Goal: Task Accomplishment & Management: Use online tool/utility

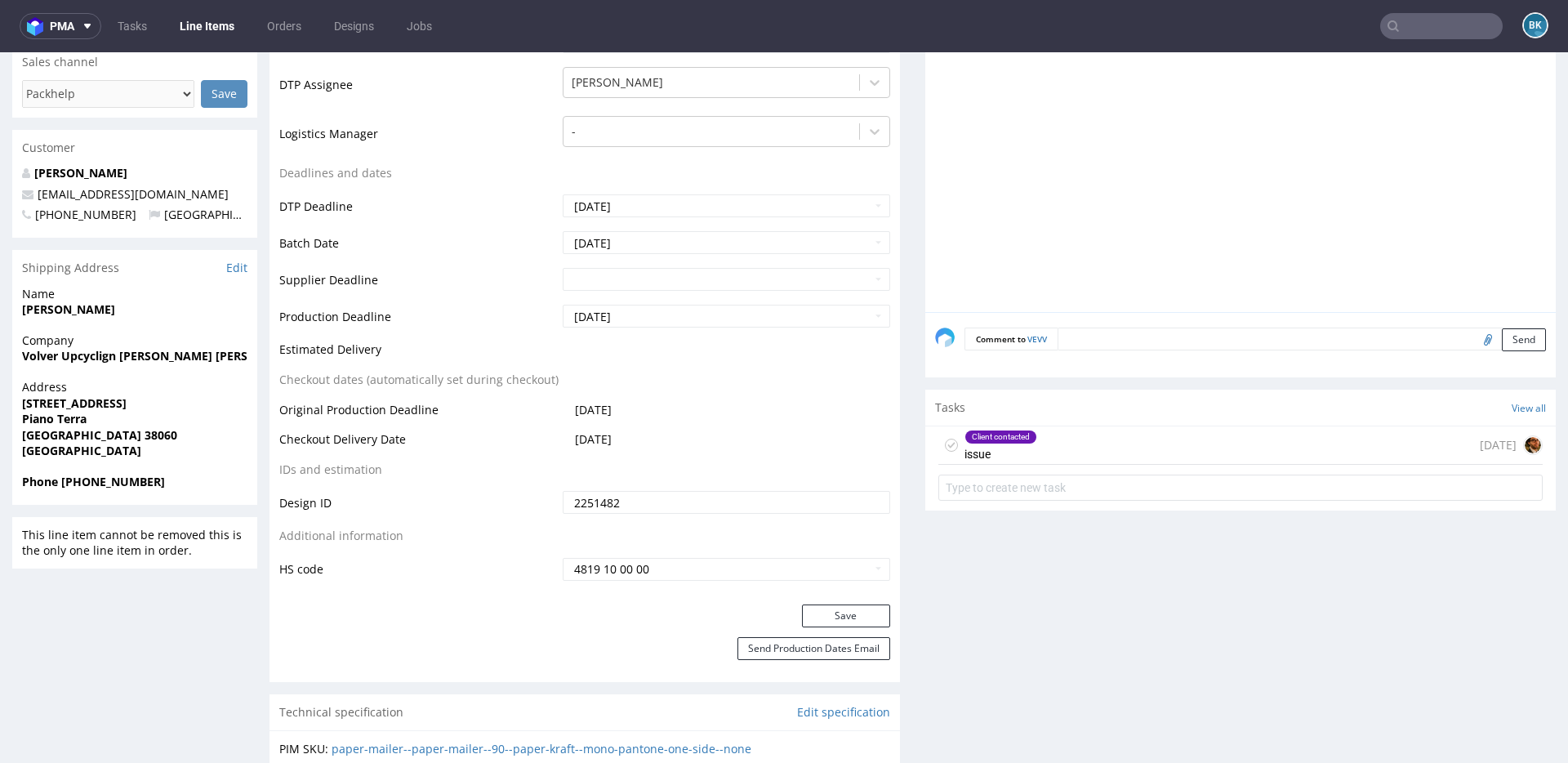
scroll to position [306, 0]
click at [55, 23] on span "pma" at bounding box center [62, 26] width 24 height 11
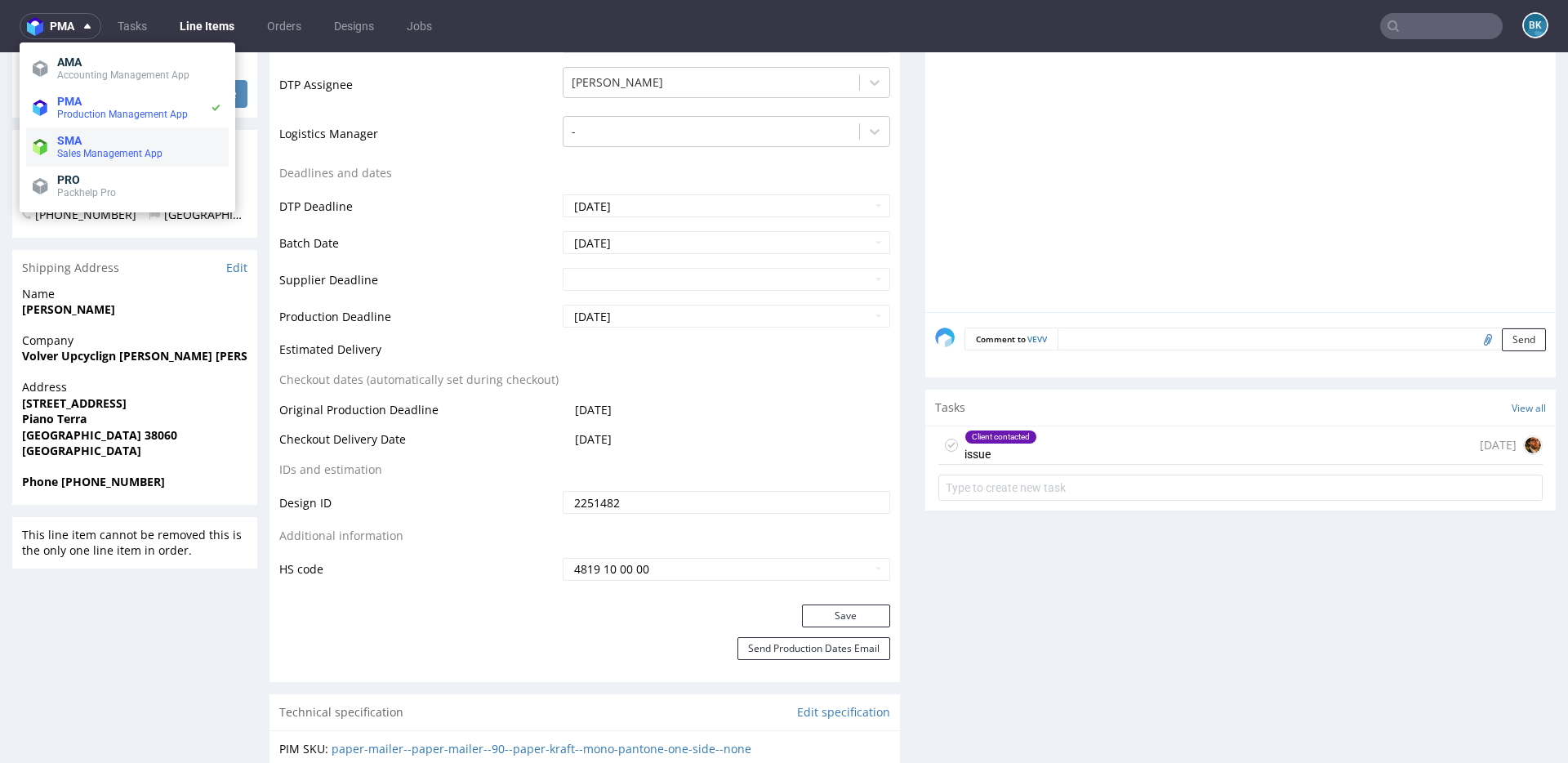
click at [85, 158] on span "Sales Management App" at bounding box center [110, 153] width 105 height 11
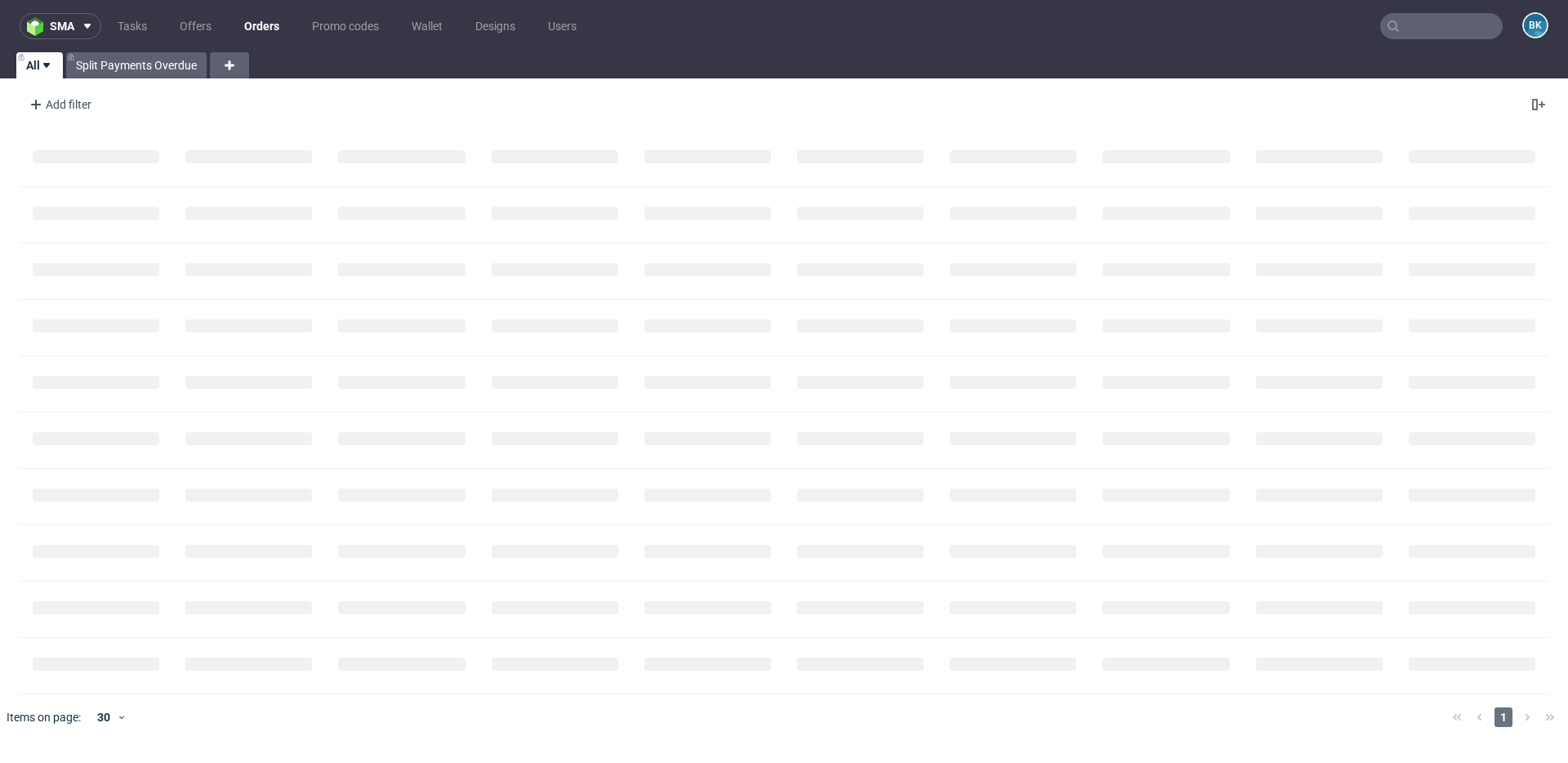
click at [1417, 28] on input "text" at bounding box center [1441, 26] width 122 height 26
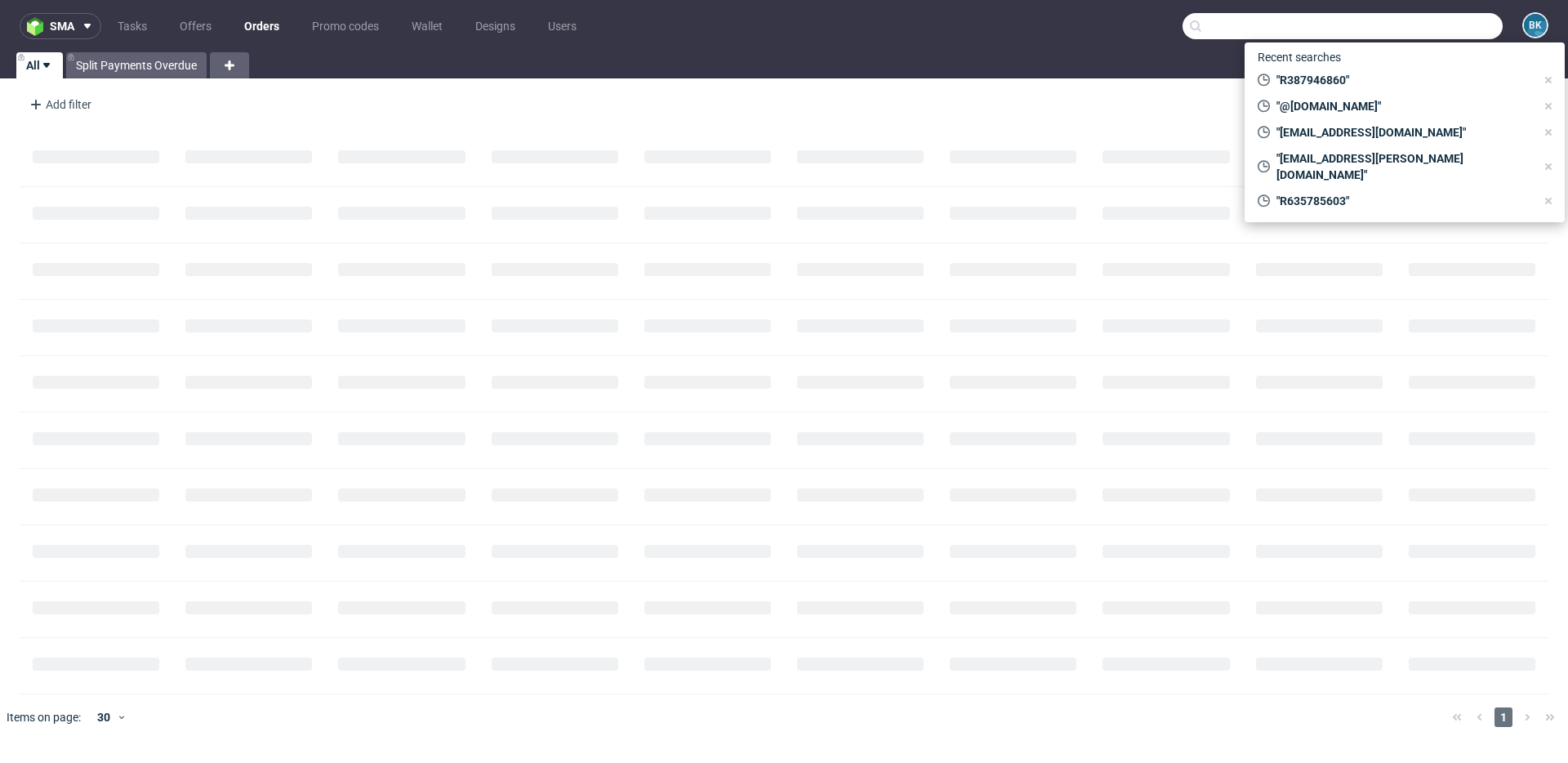
paste input "magda@lotos.net.pl"
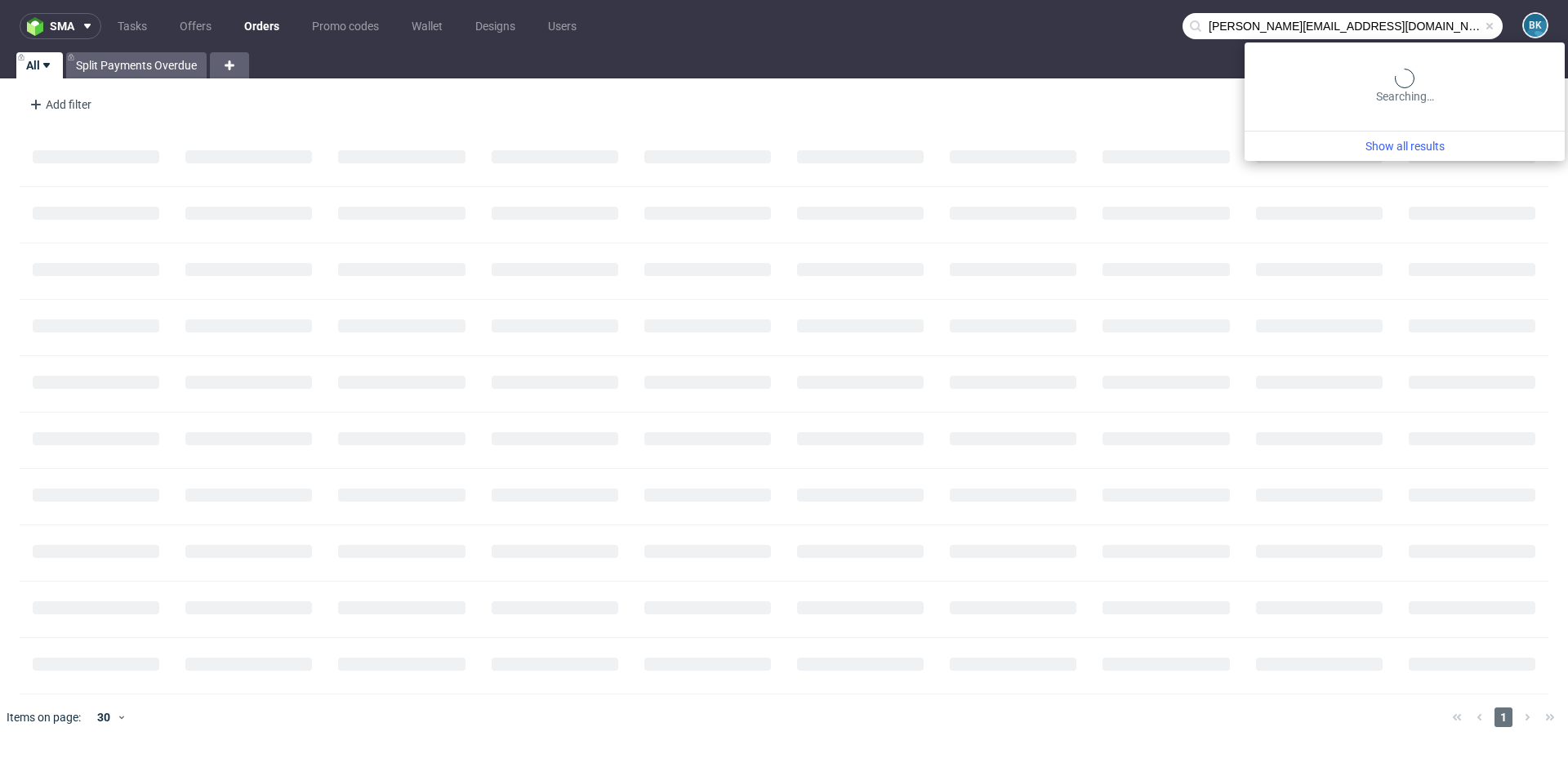
type input "magda@lotos.net.pl"
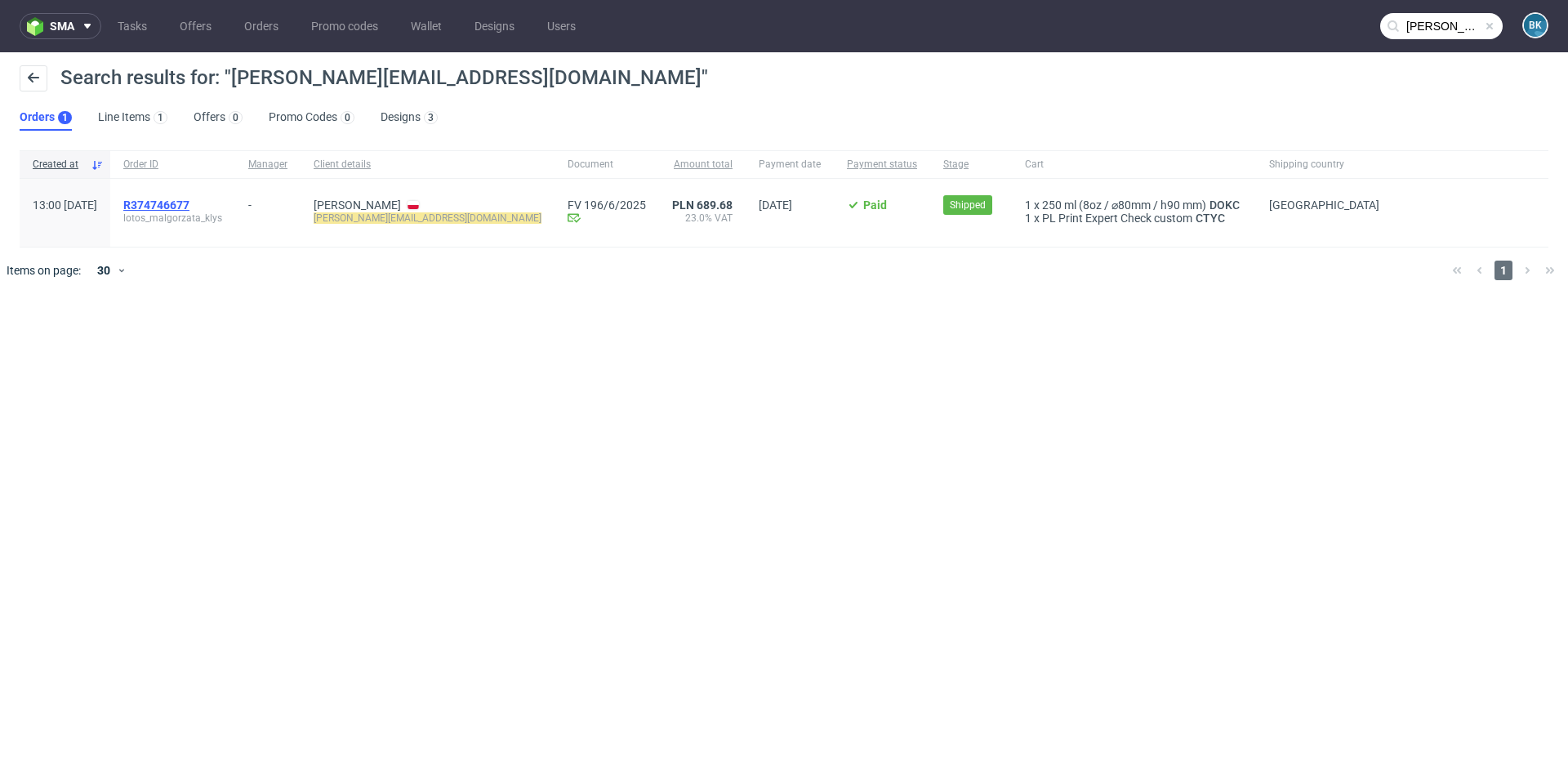
click at [189, 207] on span "R374746677" at bounding box center [156, 205] width 66 height 13
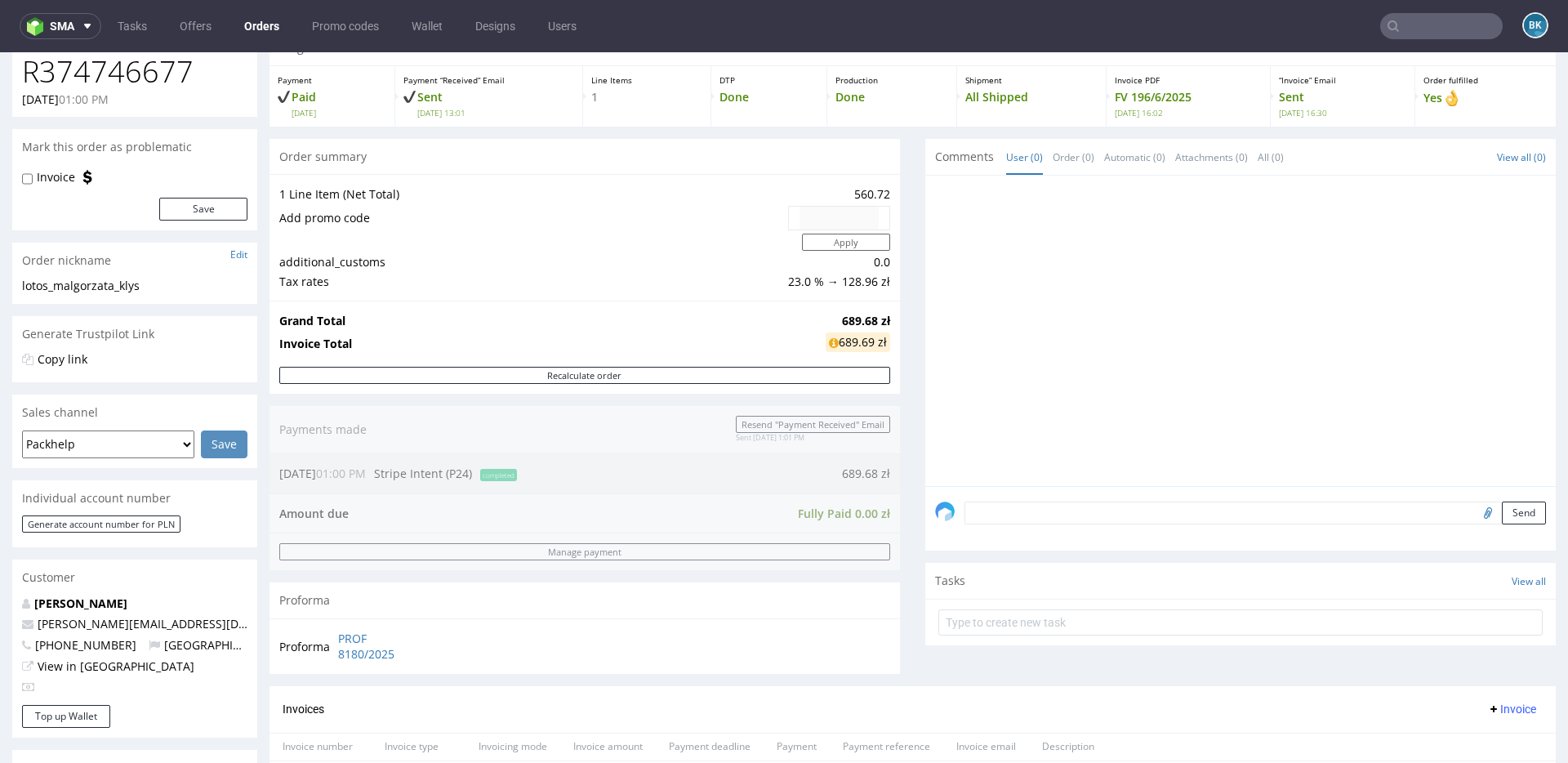
scroll to position [94, 0]
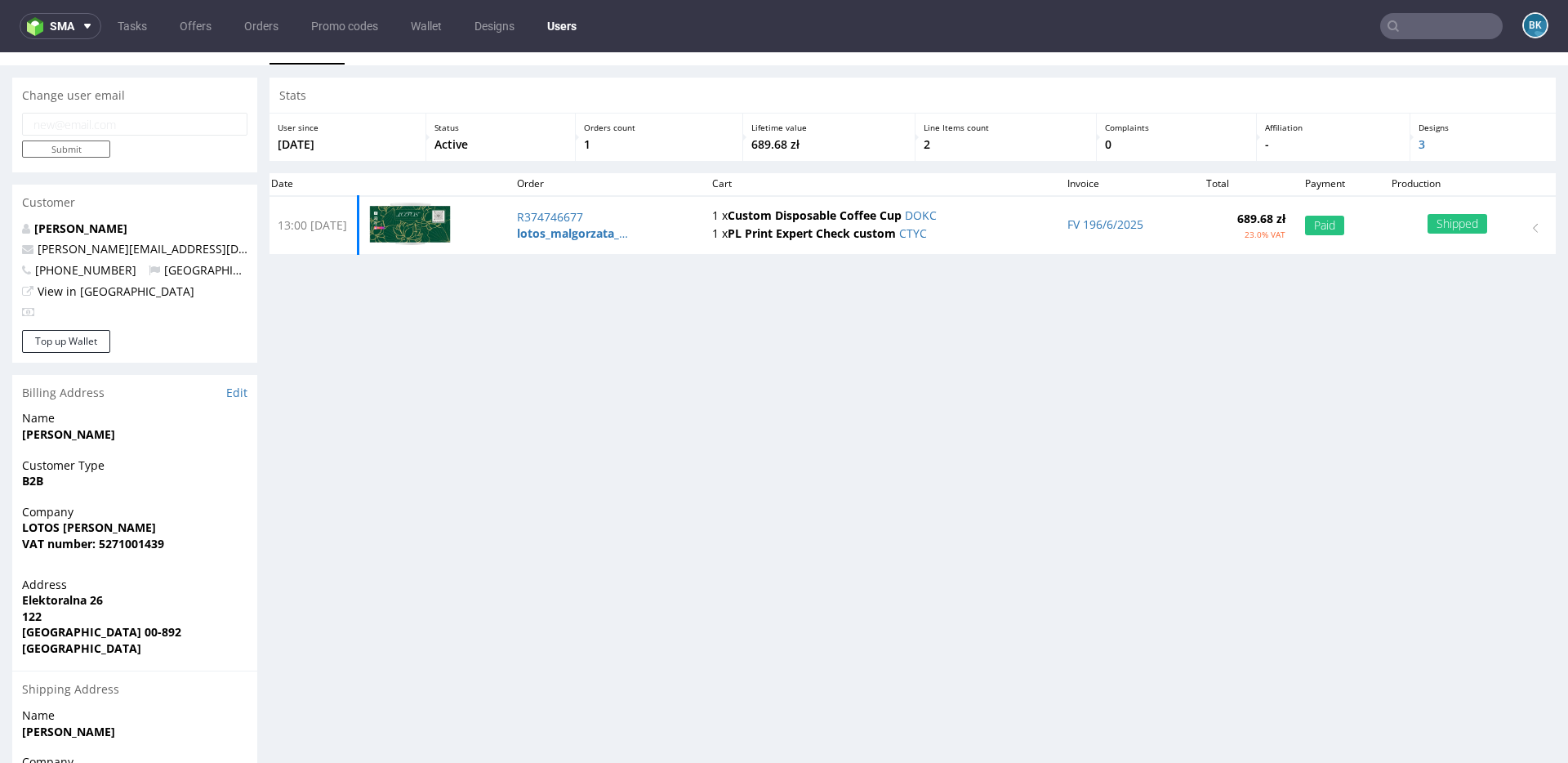
scroll to position [34, 0]
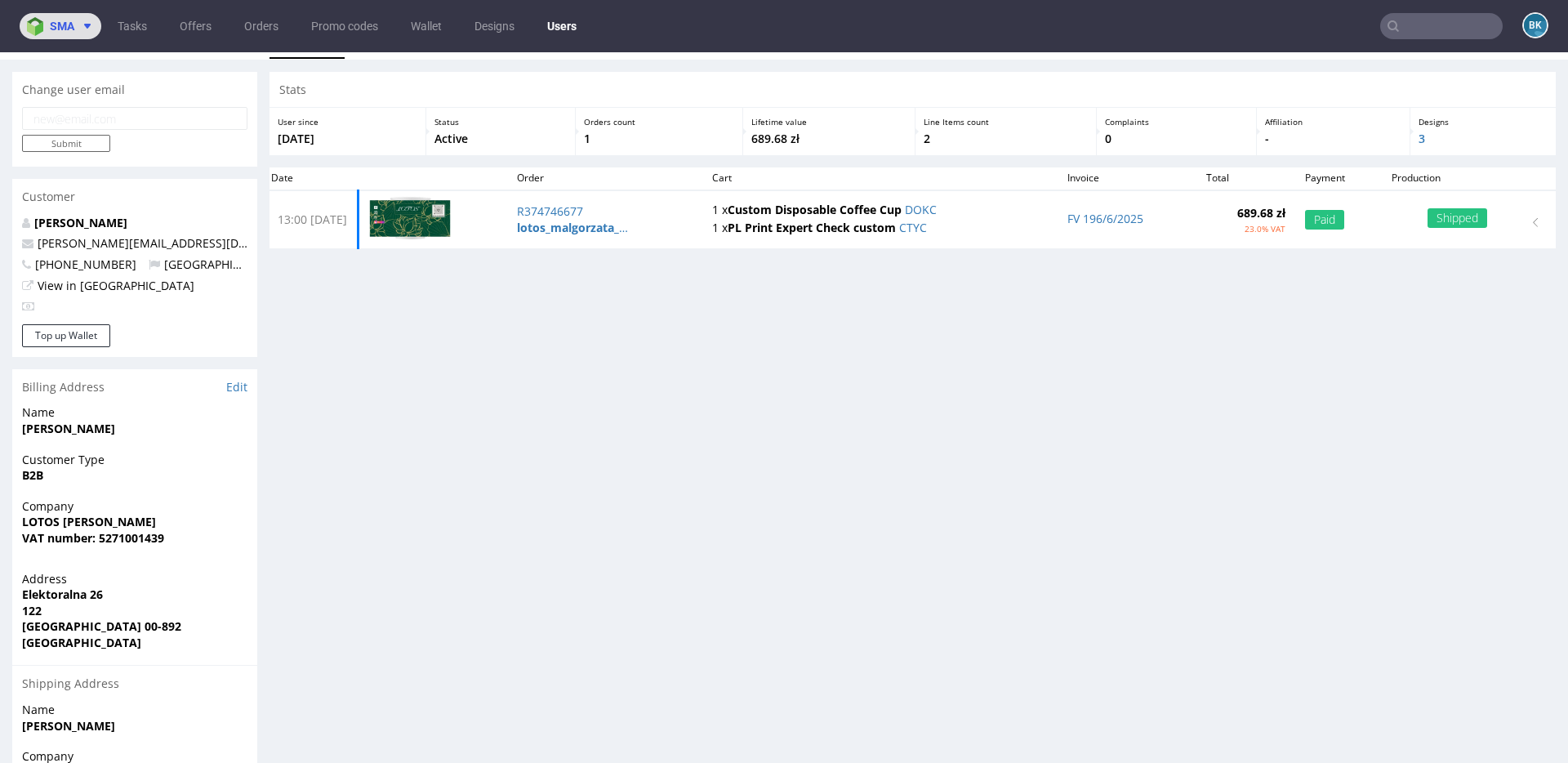
click at [75, 28] on span at bounding box center [84, 26] width 20 height 13
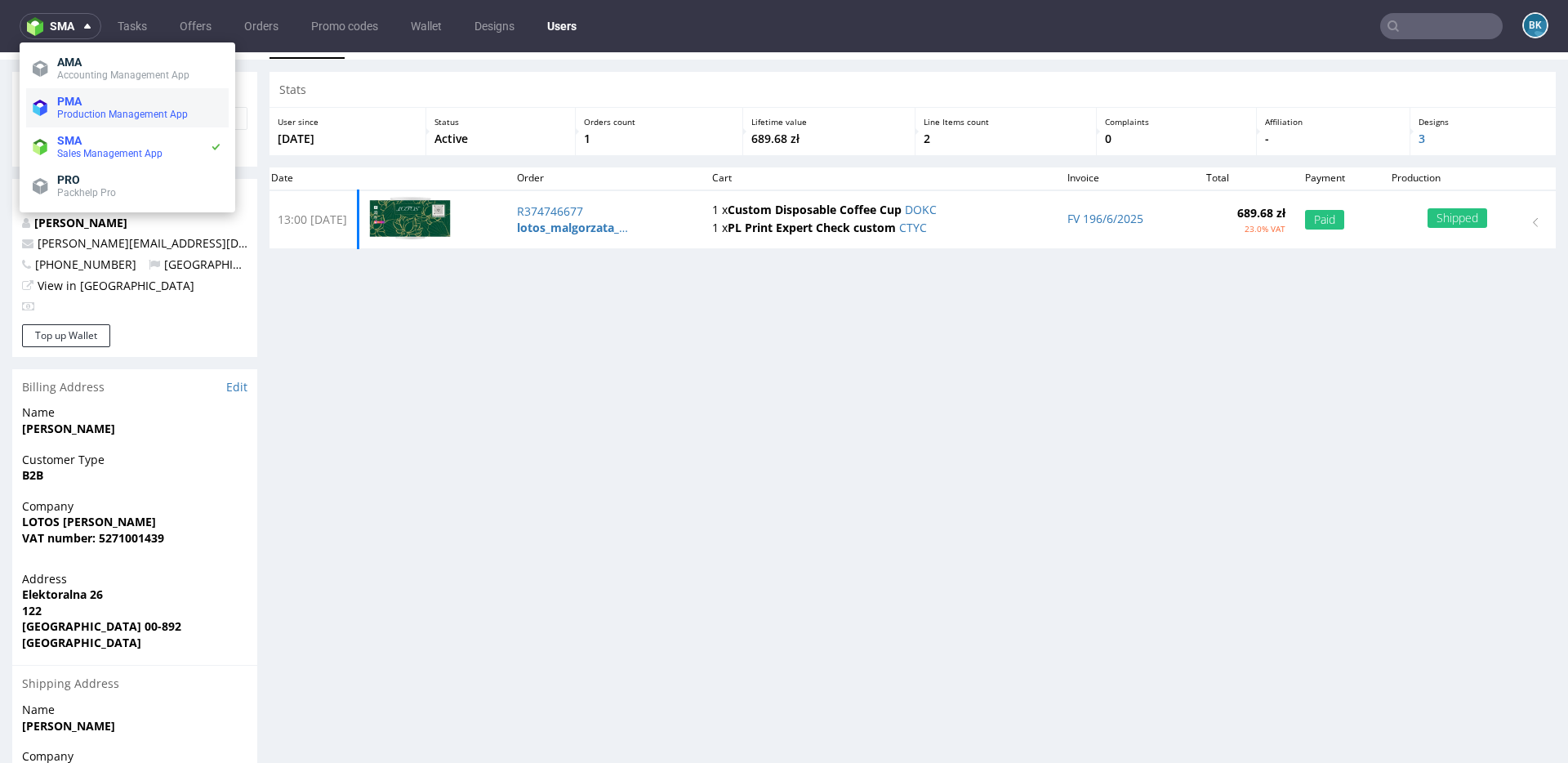
click at [83, 109] on span "Production Management App" at bounding box center [122, 114] width 131 height 11
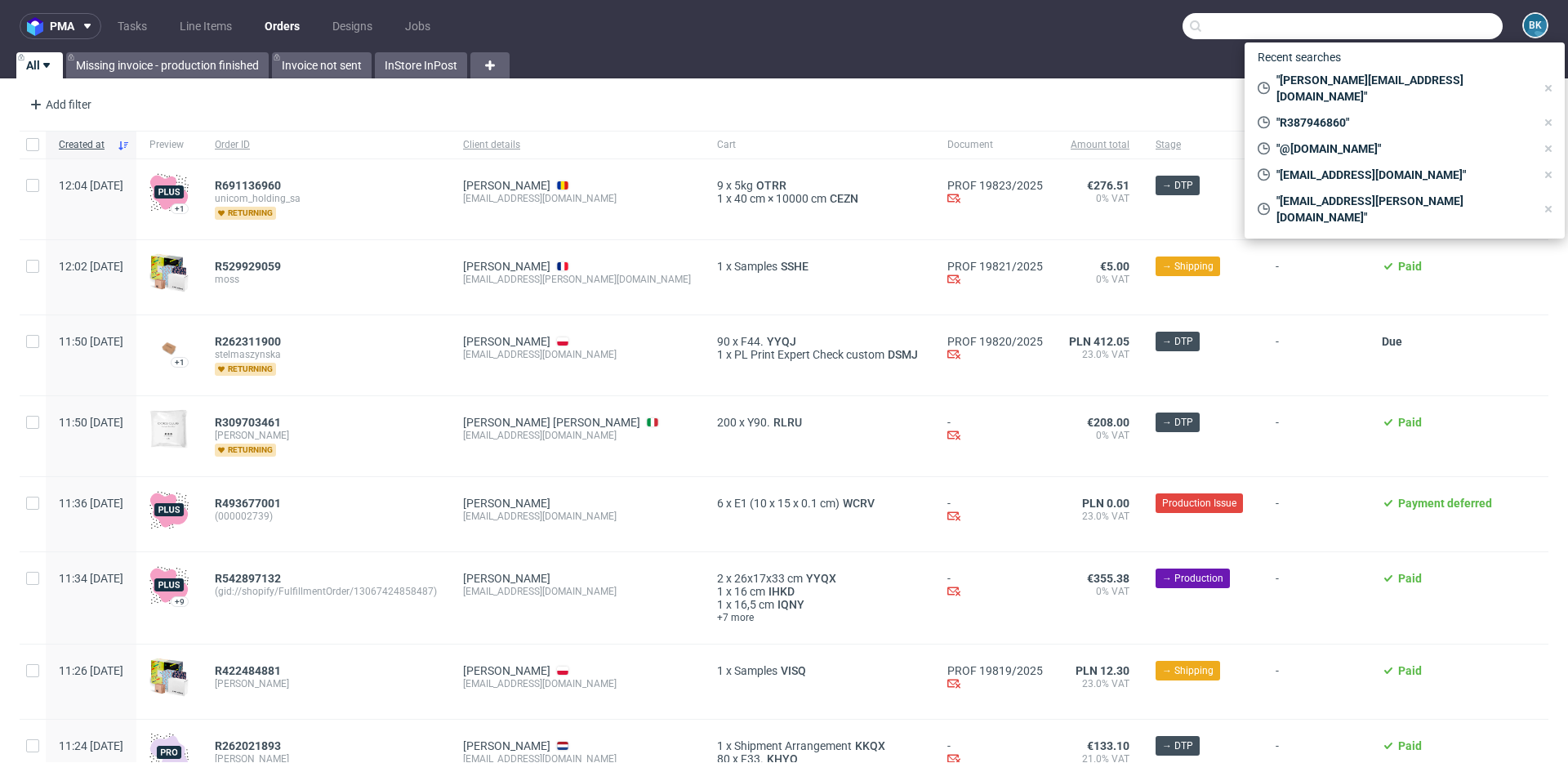
click at [1433, 28] on input "text" at bounding box center [1342, 26] width 320 height 26
paste input "magda@lotos.net.pl"
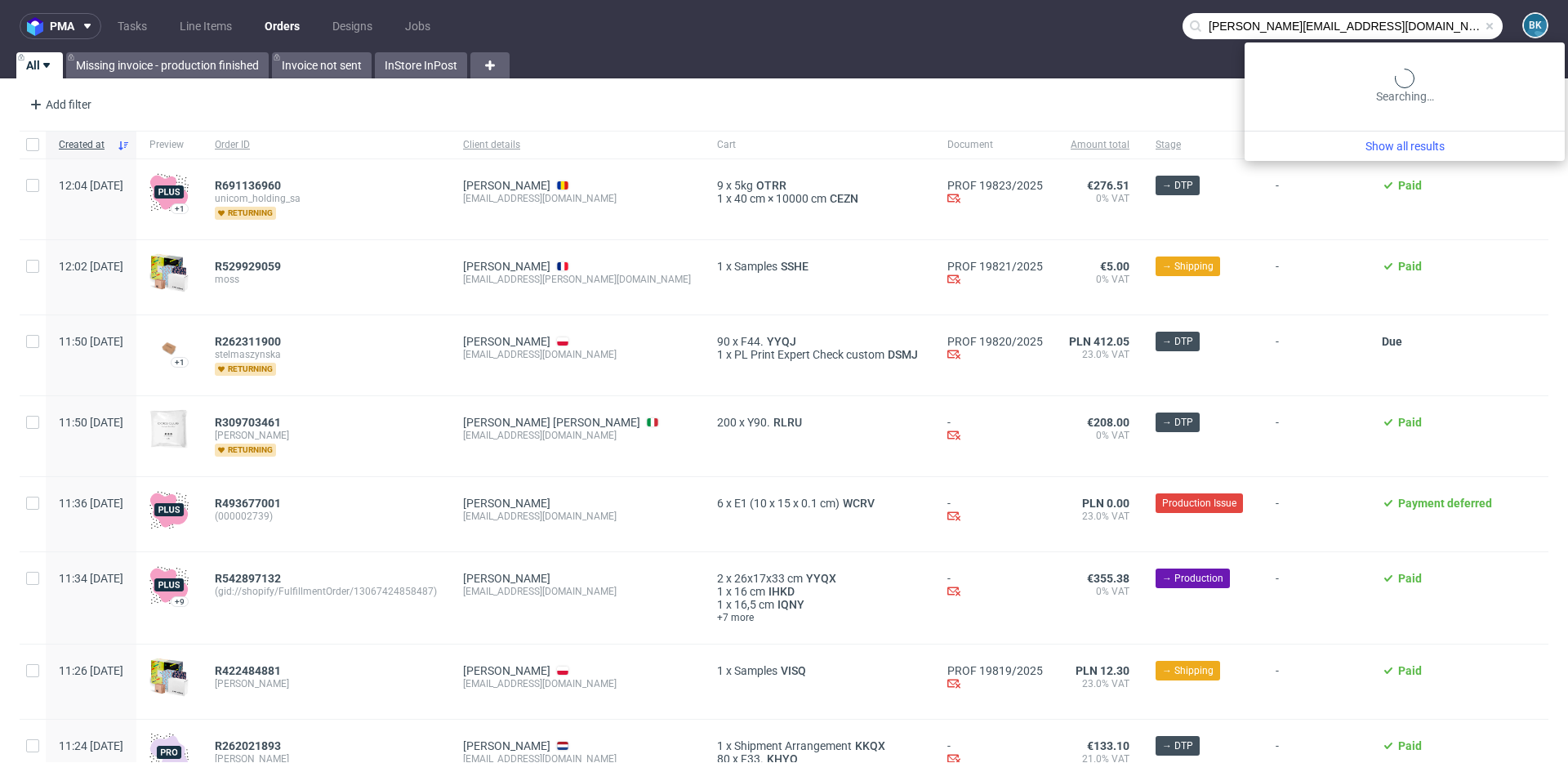
type input "magda@lotos.net.pl"
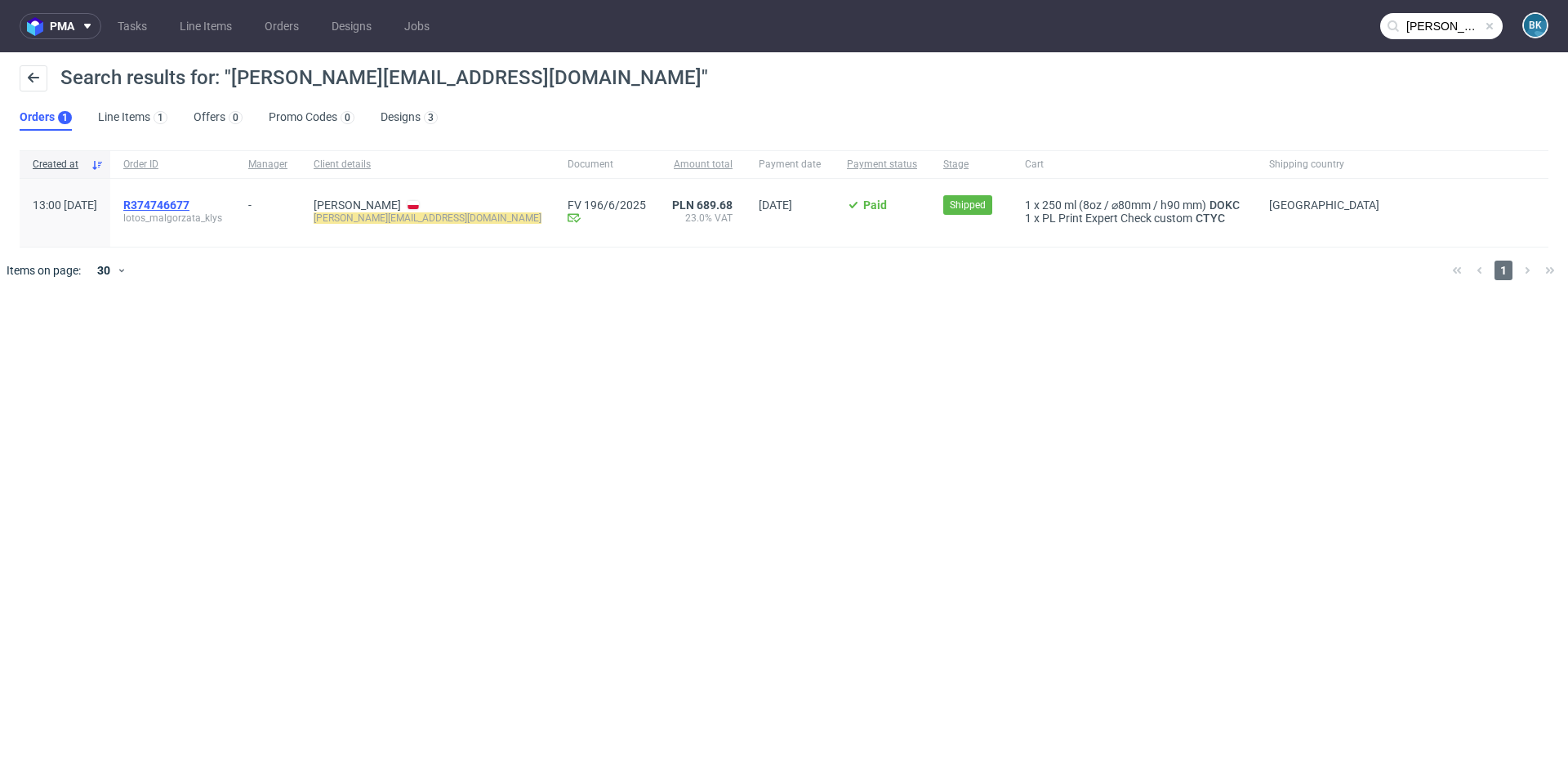
click at [183, 205] on span "R374746677" at bounding box center [156, 205] width 66 height 13
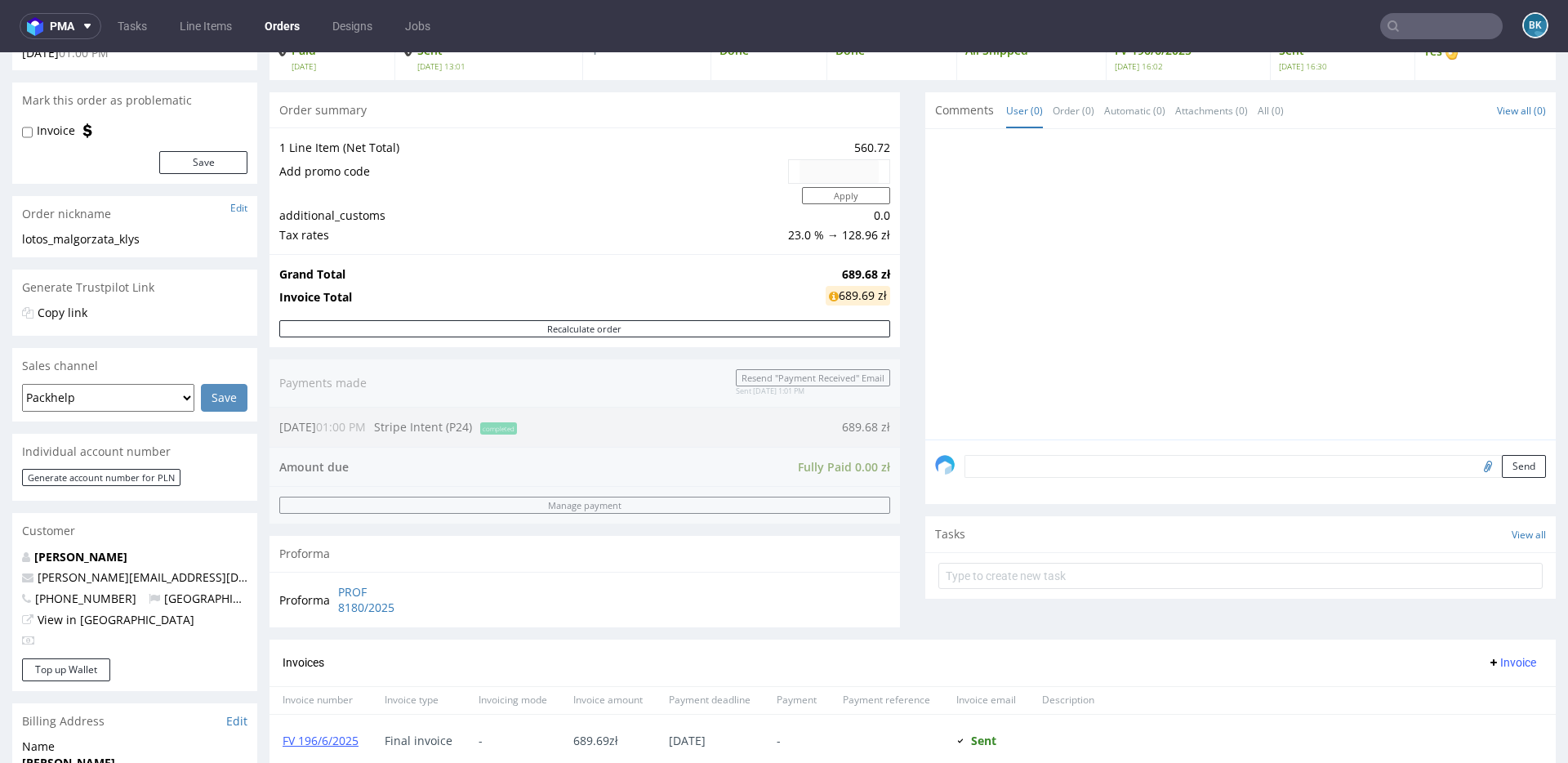
scroll to position [169, 0]
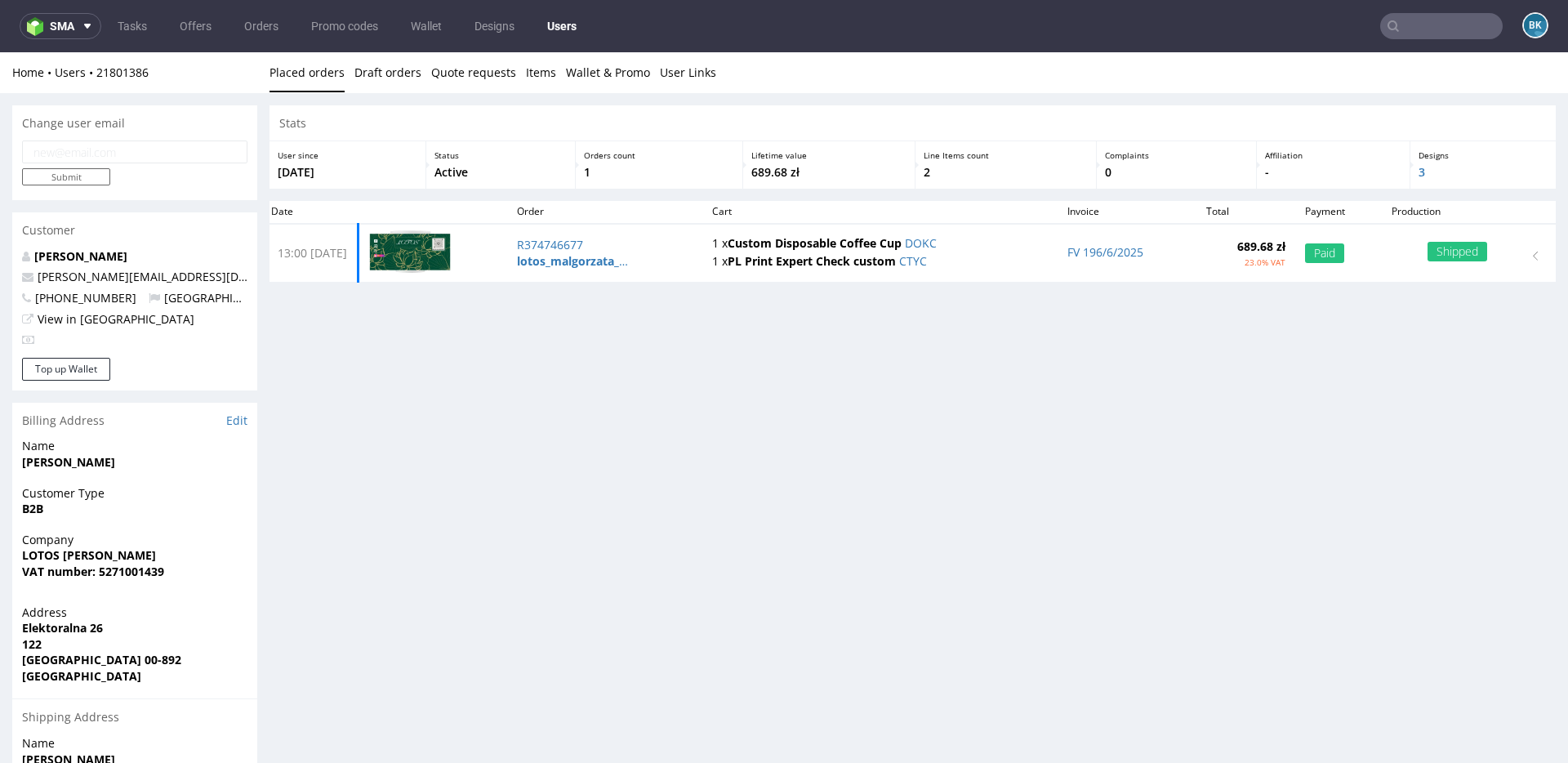
click at [143, 153] on input "email" at bounding box center [135, 151] width 226 height 23
paste input "gdpr@"
click at [185, 354] on div "Magda Kłys magda@lotos.net.pl +48784649823 Poland View in Hubspot" at bounding box center [135, 303] width 245 height 109
drag, startPoint x: 149, startPoint y: 278, endPoint x: 40, endPoint y: 279, distance: 109.0
click at [40, 279] on p "magda@lotos.net.pl" at bounding box center [135, 277] width 226 height 16
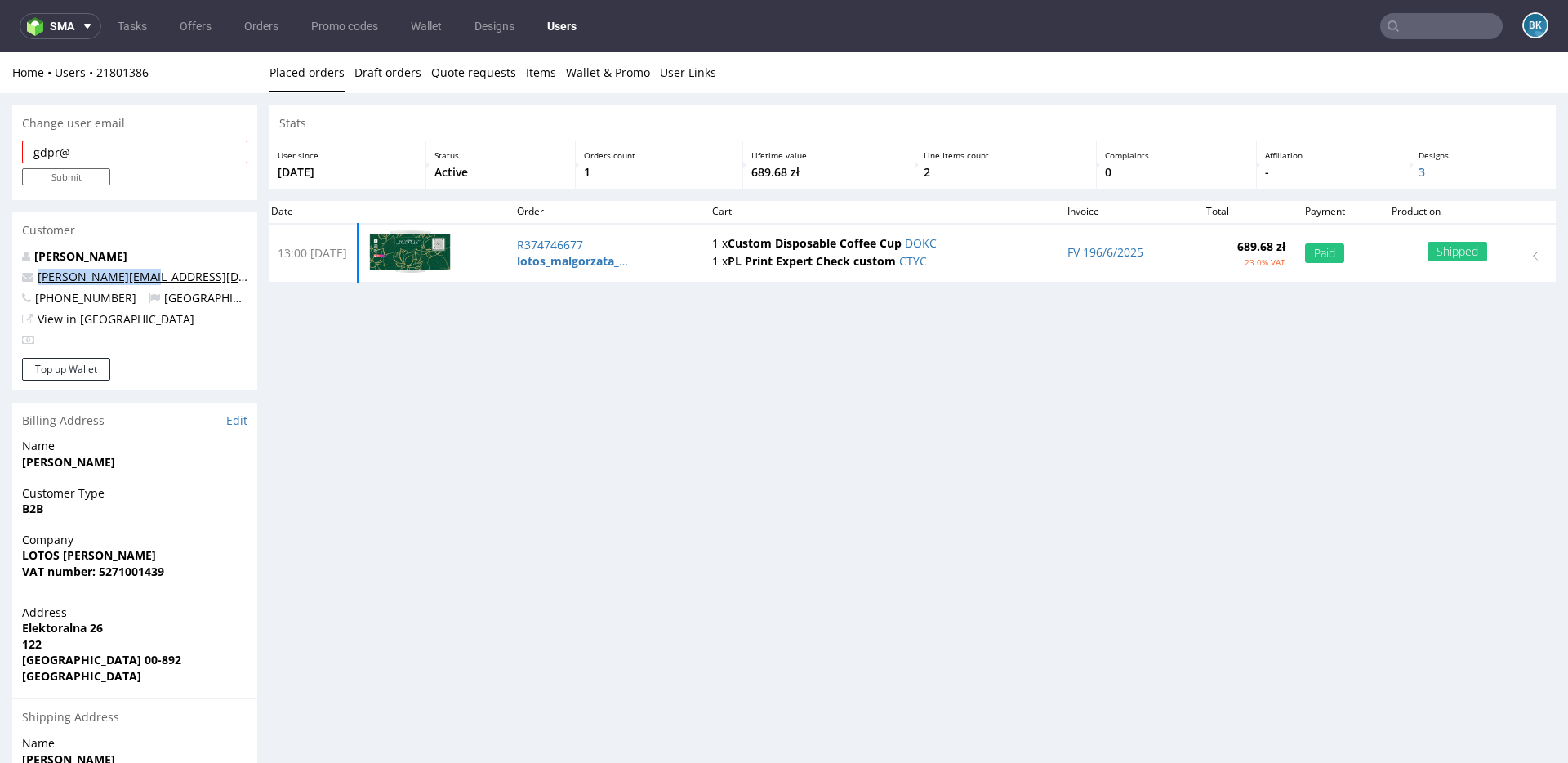
copy link "magda@lotos.net.pl"
click at [142, 152] on input "gdpr@" at bounding box center [135, 151] width 226 height 23
paste input "magda@lotos.net.pl"
type input "gdpr@magda@lotos.net.pl"
click at [524, 452] on div "Stats User since 8th Apr 2025 Status Active Orders count 1 Lifetime value 689.6…" at bounding box center [911, 530] width 1286 height 849
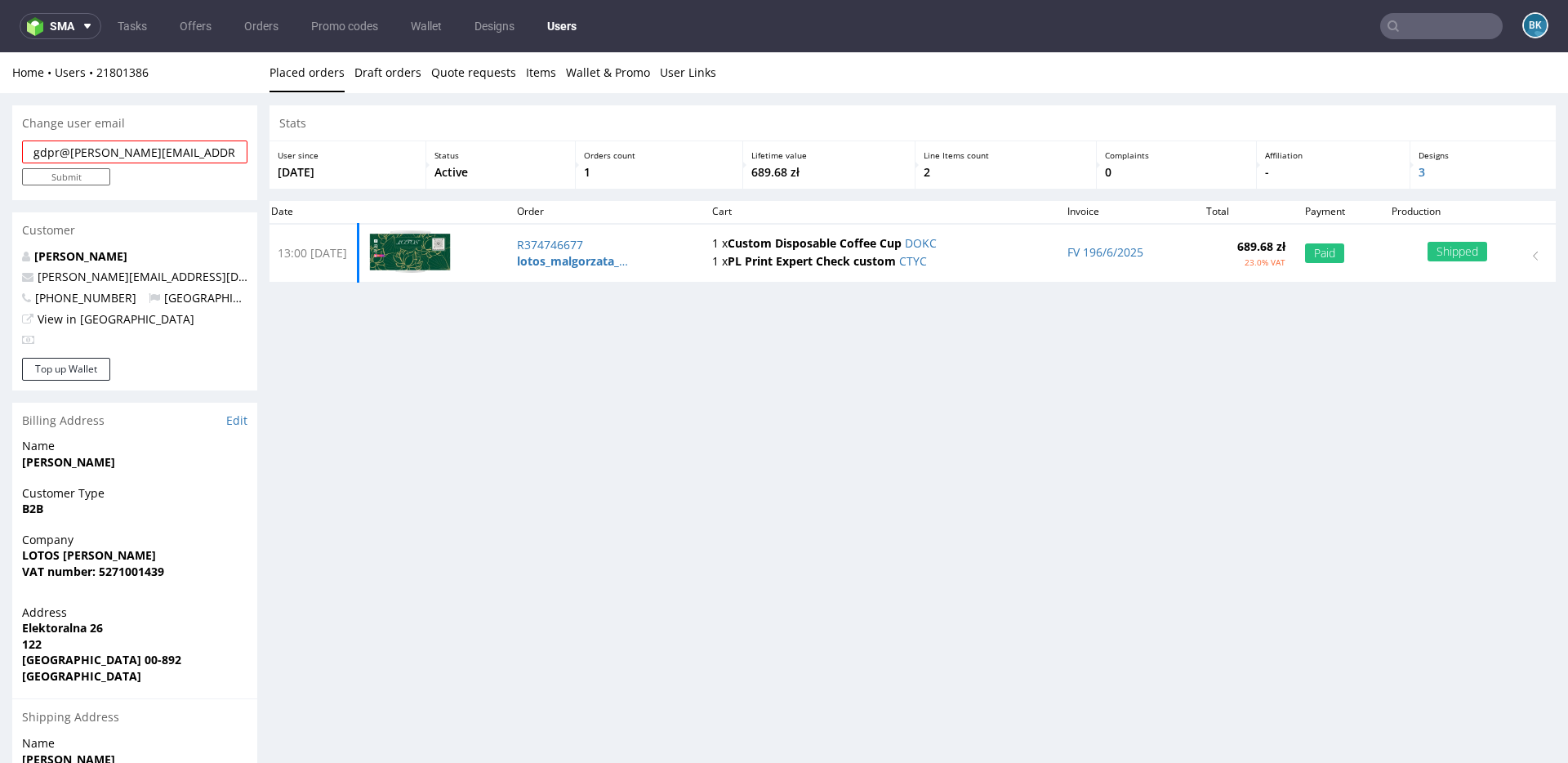
click at [187, 151] on input "gdpr@magda@lotos.net.pl" at bounding box center [135, 151] width 226 height 23
drag, startPoint x: 187, startPoint y: 151, endPoint x: 15, endPoint y: 149, distance: 172.0
click at [15, 149] on div "gdpr@magda@lotos.net.pl Submit" at bounding box center [135, 169] width 245 height 59
click at [63, 256] on link "Magda Kłys" at bounding box center [80, 256] width 93 height 15
click at [126, 147] on input "email" at bounding box center [135, 151] width 226 height 23
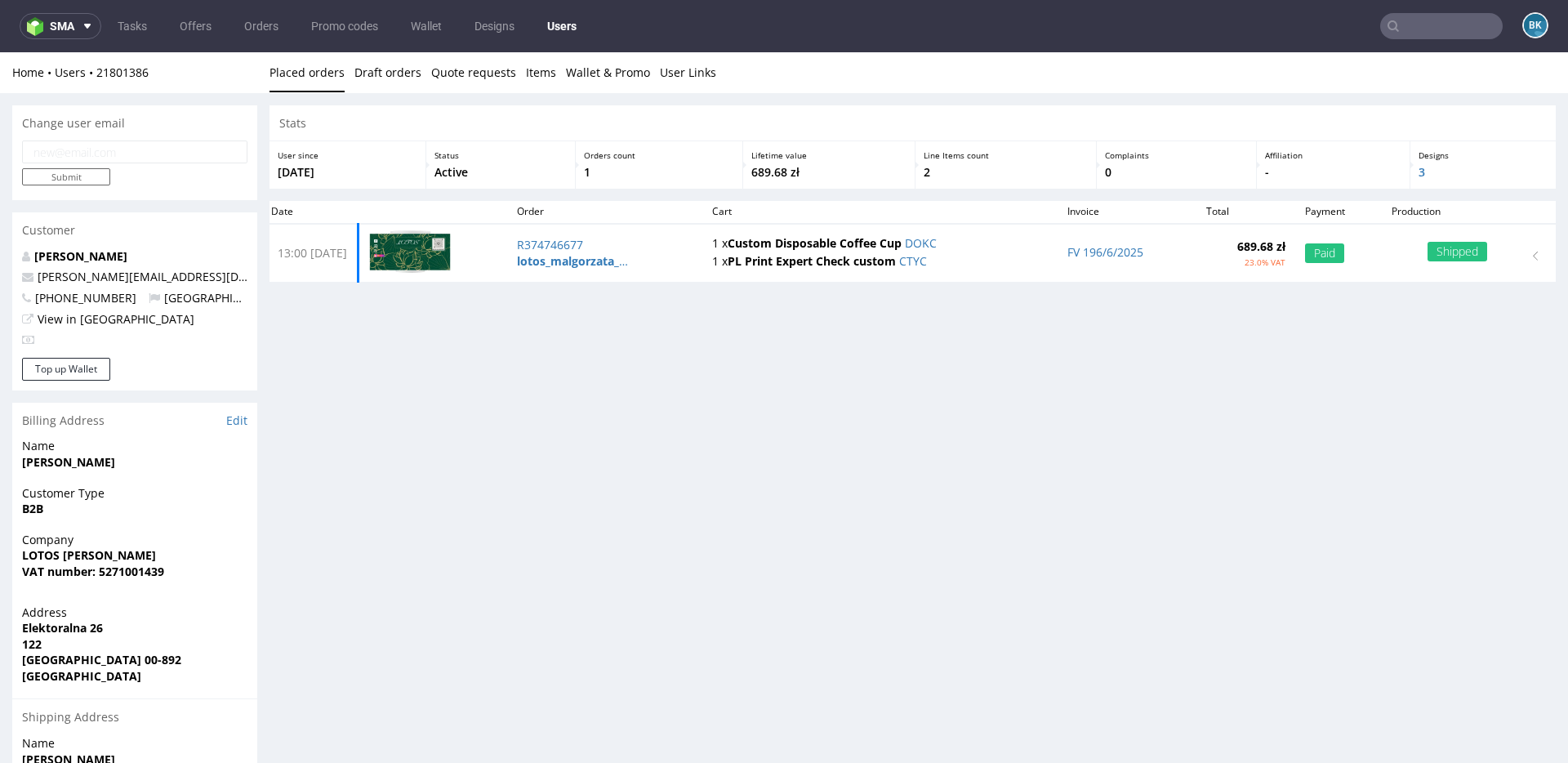
paste input "gdpr@magda@lotos.net.pl"
click at [111, 149] on input "gdpr@magda@lotos.net.pl" at bounding box center [135, 151] width 226 height 23
type input "gdpr@magda-at-lotos.net.pl"
click at [84, 177] on input "Submit" at bounding box center [66, 177] width 88 height 17
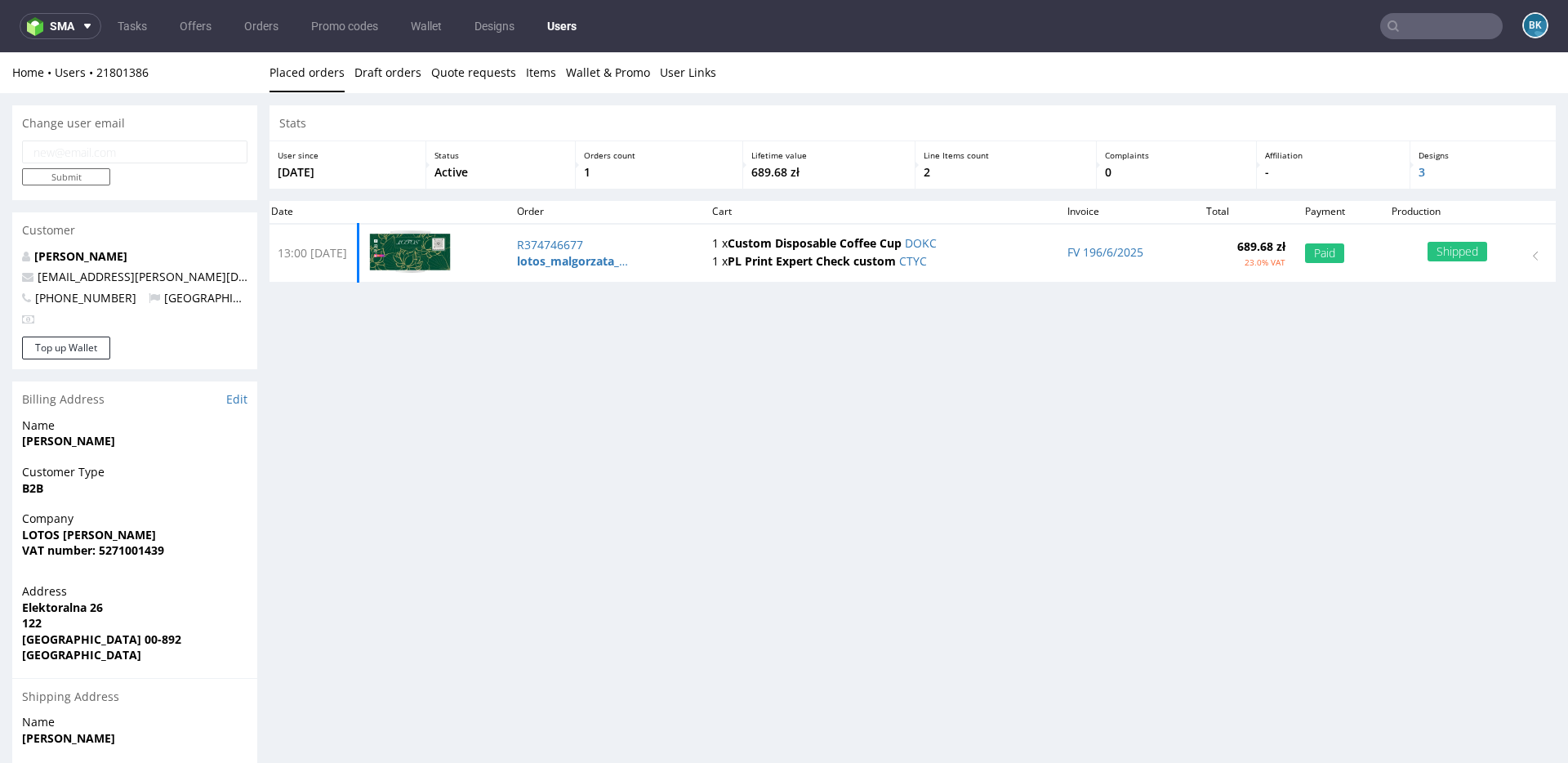
click at [1420, 42] on nav "sma Tasks Offers Orders Promo codes Wallet Designs Users BK" at bounding box center [784, 26] width 1568 height 53
click at [1417, 29] on input "text" at bounding box center [1441, 26] width 122 height 26
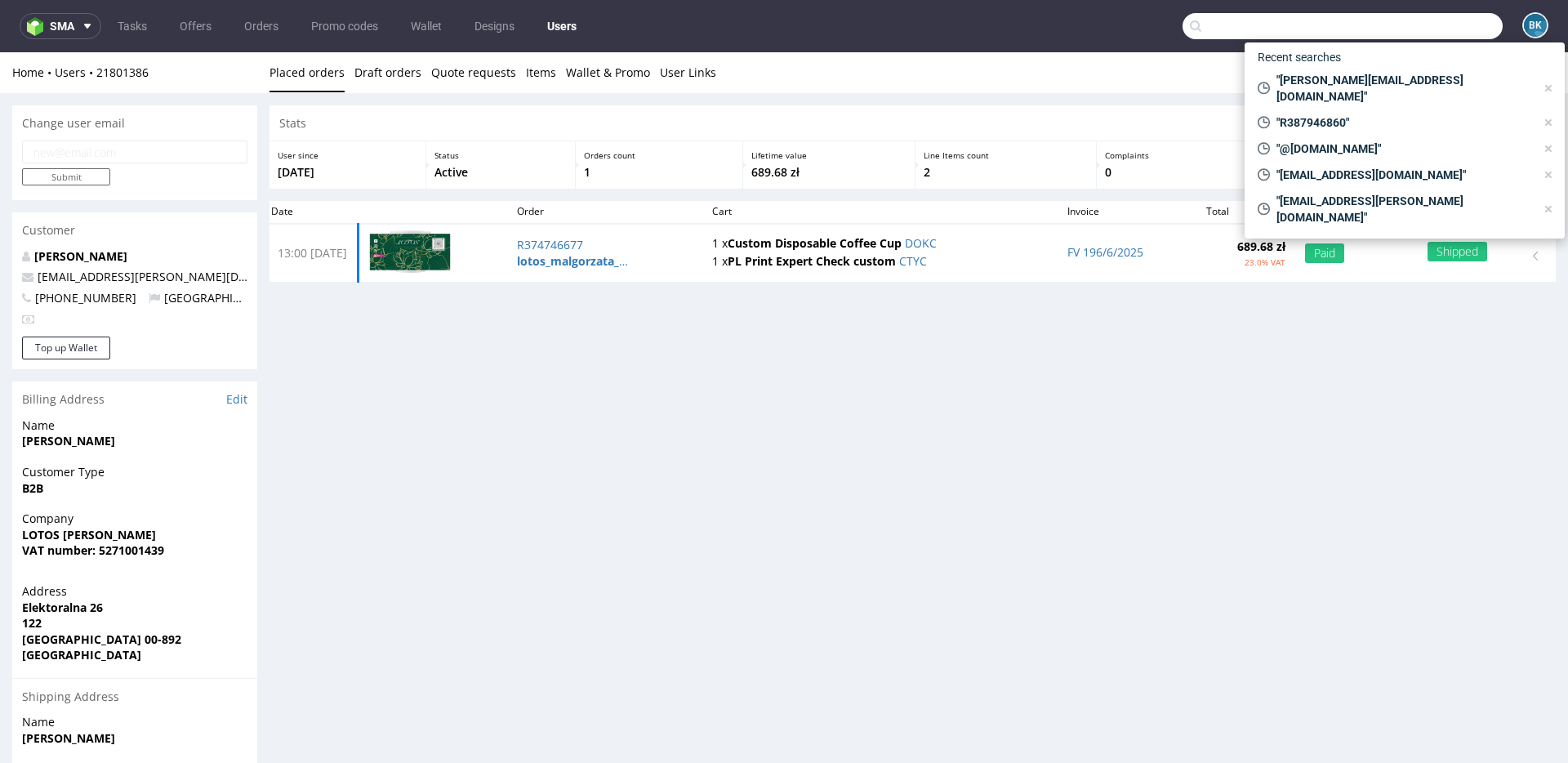
paste input "R573030862"
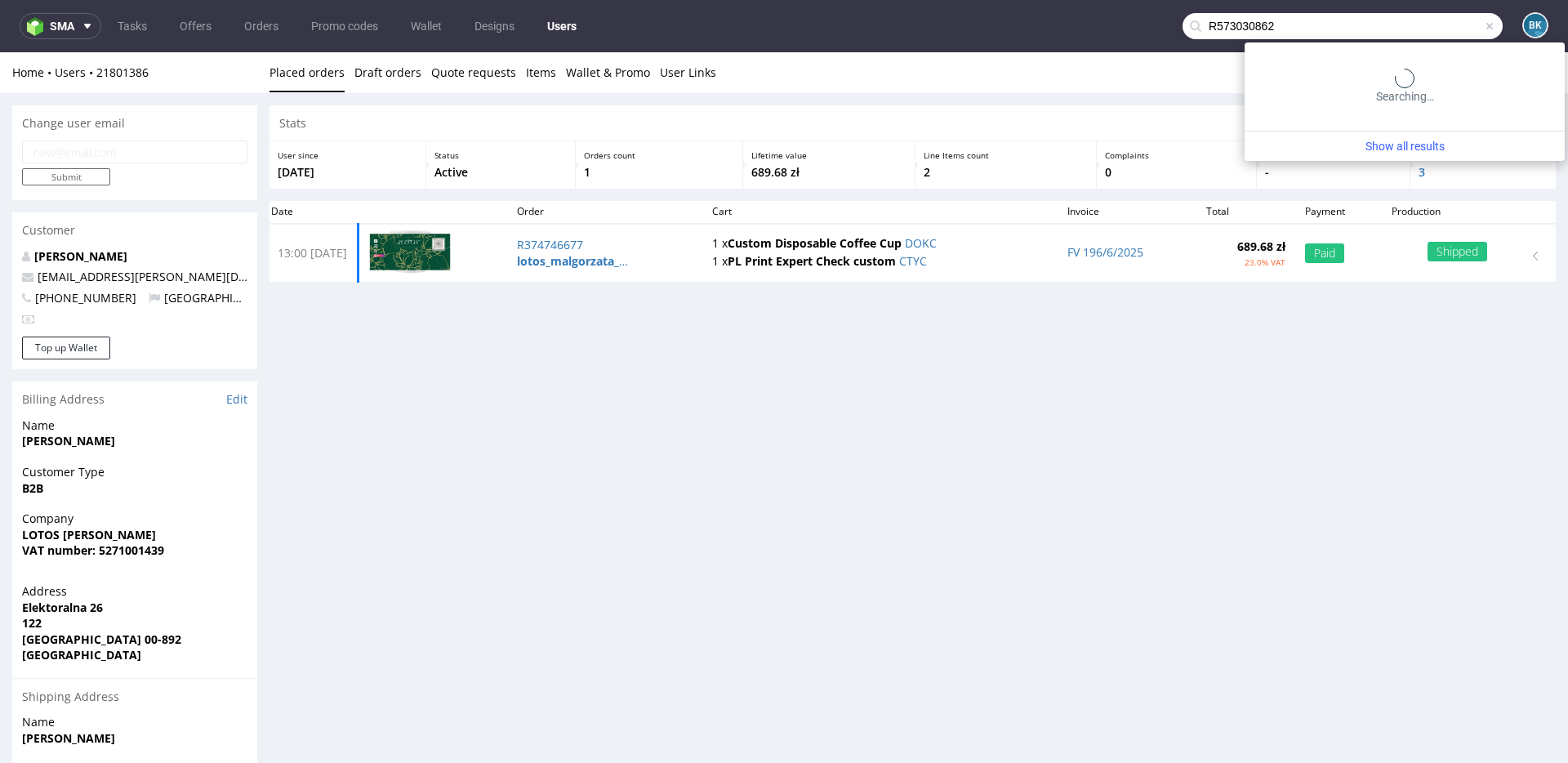
type input "R573030862"
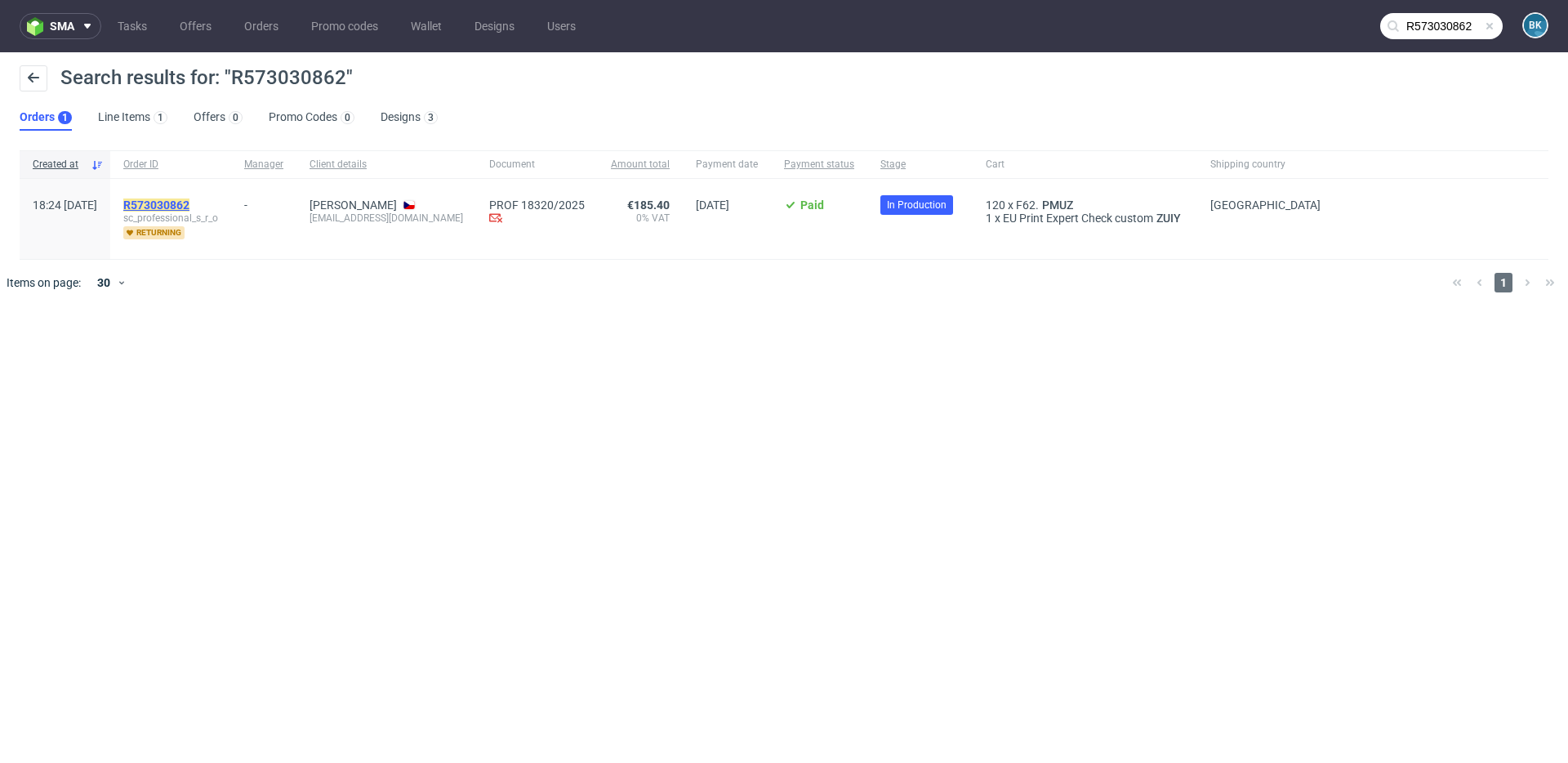
click at [189, 207] on mark "R573030862" at bounding box center [156, 205] width 66 height 13
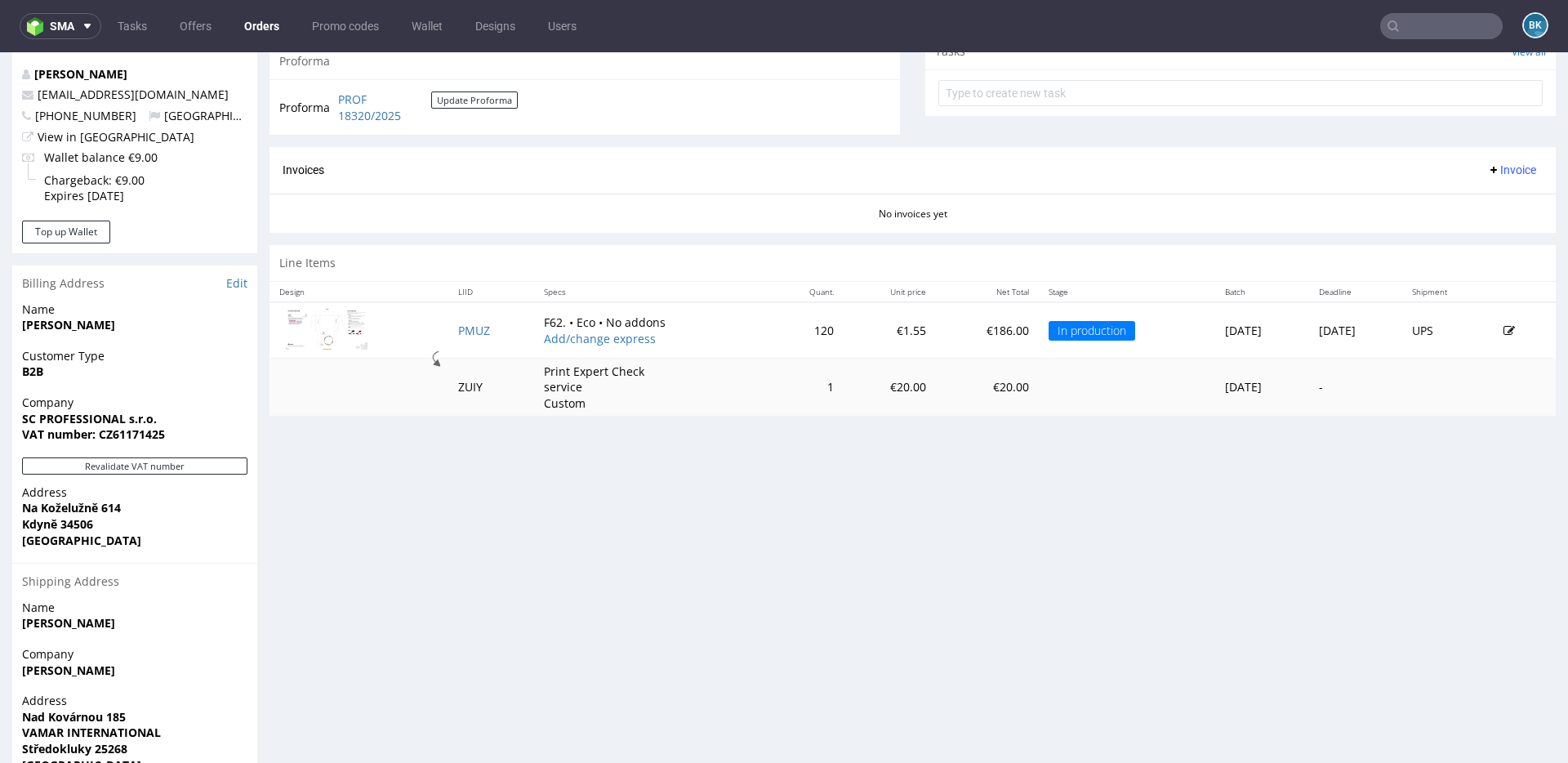
scroll to position [611, 0]
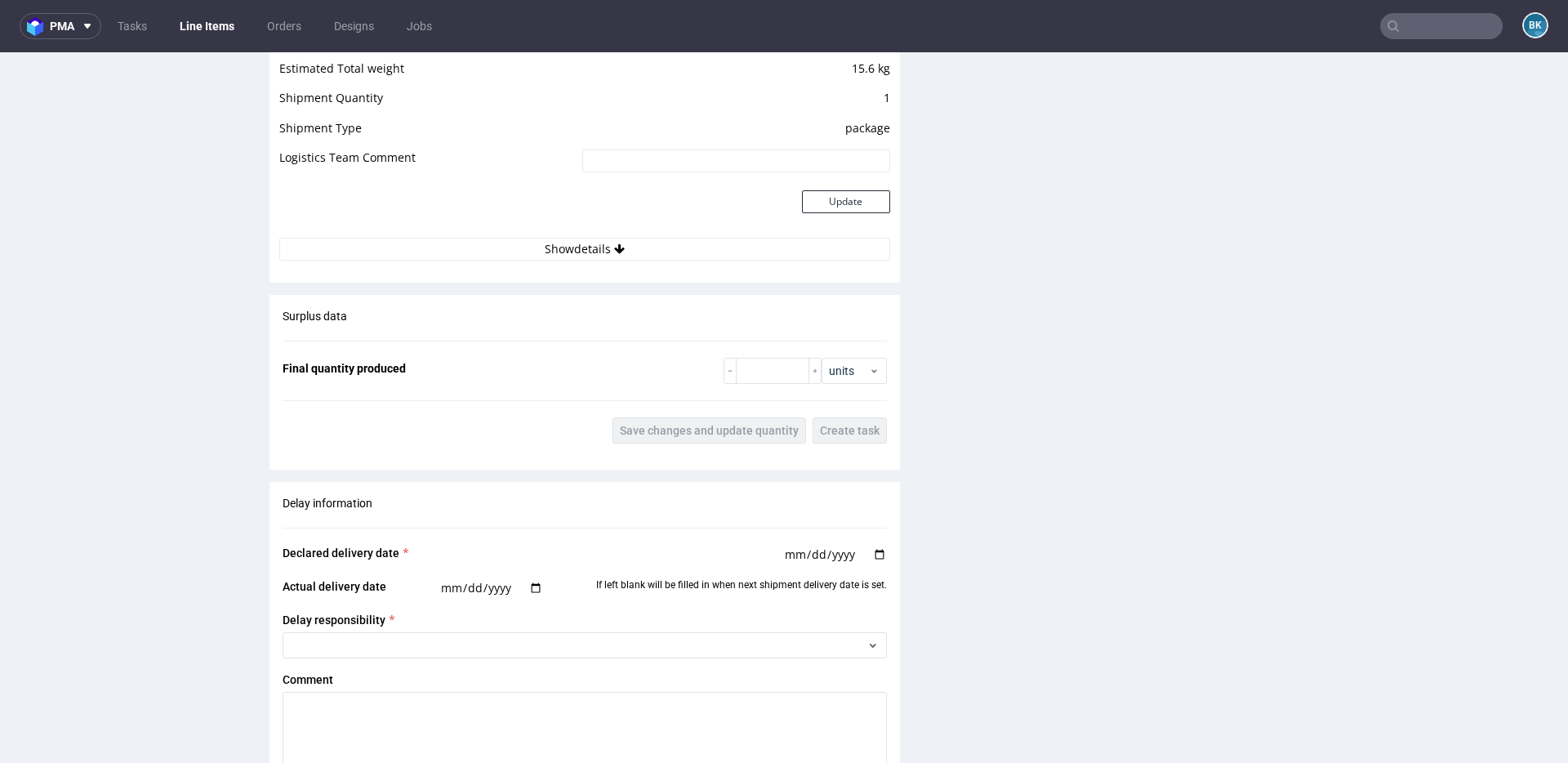
scroll to position [1691, 0]
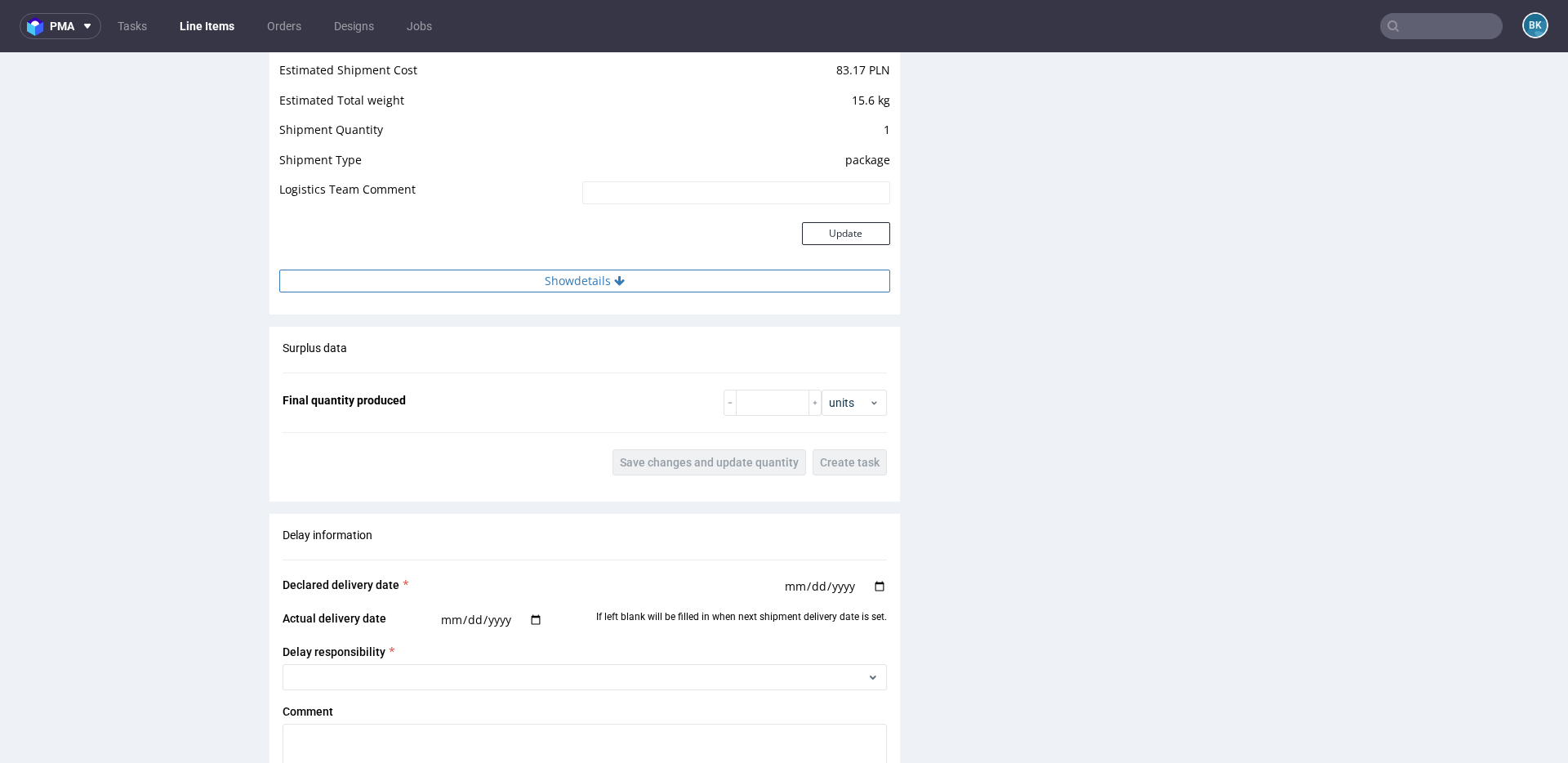
click at [579, 277] on button "Show details" at bounding box center [584, 280] width 610 height 23
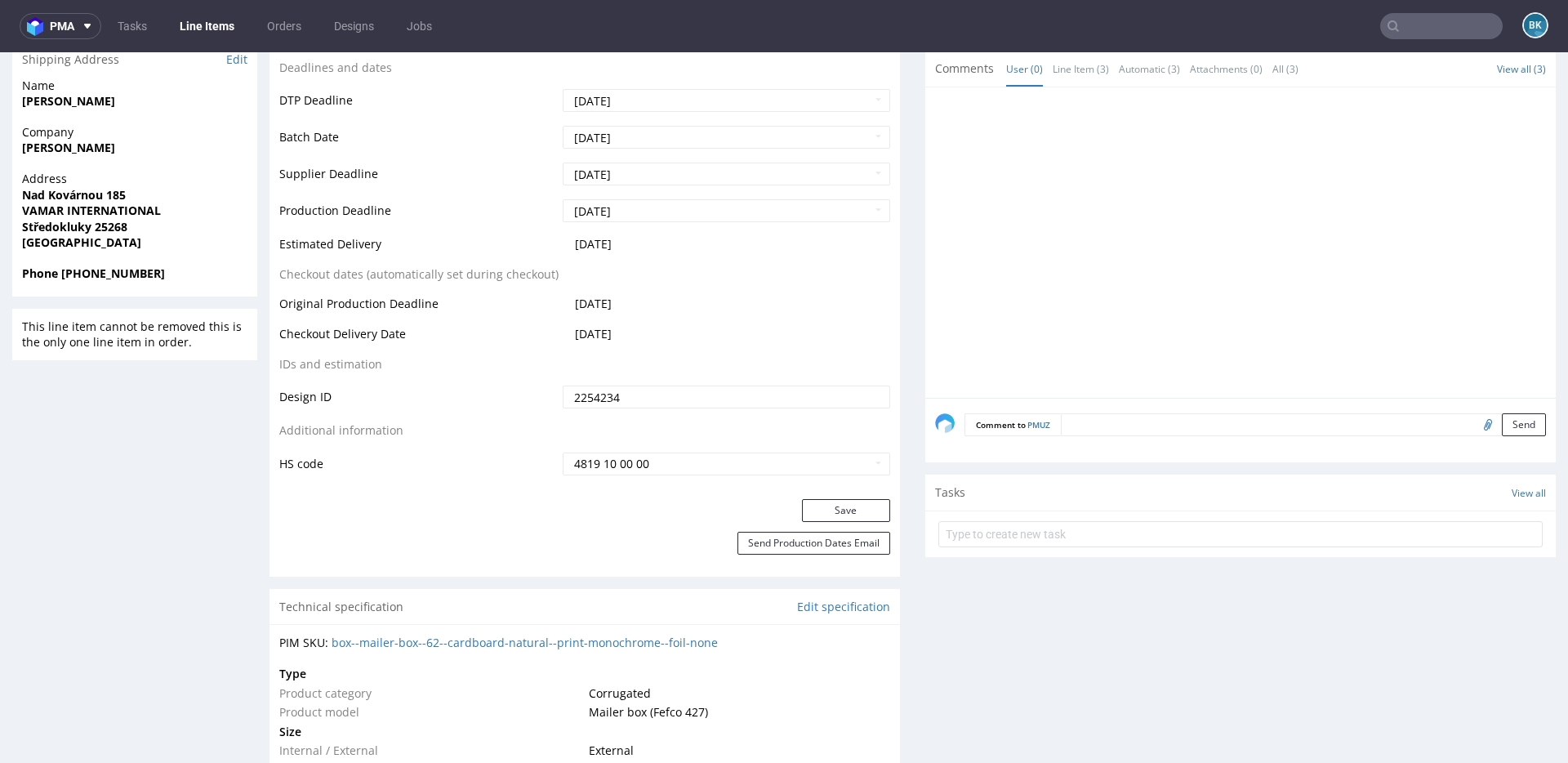
scroll to position [0, 0]
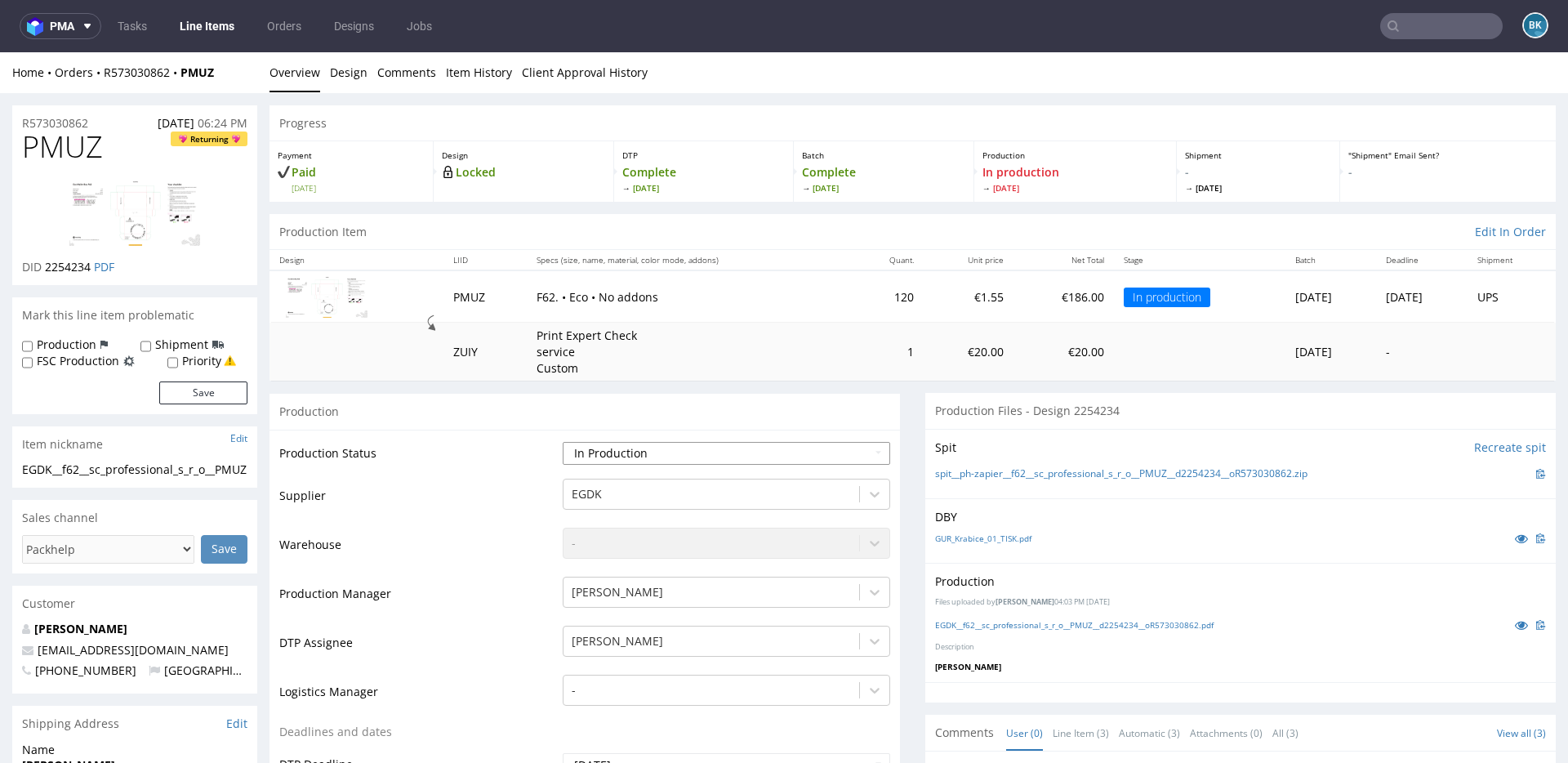
click at [851, 445] on select "Waiting for Artwork Waiting for Diecut Waiting for Mockup Waiting for DTP Waiti…" at bounding box center [726, 453] width 327 height 23
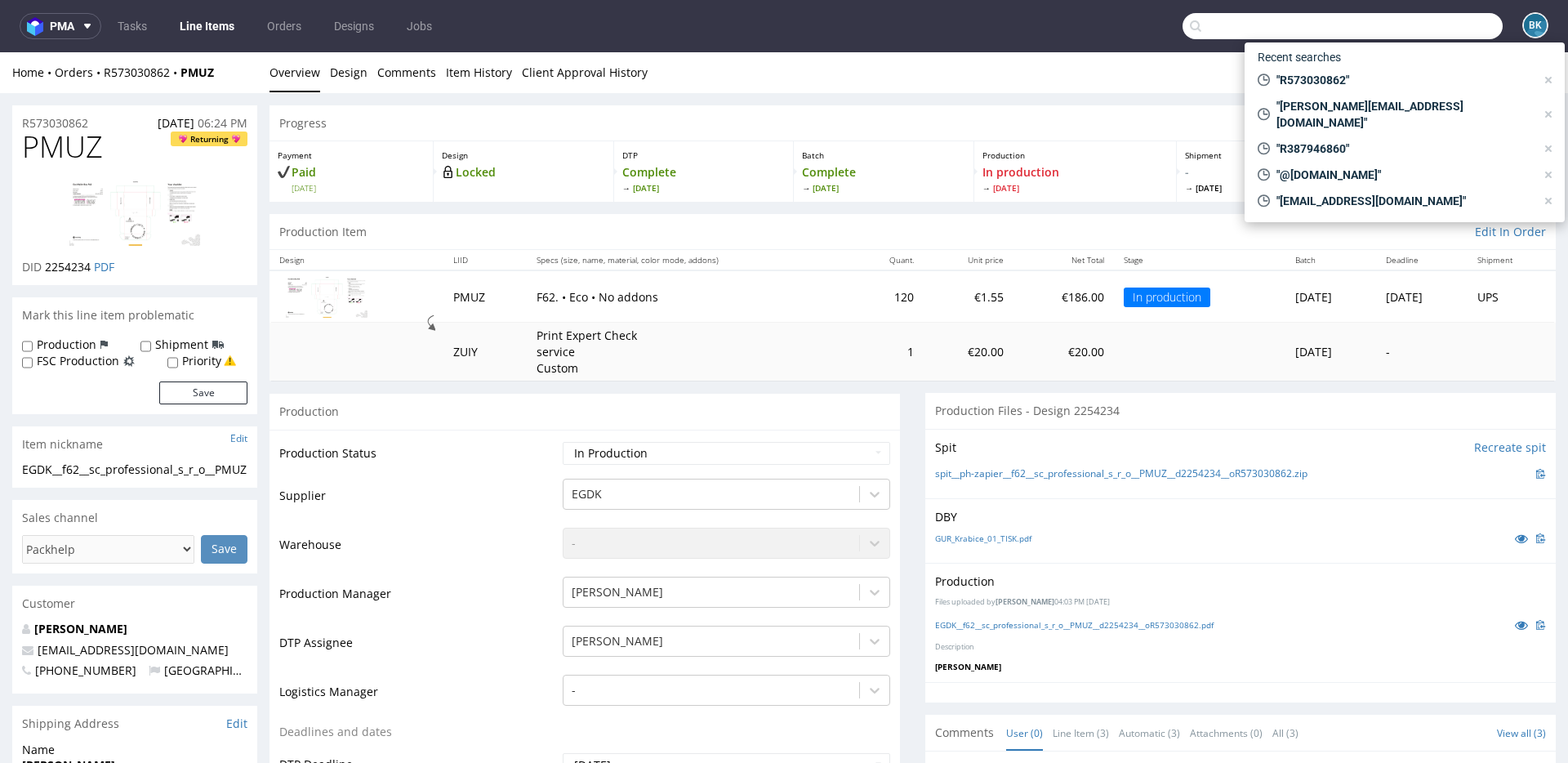
click at [1443, 28] on input "text" at bounding box center [1342, 26] width 320 height 26
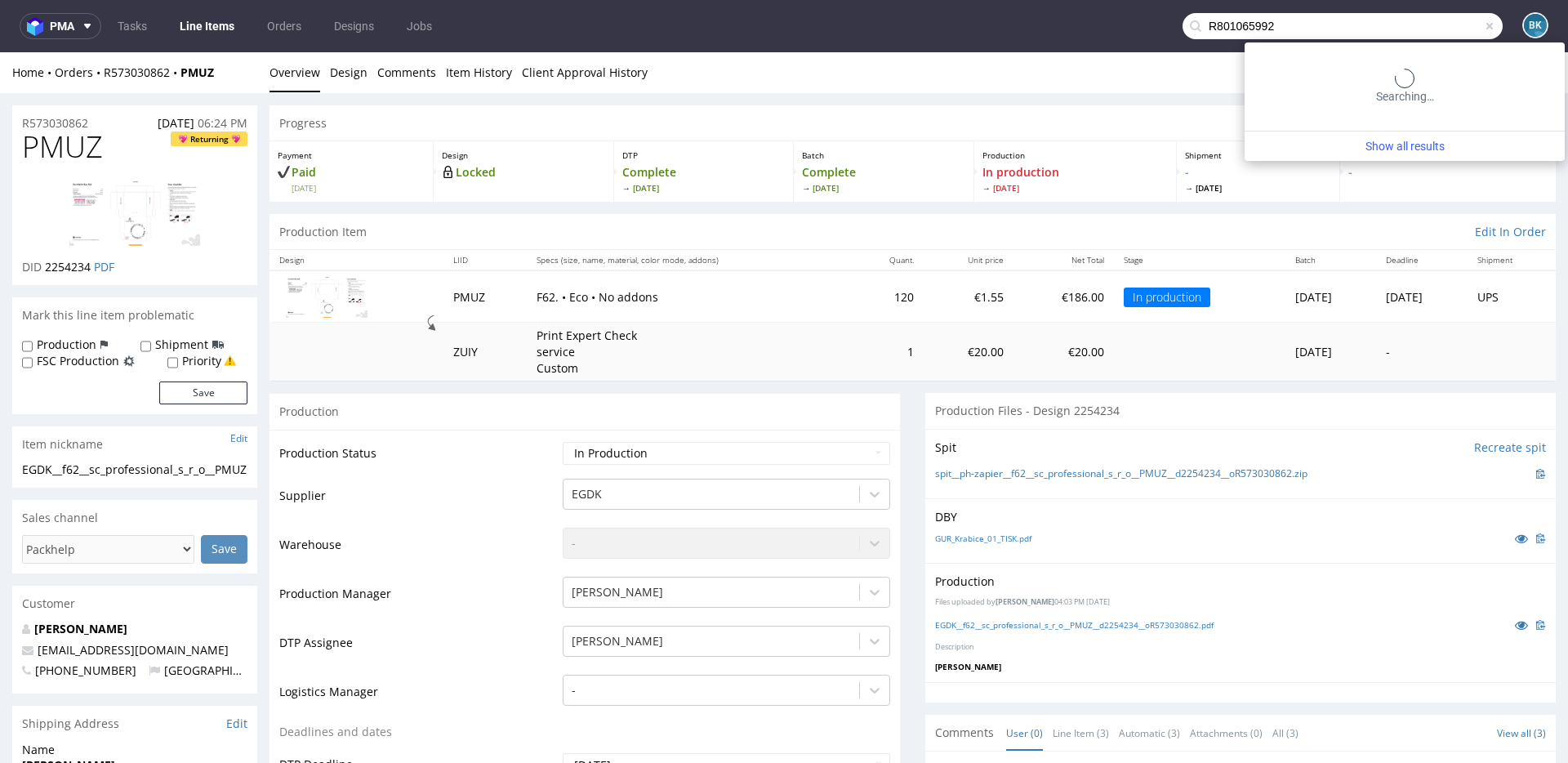
type input "R801065992"
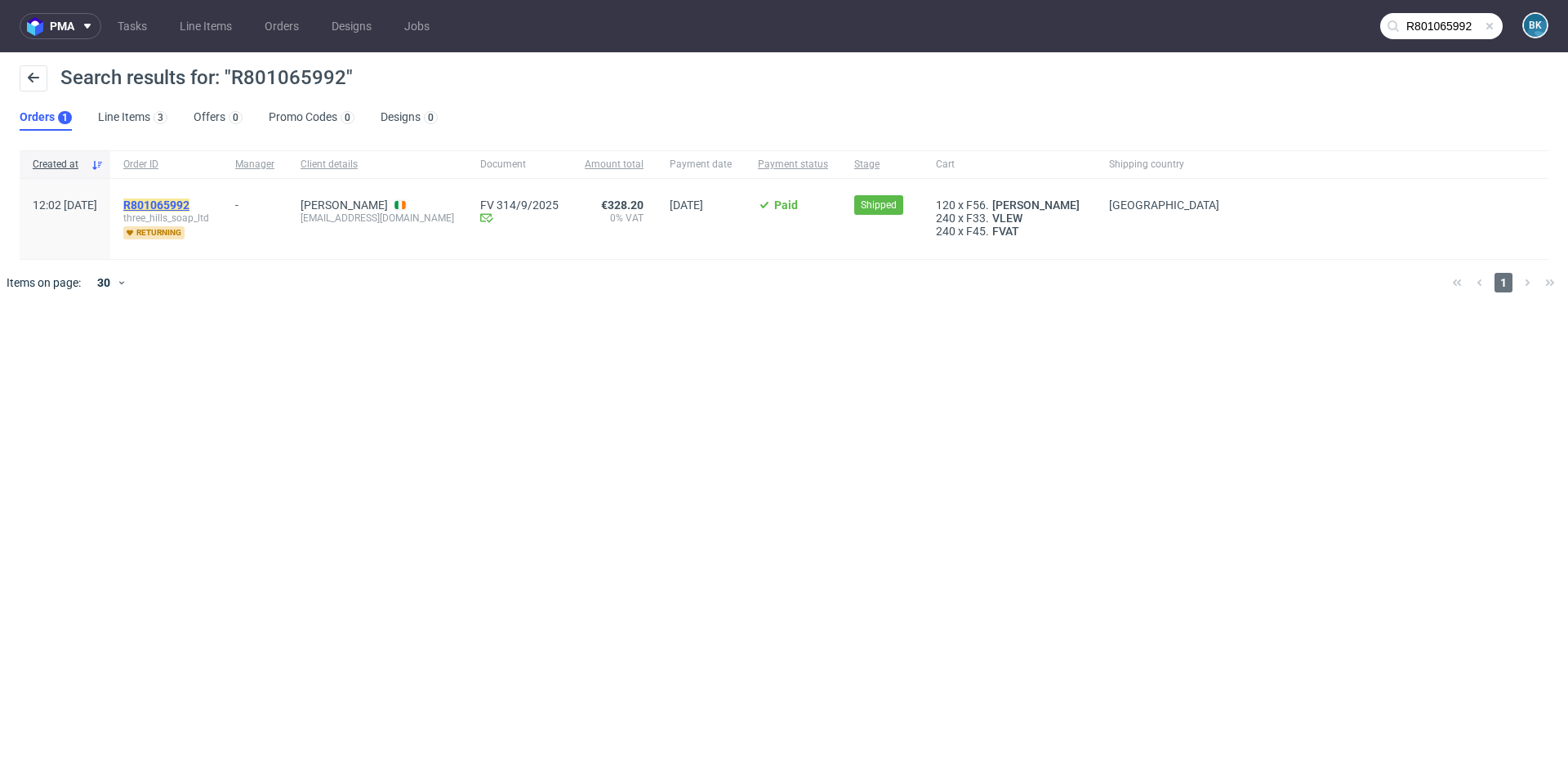
click at [189, 208] on mark "R801065992" at bounding box center [156, 205] width 66 height 13
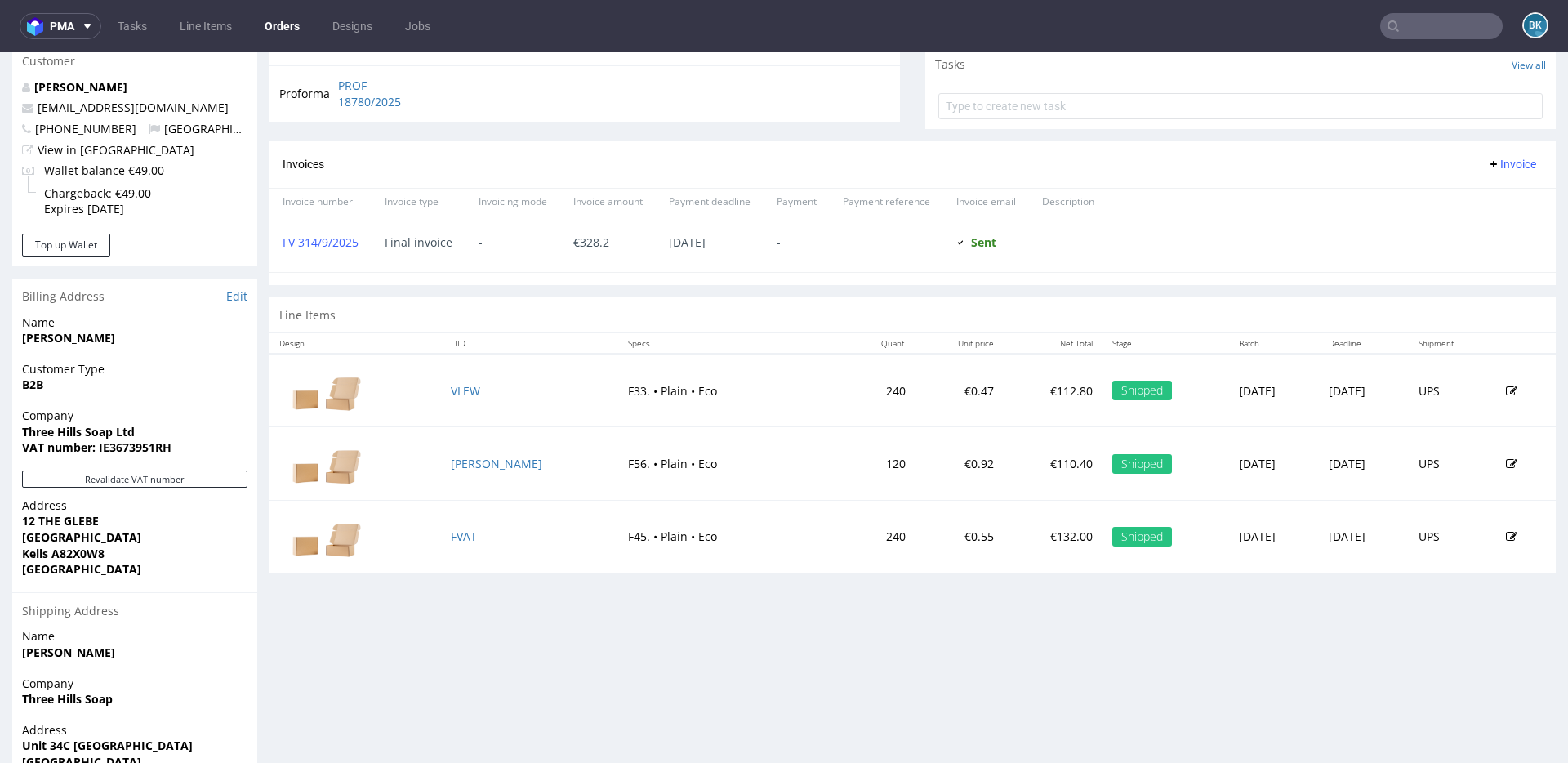
scroll to position [595, 0]
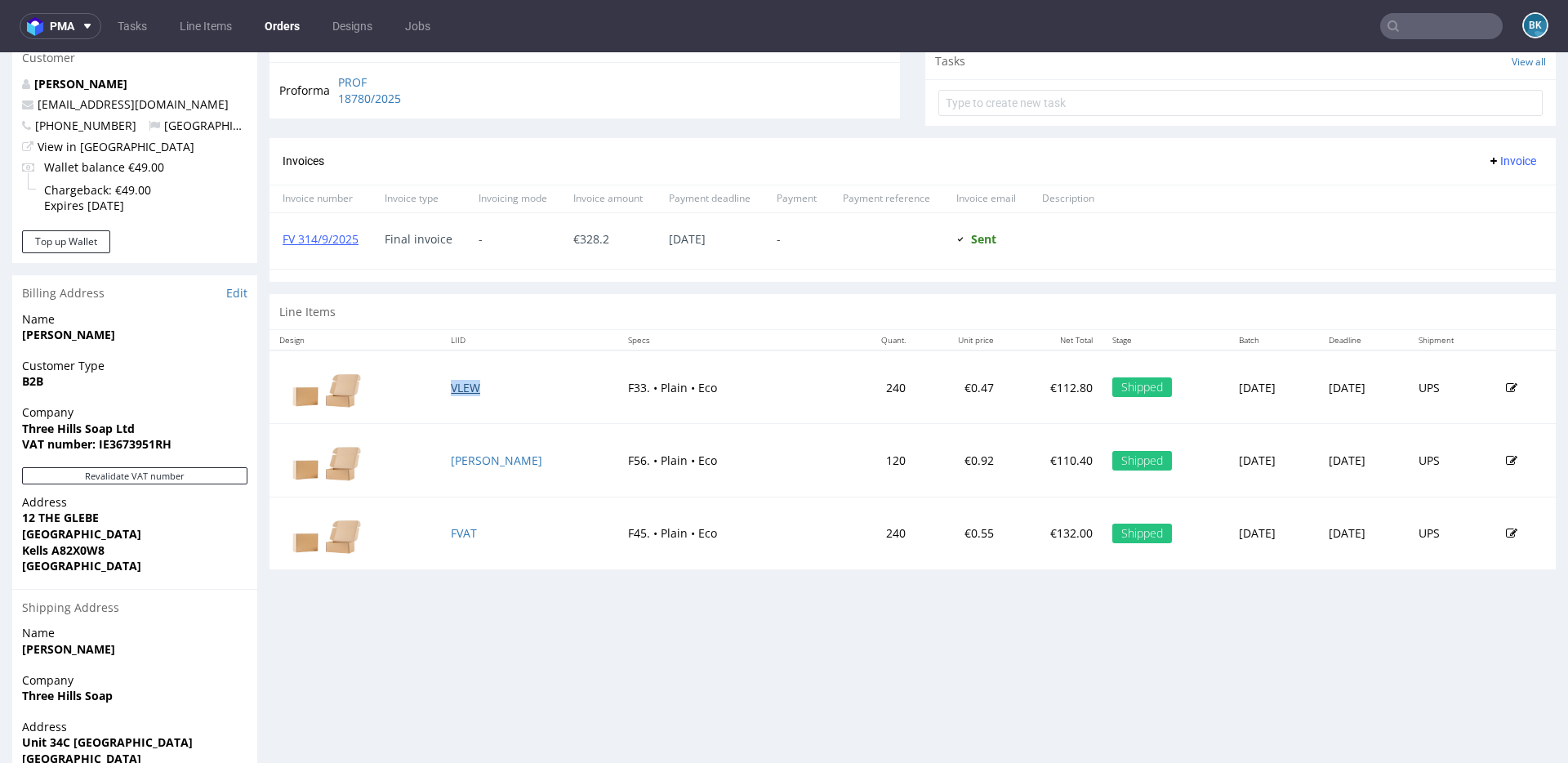
click at [465, 387] on link "VLEW" at bounding box center [465, 388] width 29 height 15
click at [465, 460] on link "SOAM" at bounding box center [496, 460] width 91 height 15
click at [467, 535] on link "FVAT" at bounding box center [464, 533] width 26 height 15
click at [1419, 28] on input "text" at bounding box center [1441, 26] width 122 height 26
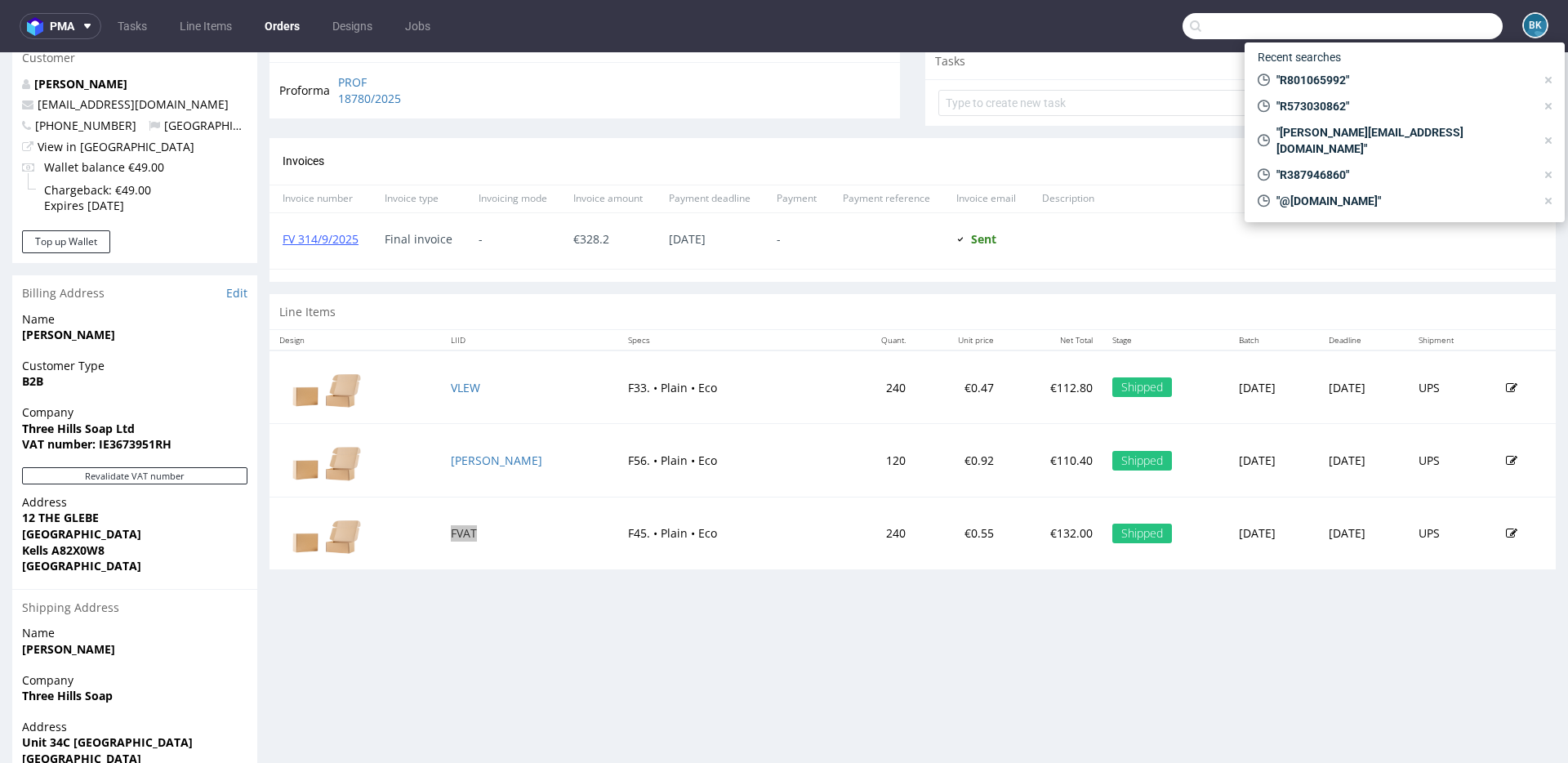
paste input "R899734030"
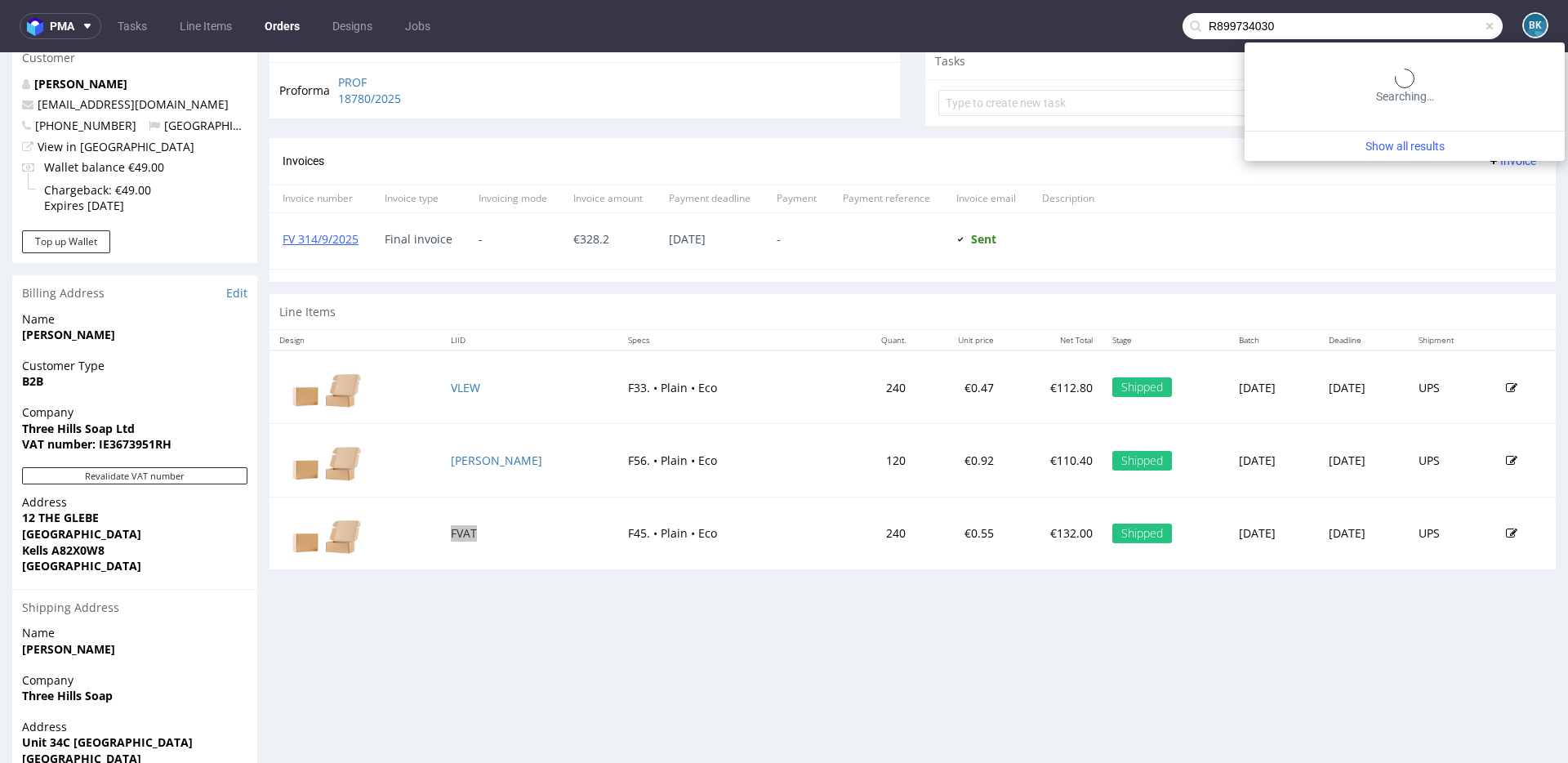
type input "R899734030"
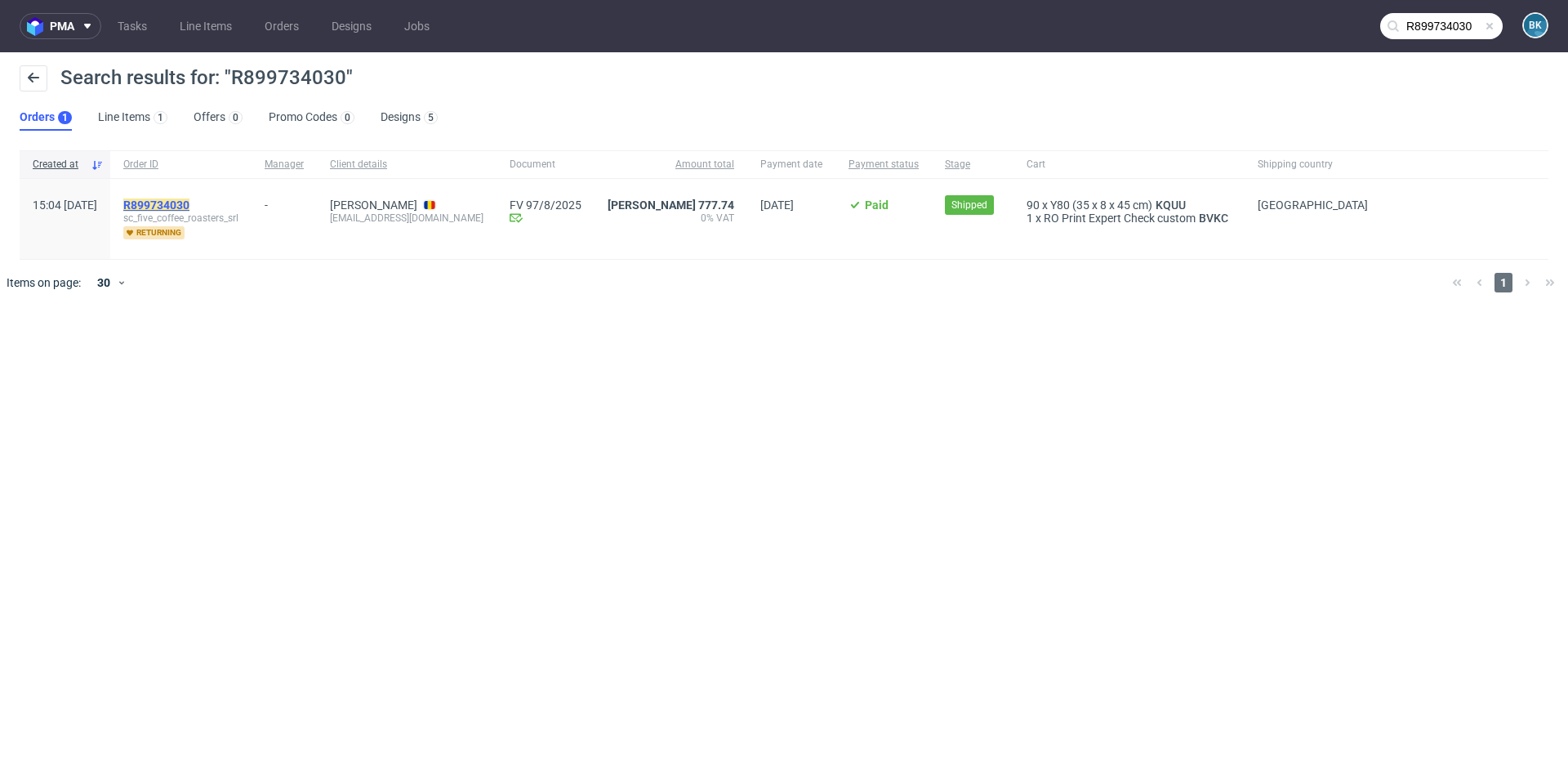
click at [189, 208] on mark "R899734030" at bounding box center [156, 205] width 66 height 13
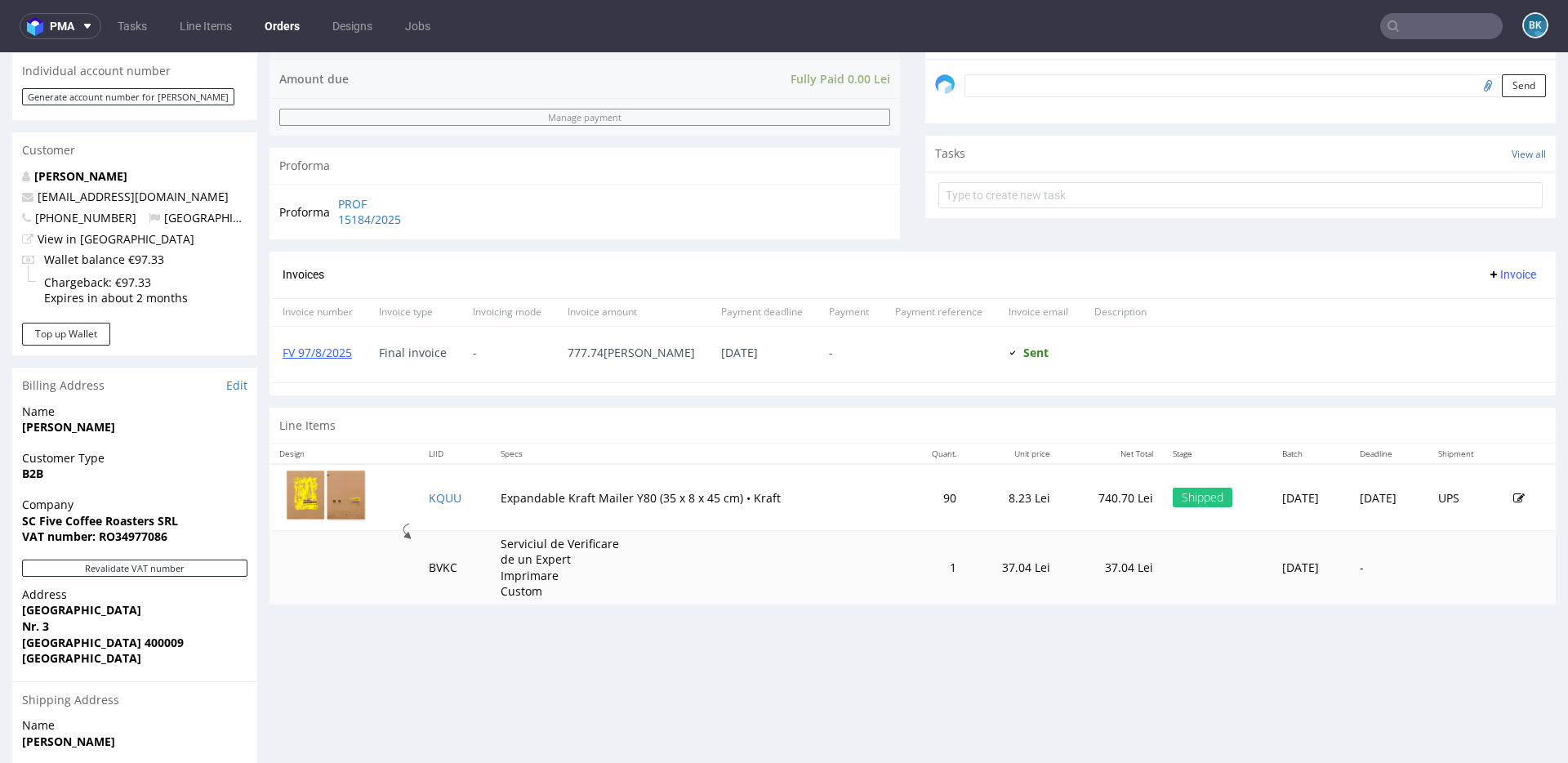
scroll to position [680, 0]
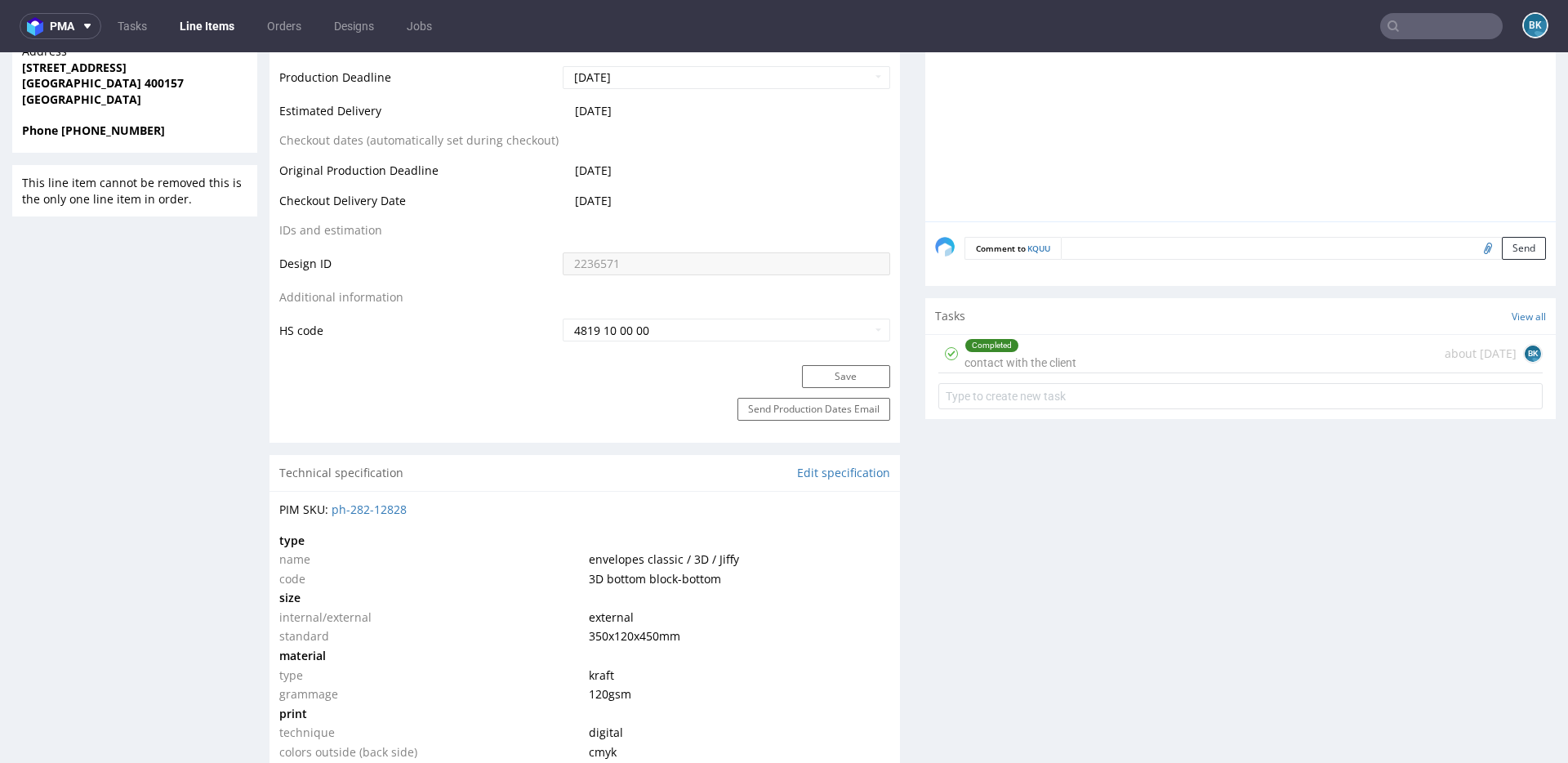
scroll to position [827, 0]
click at [1131, 352] on div "Completed contact with the client about 2 months ago BK" at bounding box center [1240, 350] width 604 height 39
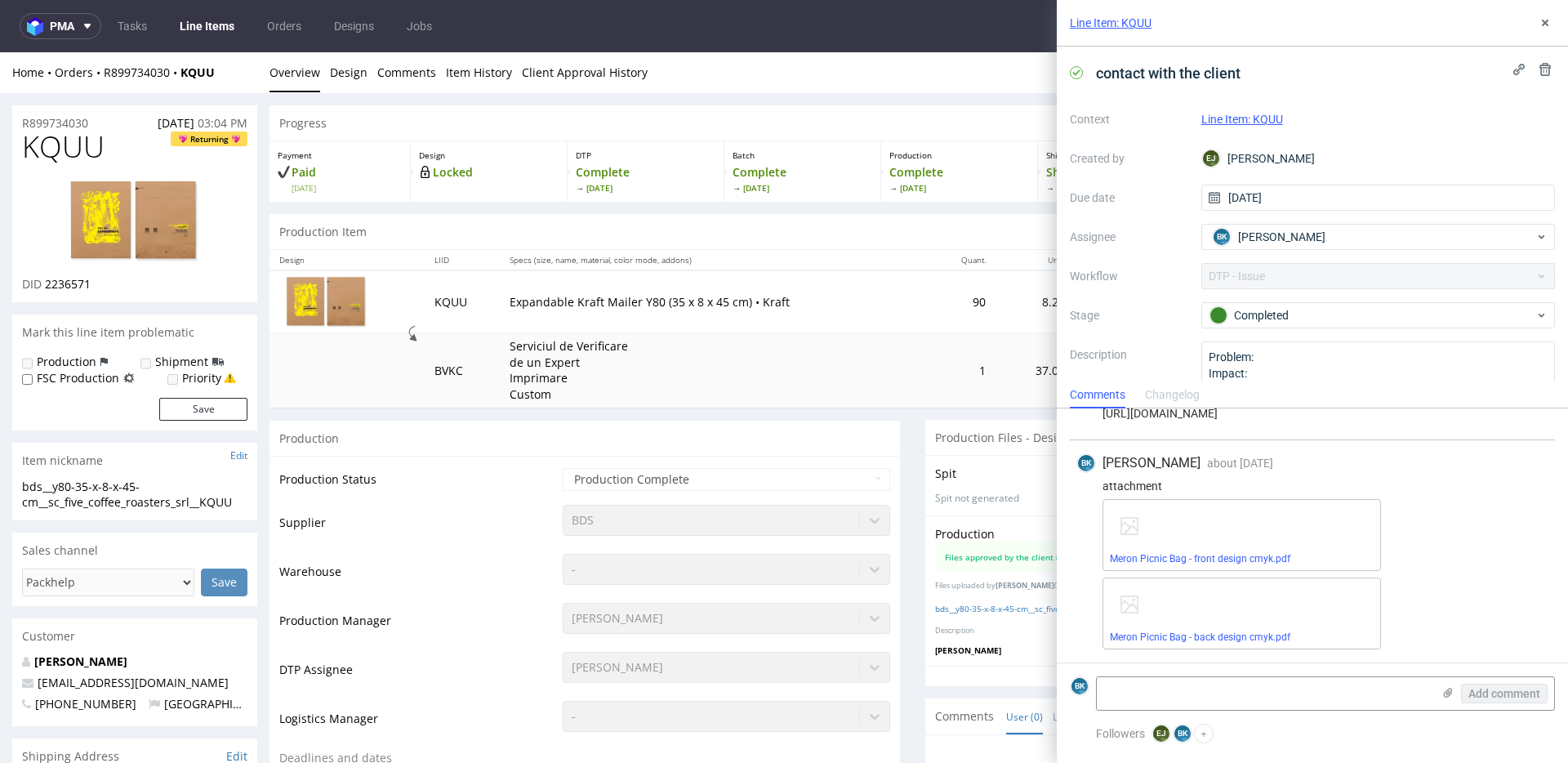
click at [150, 220] on img at bounding box center [135, 221] width 131 height 84
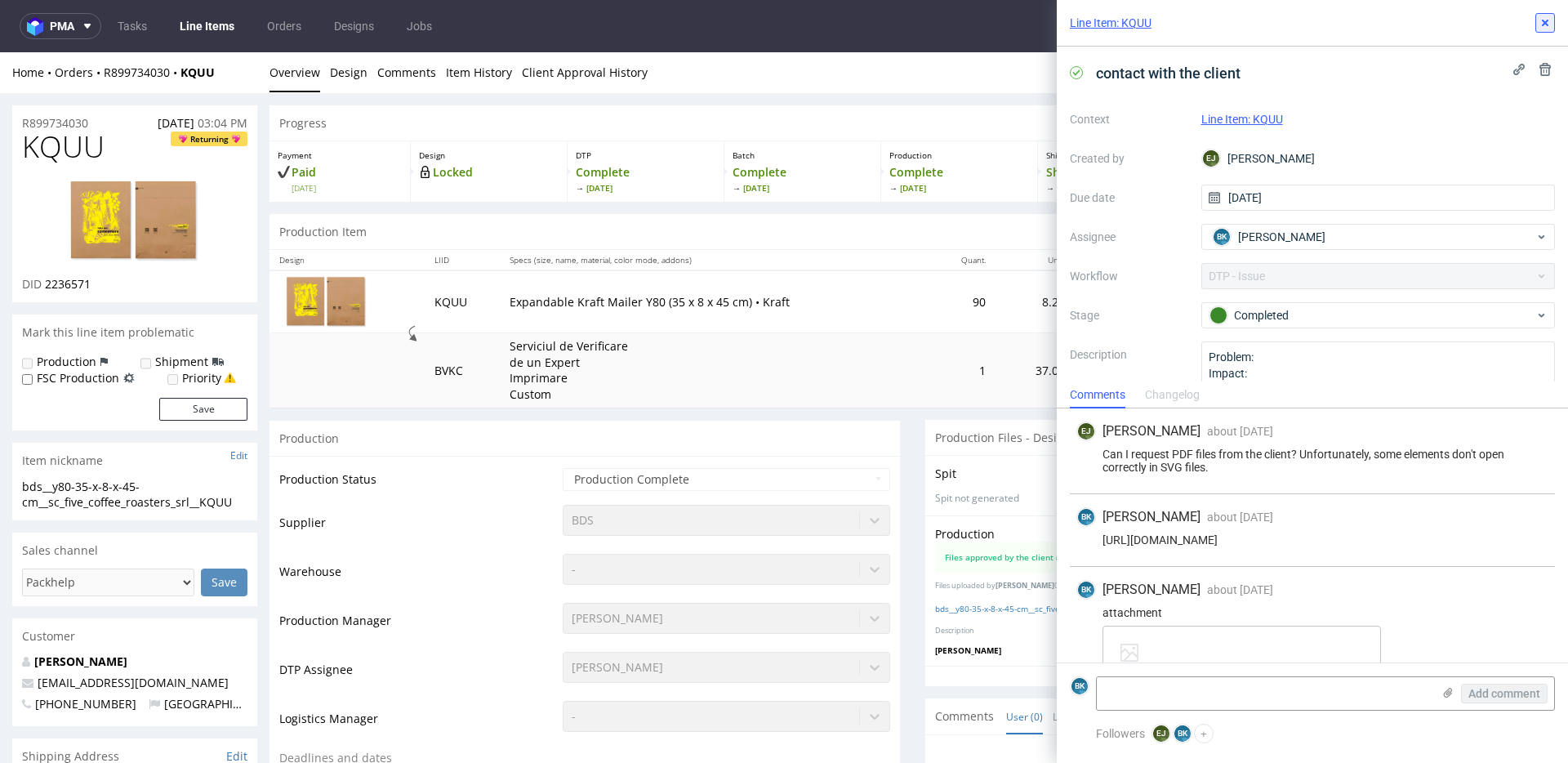
click at [1543, 22] on icon at bounding box center [1545, 23] width 13 height 13
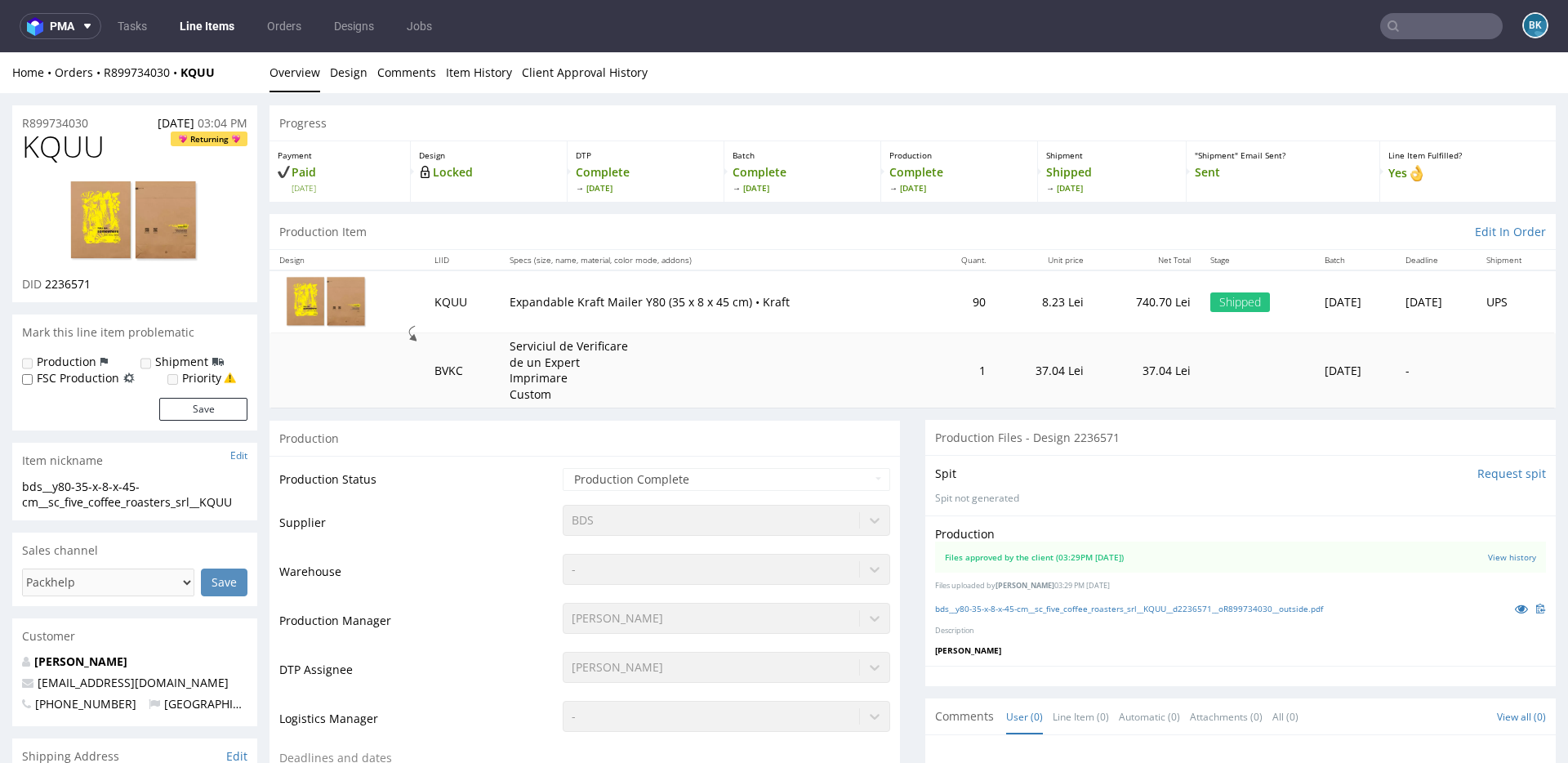
scroll to position [29, 0]
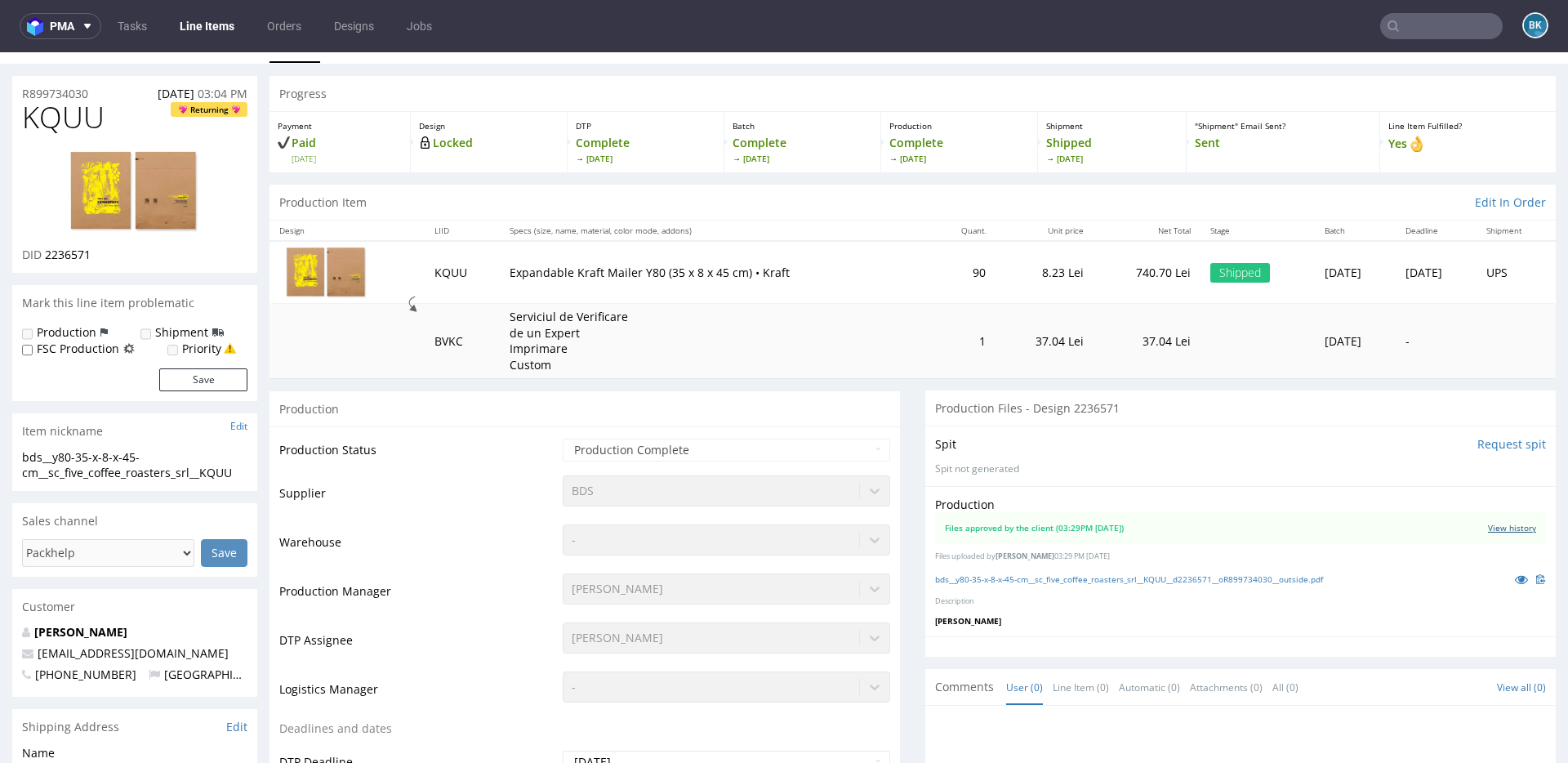
click at [1488, 525] on link "View history" at bounding box center [1512, 528] width 48 height 11
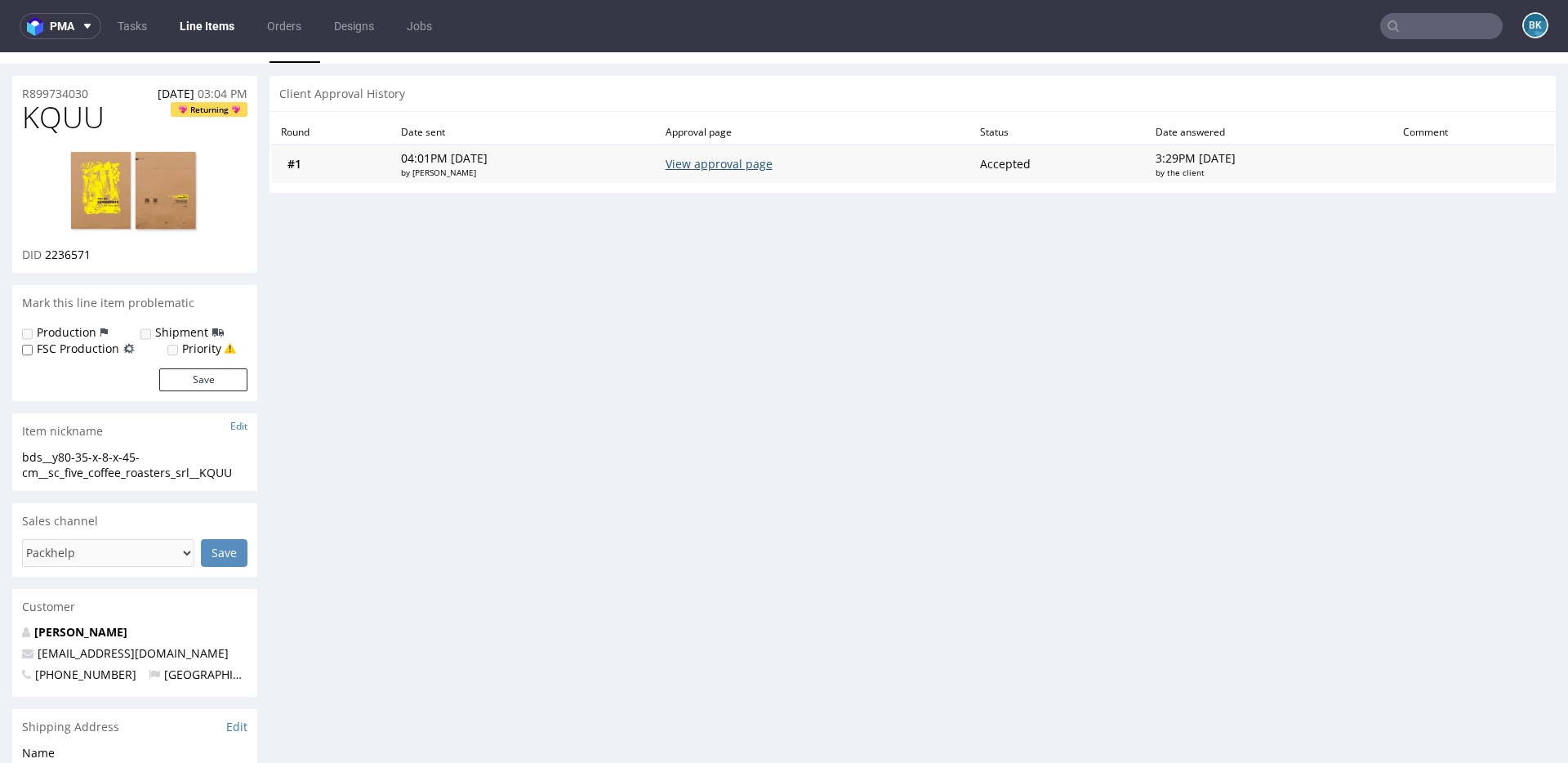
click at [736, 163] on link "View approval page" at bounding box center [720, 164] width 107 height 15
click at [719, 158] on link "View approval page" at bounding box center [720, 164] width 107 height 15
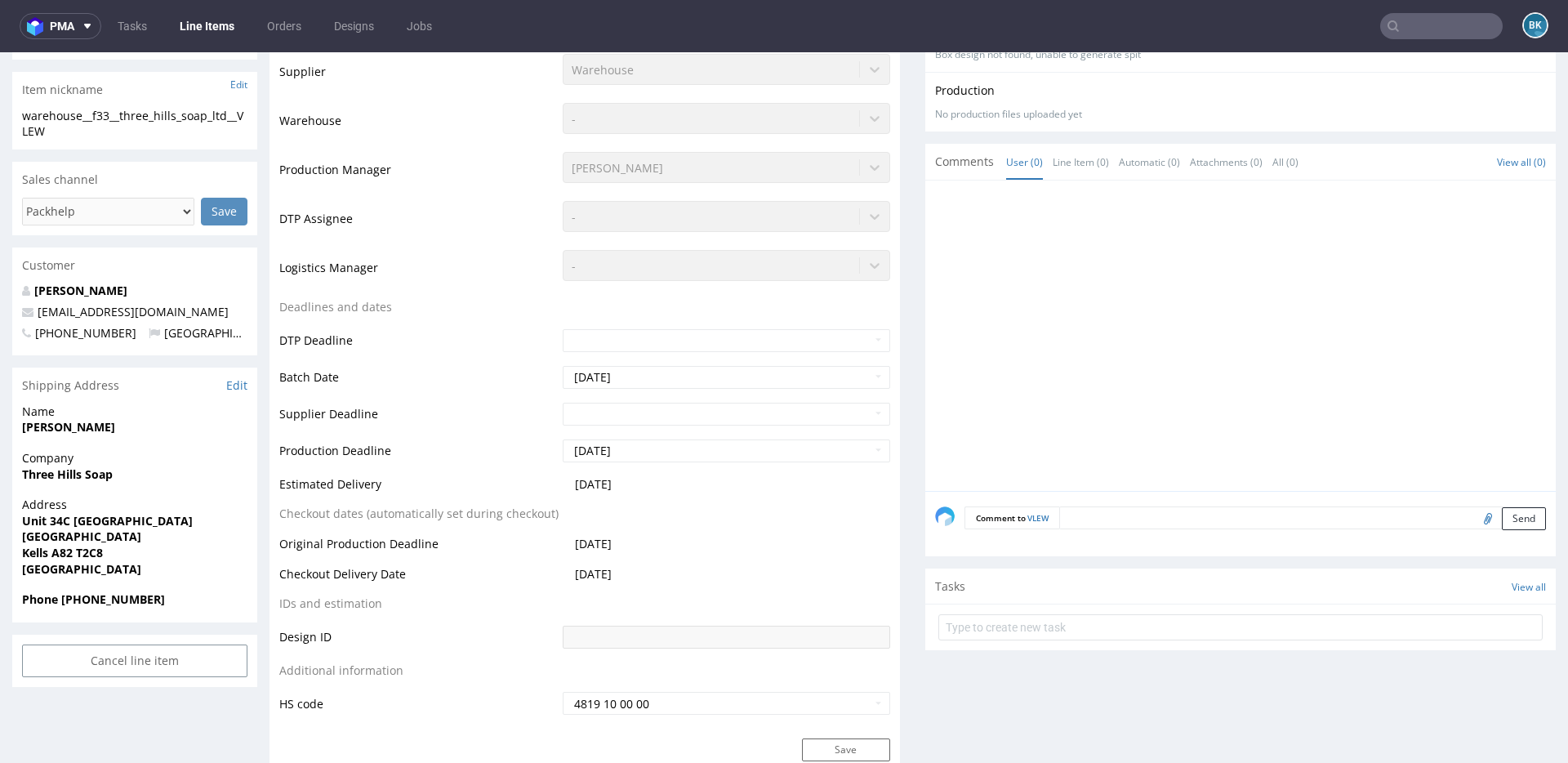
scroll to position [393, 0]
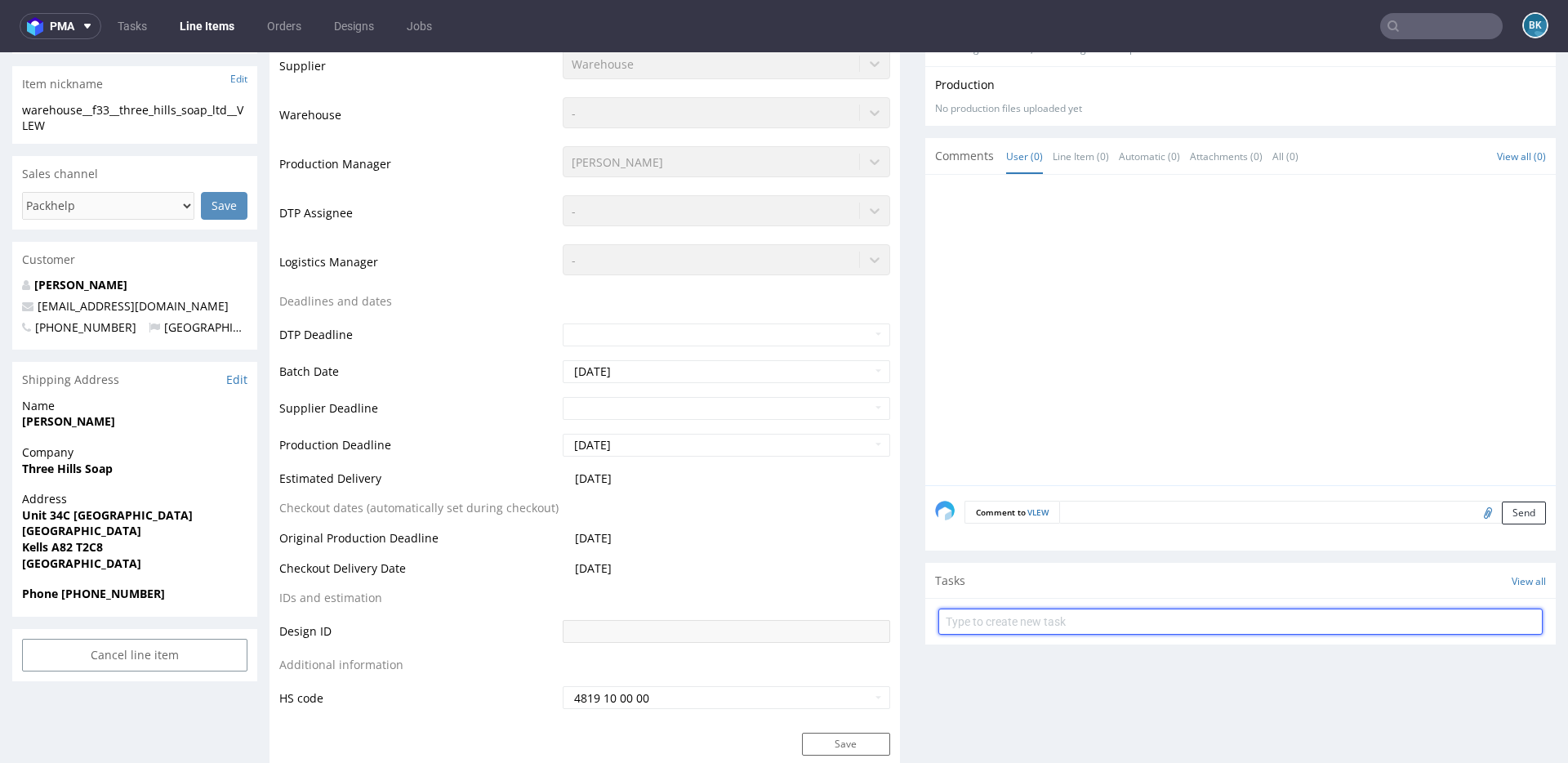
click at [1005, 624] on input "text" at bounding box center [1240, 622] width 604 height 26
type input "reshipping"
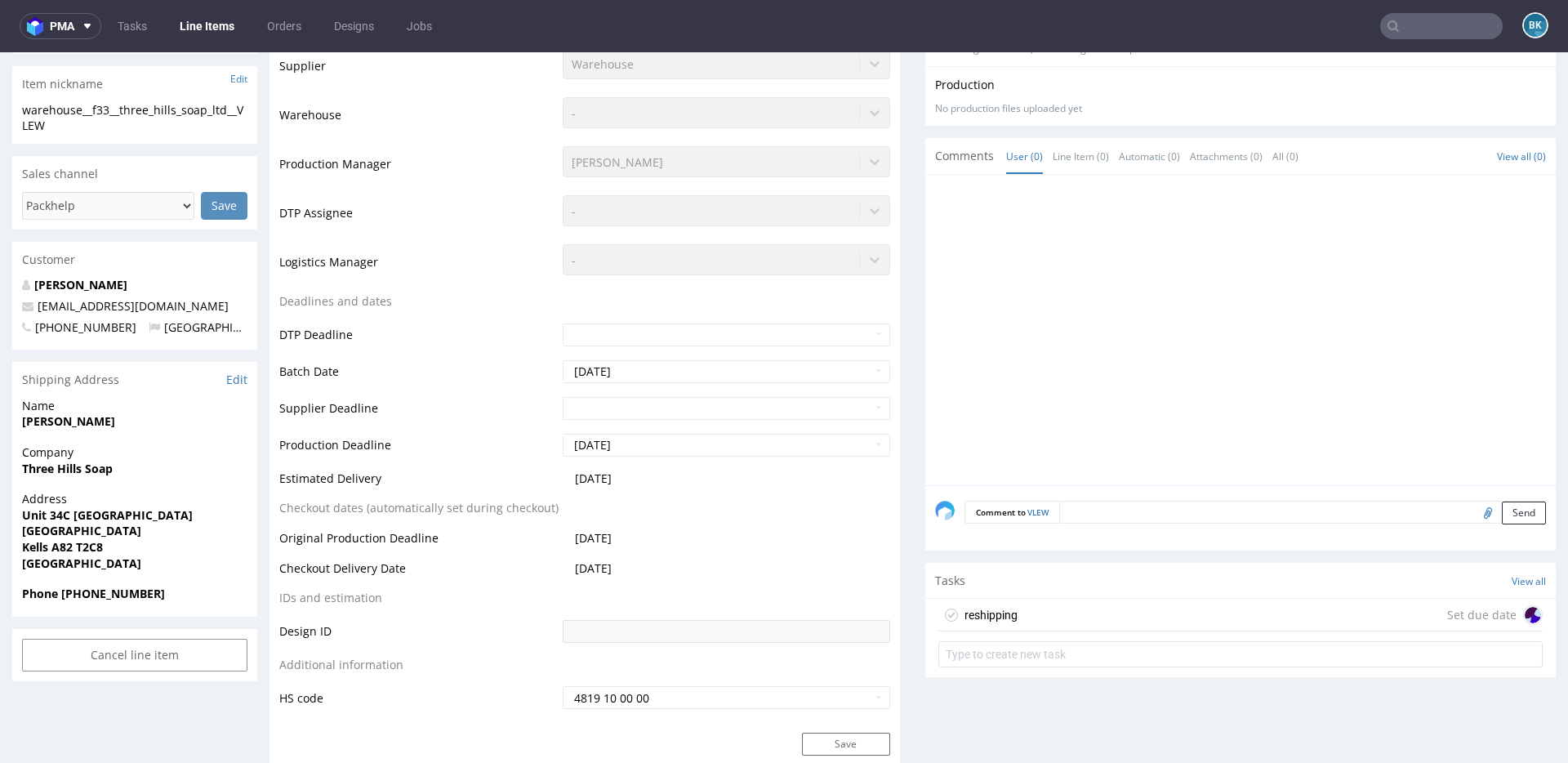
click at [1085, 619] on div "reshipping Set due date" at bounding box center [1240, 614] width 604 height 33
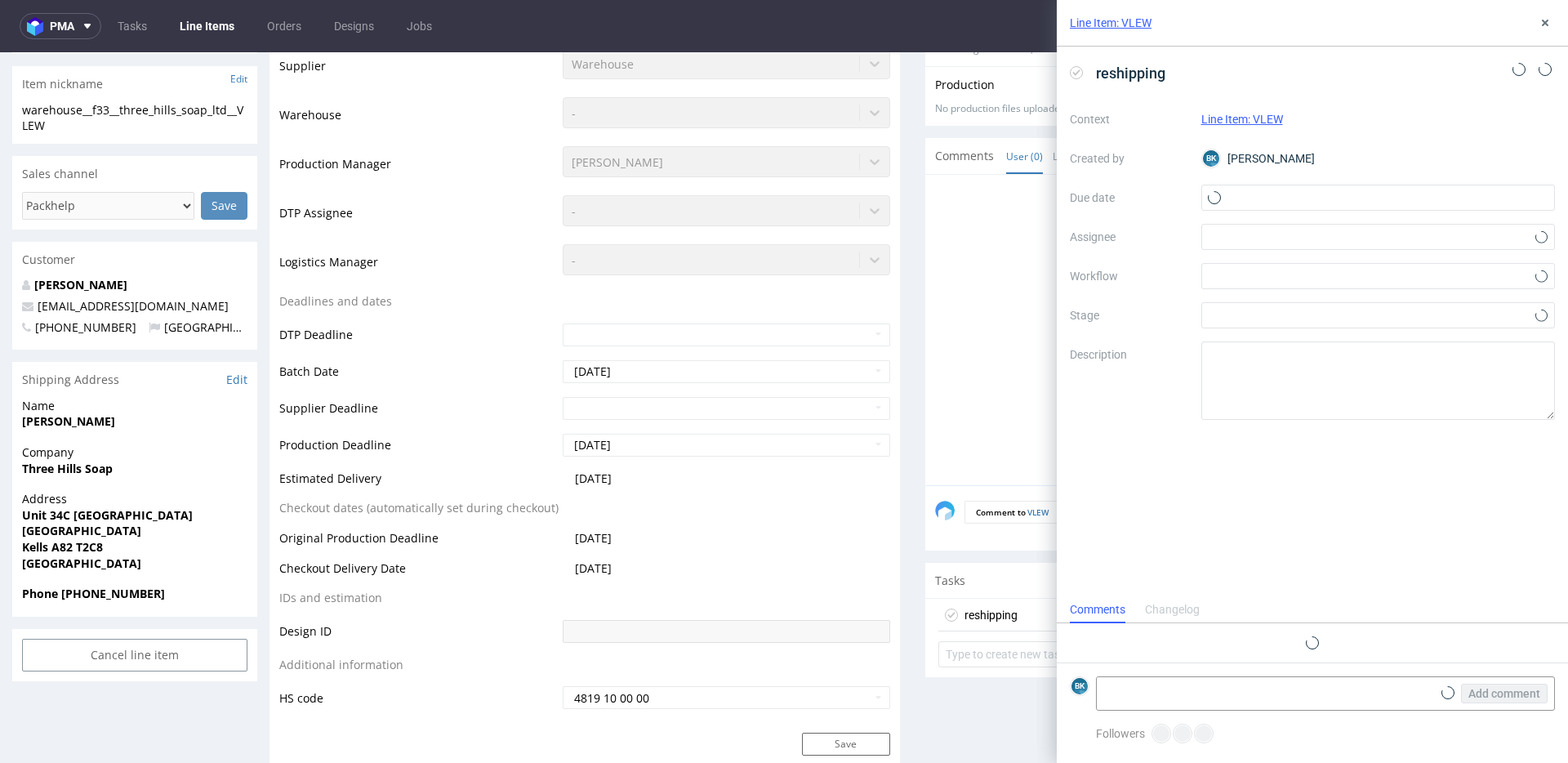
scroll to position [13, 0]
click at [1238, 195] on input "text" at bounding box center [1378, 198] width 355 height 26
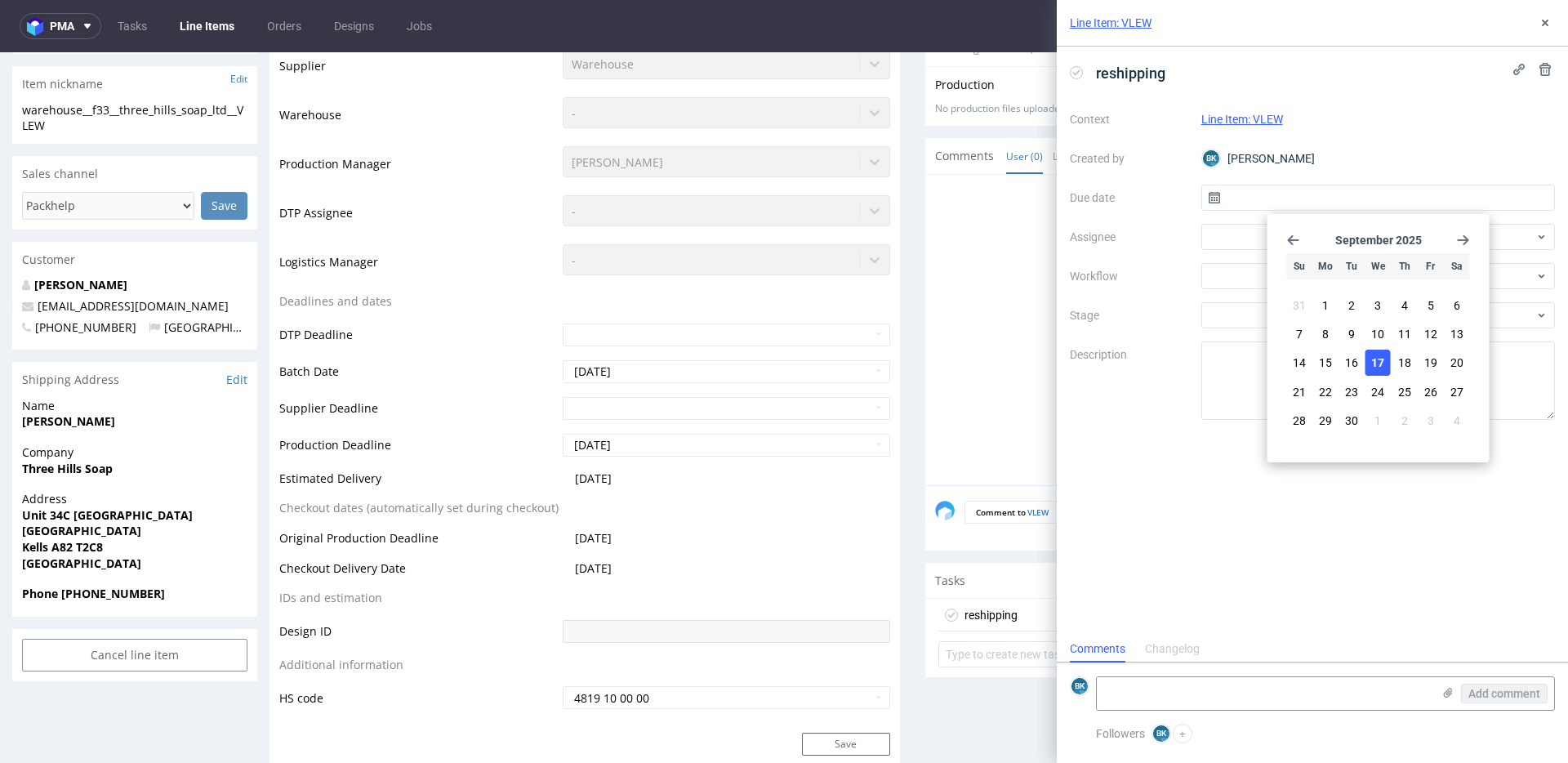
click at [1372, 357] on span "17" at bounding box center [1378, 362] width 13 height 16
type input "[DATE]"
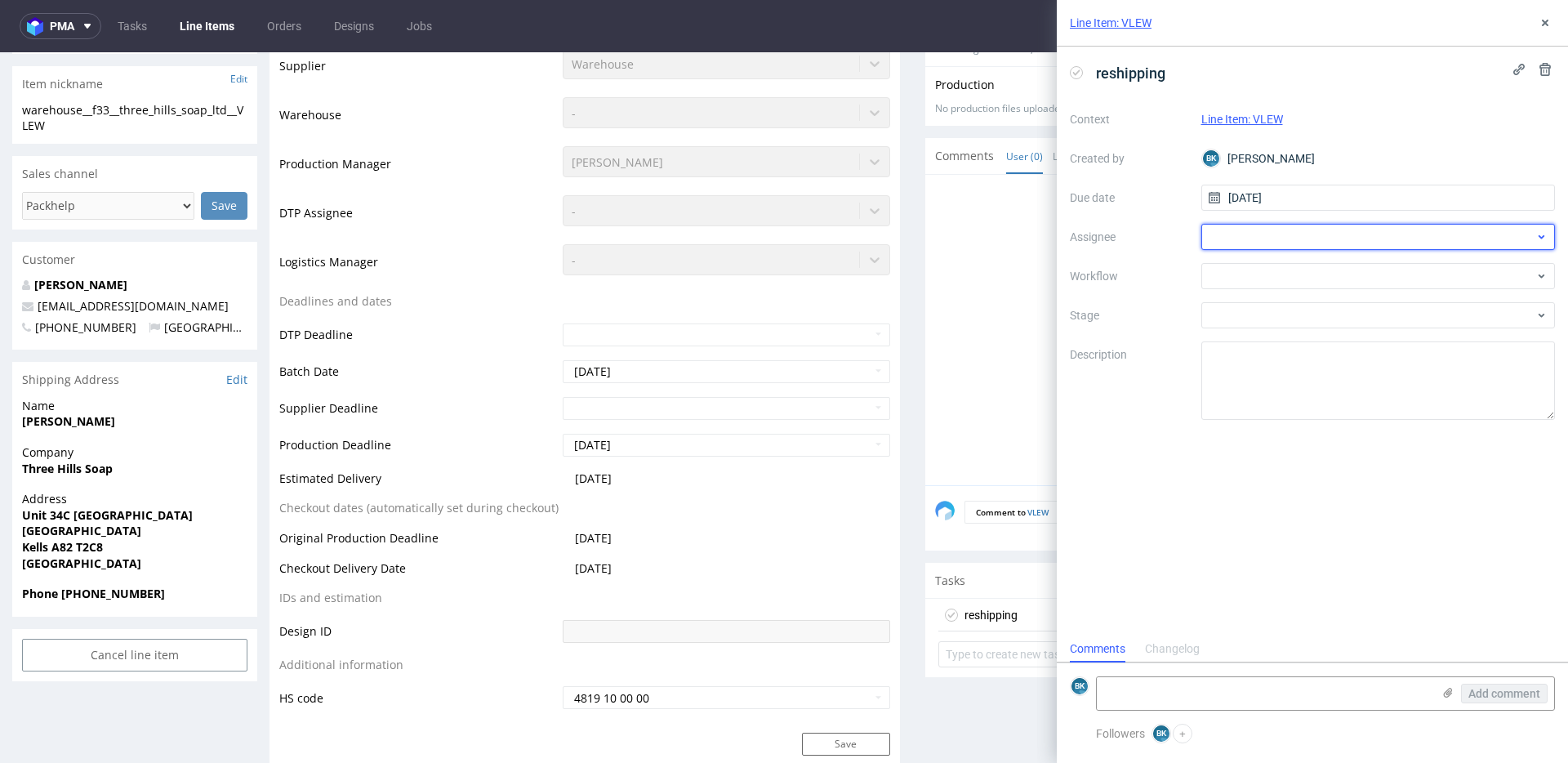
click at [1243, 230] on div at bounding box center [1378, 237] width 355 height 26
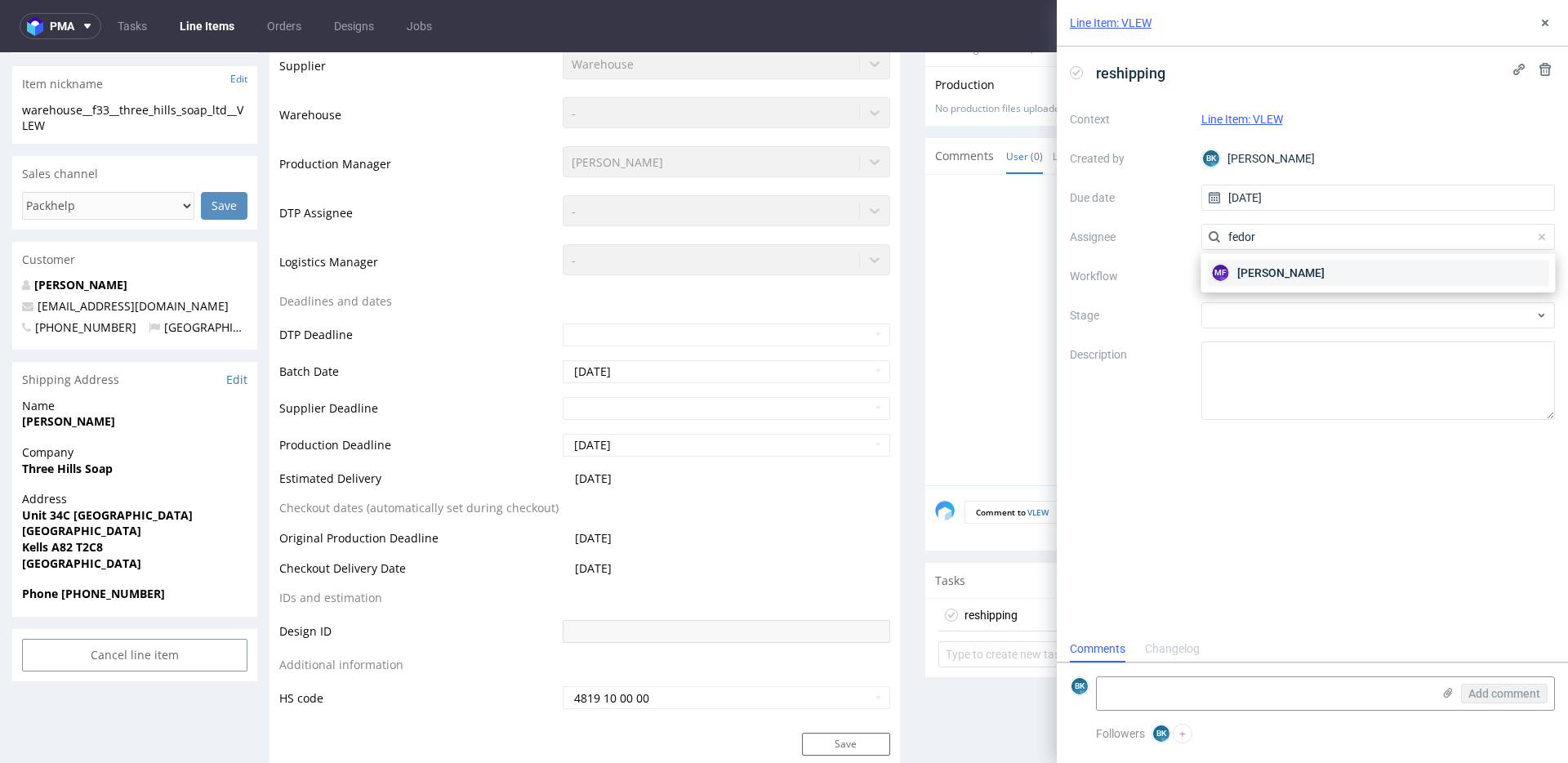
type input "fedor"
click at [1282, 275] on span "[PERSON_NAME]" at bounding box center [1280, 272] width 87 height 16
click at [1265, 277] on div at bounding box center [1378, 277] width 355 height 26
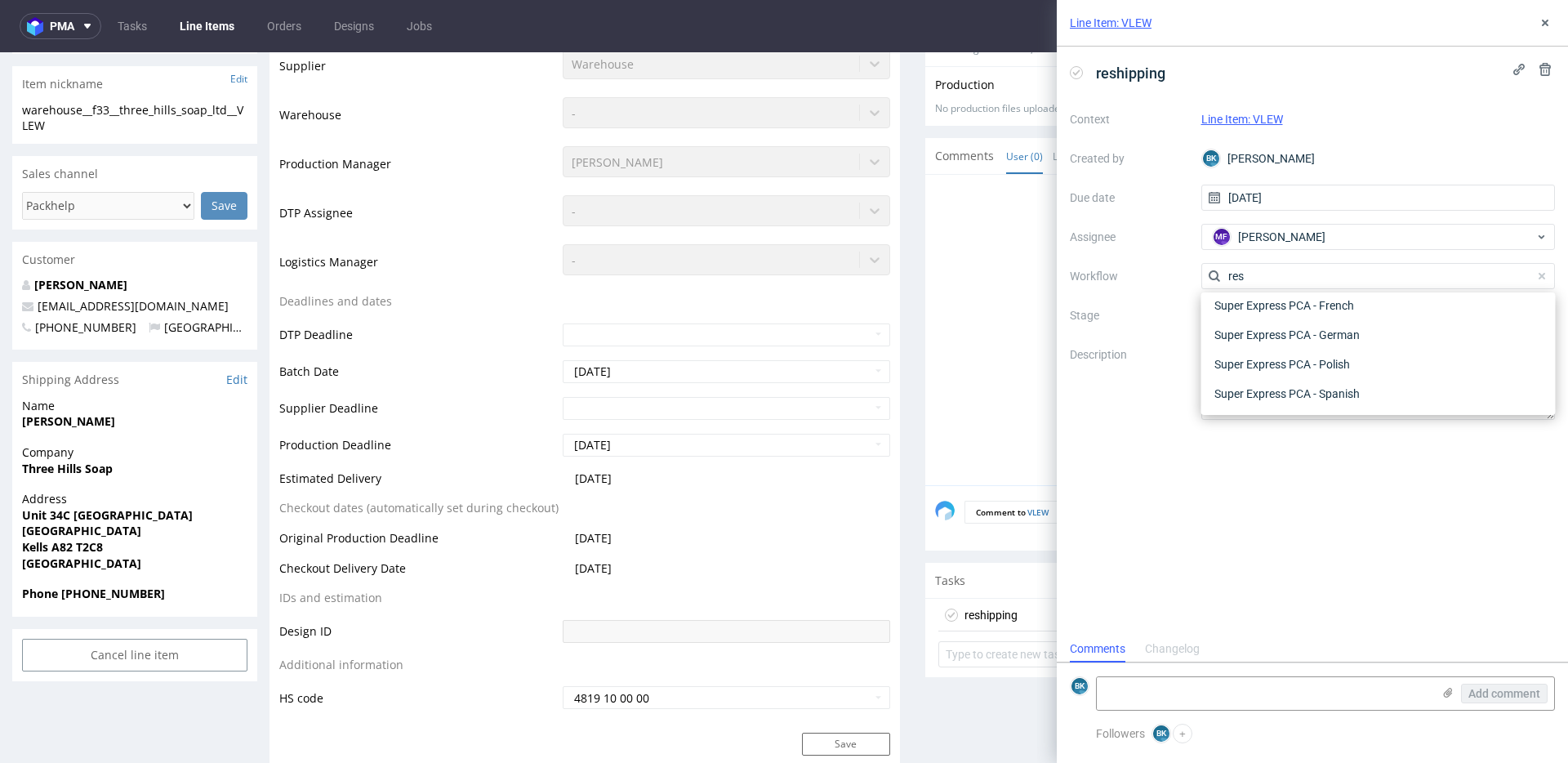
scroll to position [59, 0]
type input "r"
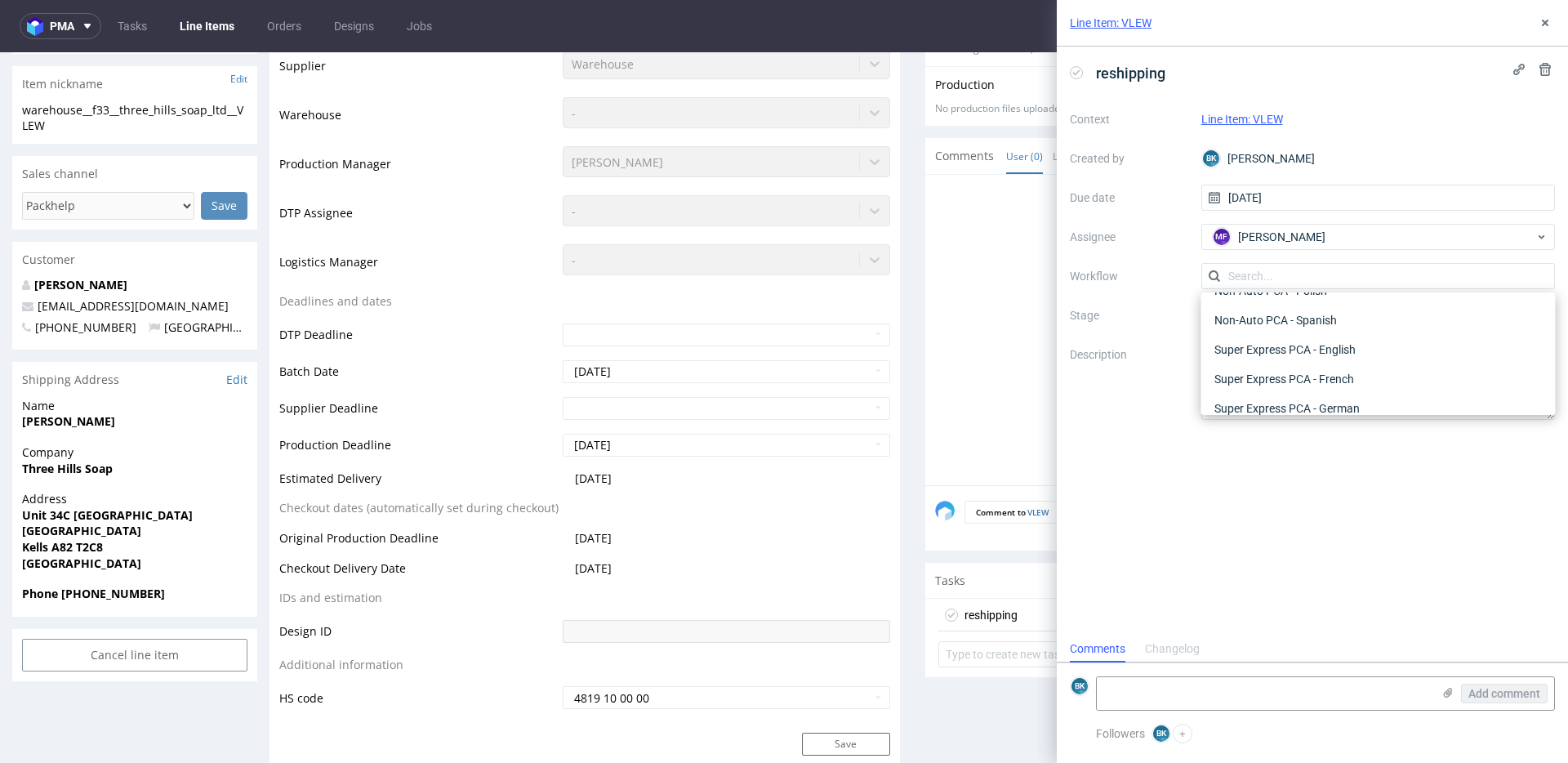
scroll to position [1005, 0]
click at [1265, 397] on div "Warehouse - Shipping" at bounding box center [1378, 393] width 341 height 29
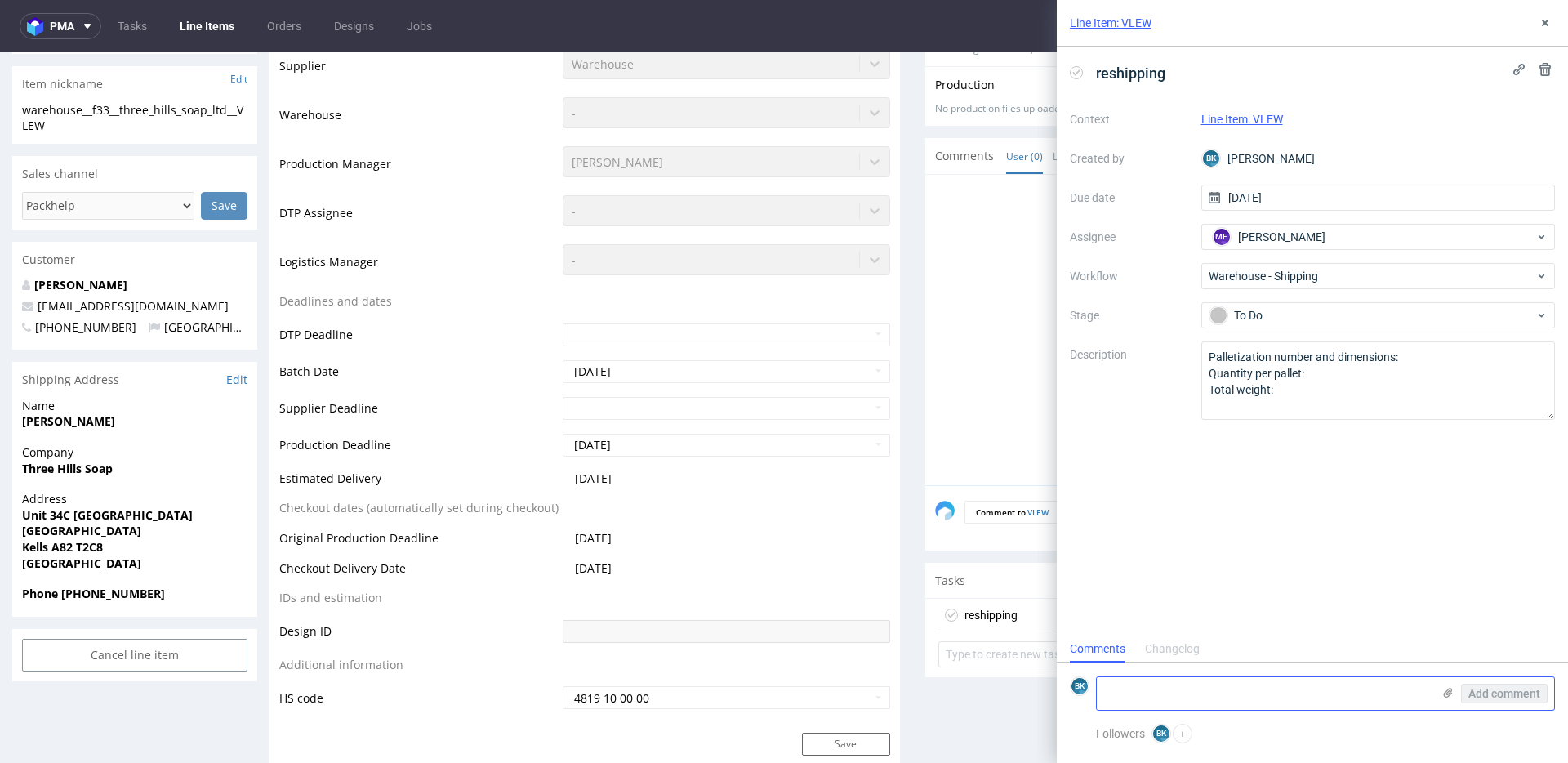
click at [1171, 688] on textarea at bounding box center [1264, 693] width 335 height 33
paste textarea "[STREET_ADDRESS]"
type textarea "Prośba o reshipping na adres: [STREET_ADDRESS]"
click at [1499, 691] on span "Add comment" at bounding box center [1504, 693] width 71 height 11
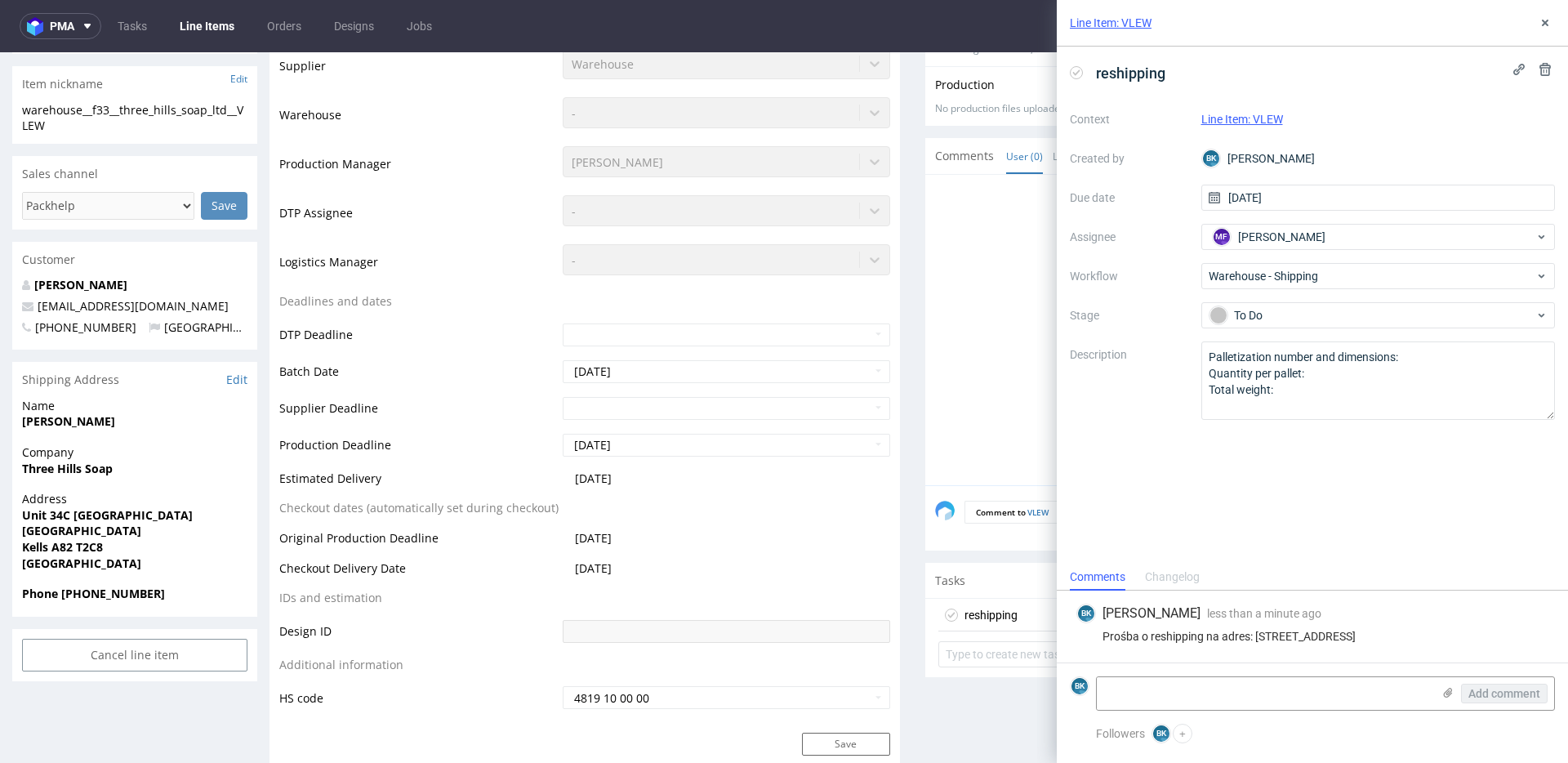
drag, startPoint x: 1138, startPoint y: 638, endPoint x: 1083, endPoint y: 627, distance: 56.1
click at [1083, 629] on div "Prośba o reshipping na adres: [STREET_ADDRESS]" at bounding box center [1312, 636] width 472 height 13
copy div "Prośba o reshipping na adres: [STREET_ADDRESS]"
click at [1146, 71] on span "reshipping" at bounding box center [1131, 72] width 83 height 27
click at [1168, 72] on span "reshipping" at bounding box center [1131, 72] width 83 height 27
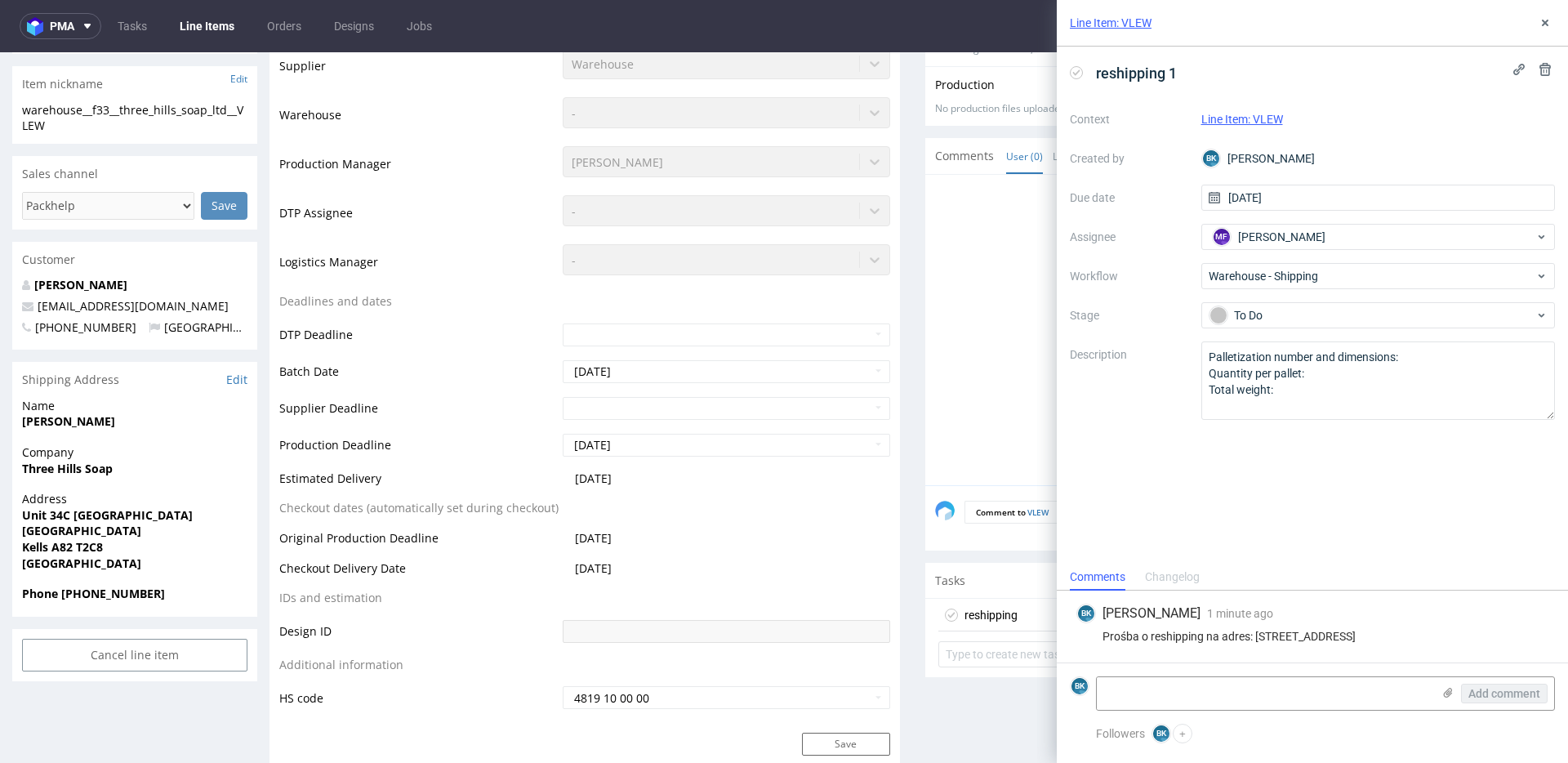
click at [1314, 80] on div "reshipping 1" at bounding box center [1312, 72] width 485 height 27
click at [1332, 98] on div "reshipping 1 Context Line Item: VLEW Created by BK [PERSON_NAME] Due date [DATE…" at bounding box center [1311, 305] width 511 height 517
click at [1383, 63] on div "reshipping 1" at bounding box center [1312, 72] width 485 height 27
click at [1543, 18] on icon at bounding box center [1545, 23] width 13 height 13
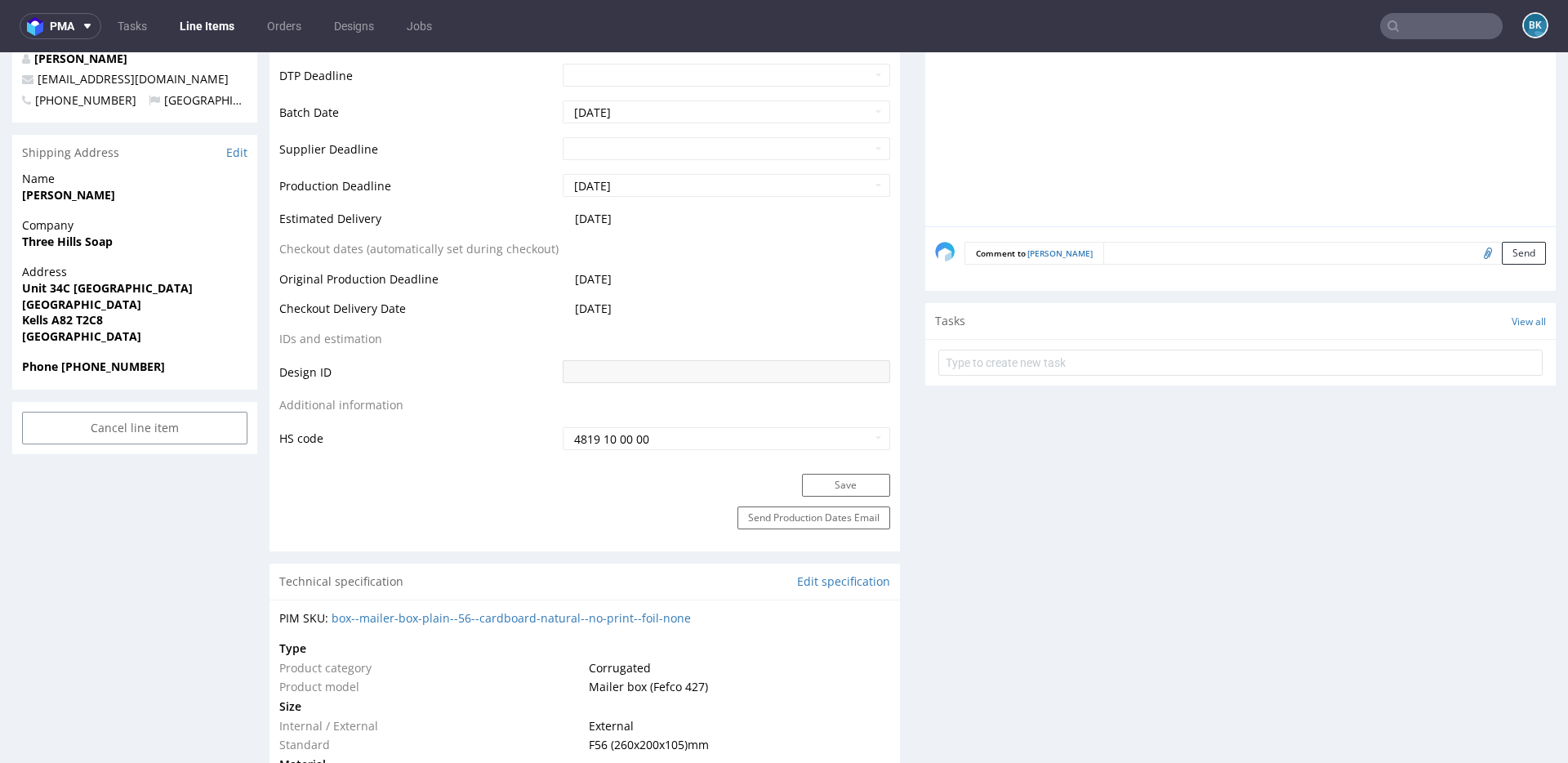
scroll to position [693, 0]
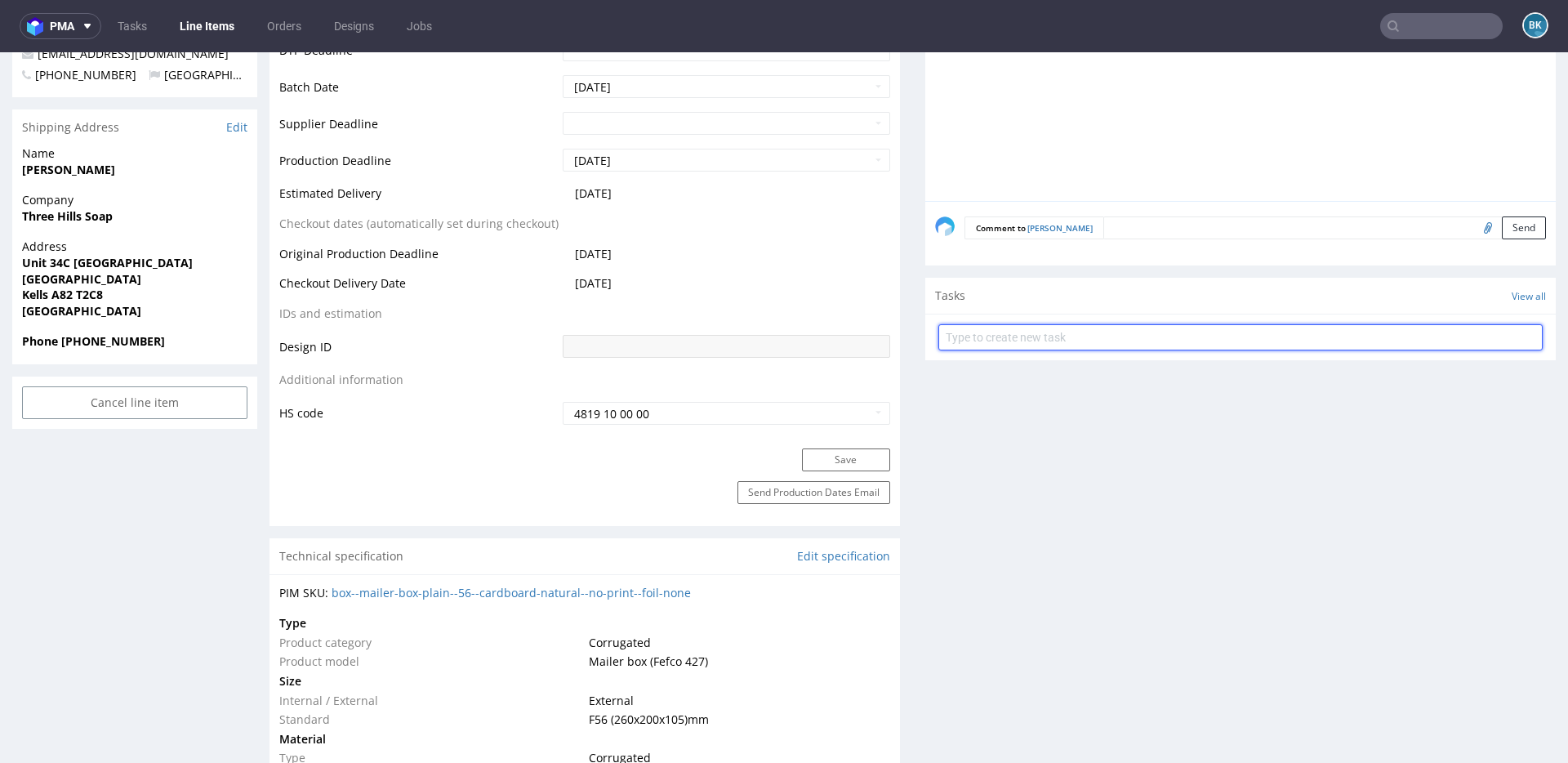
click at [1029, 325] on input "text" at bounding box center [1240, 338] width 604 height 26
type input "reshipping"
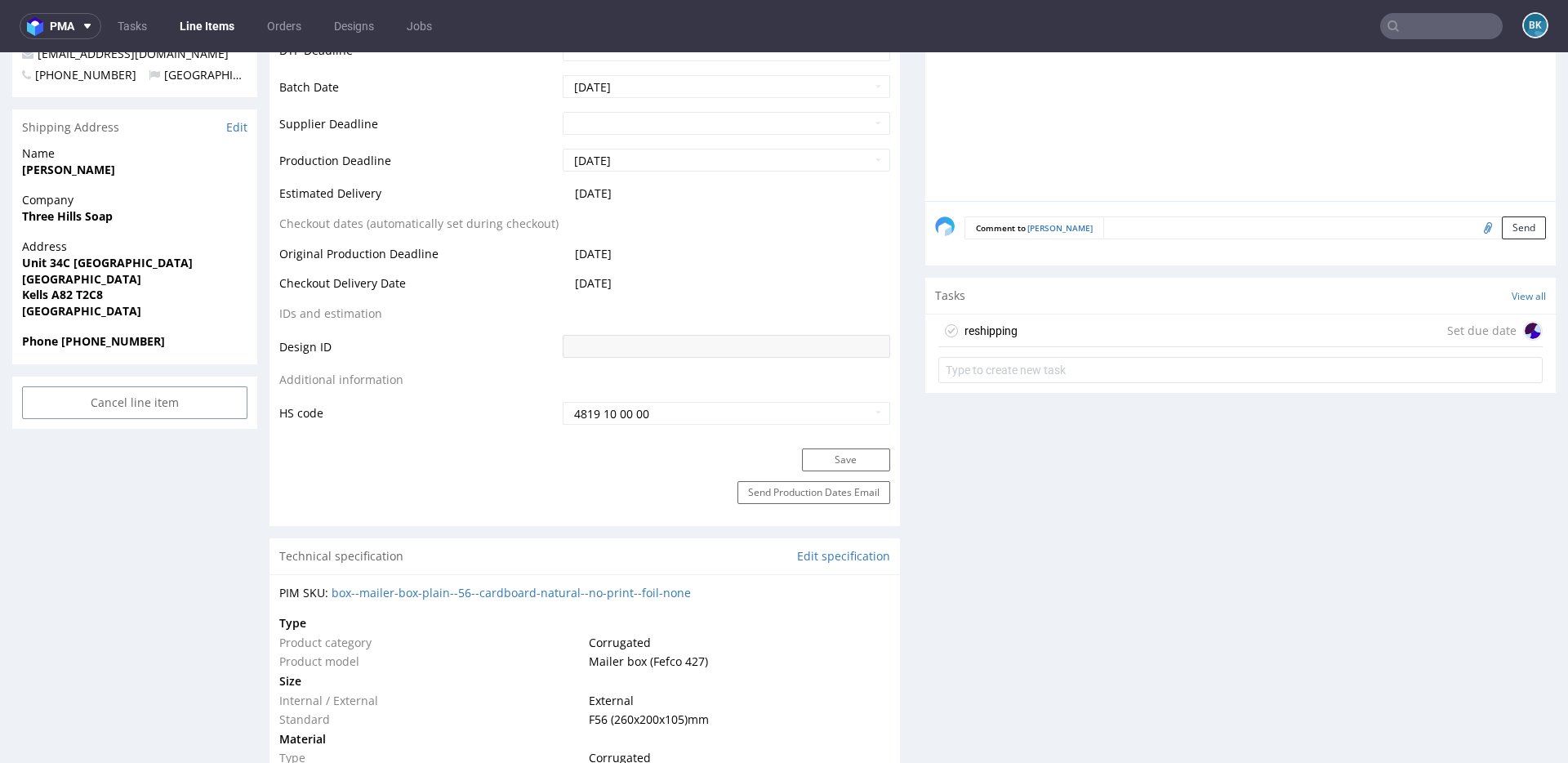
click at [1028, 319] on div "reshipping Set due date" at bounding box center [1240, 330] width 604 height 33
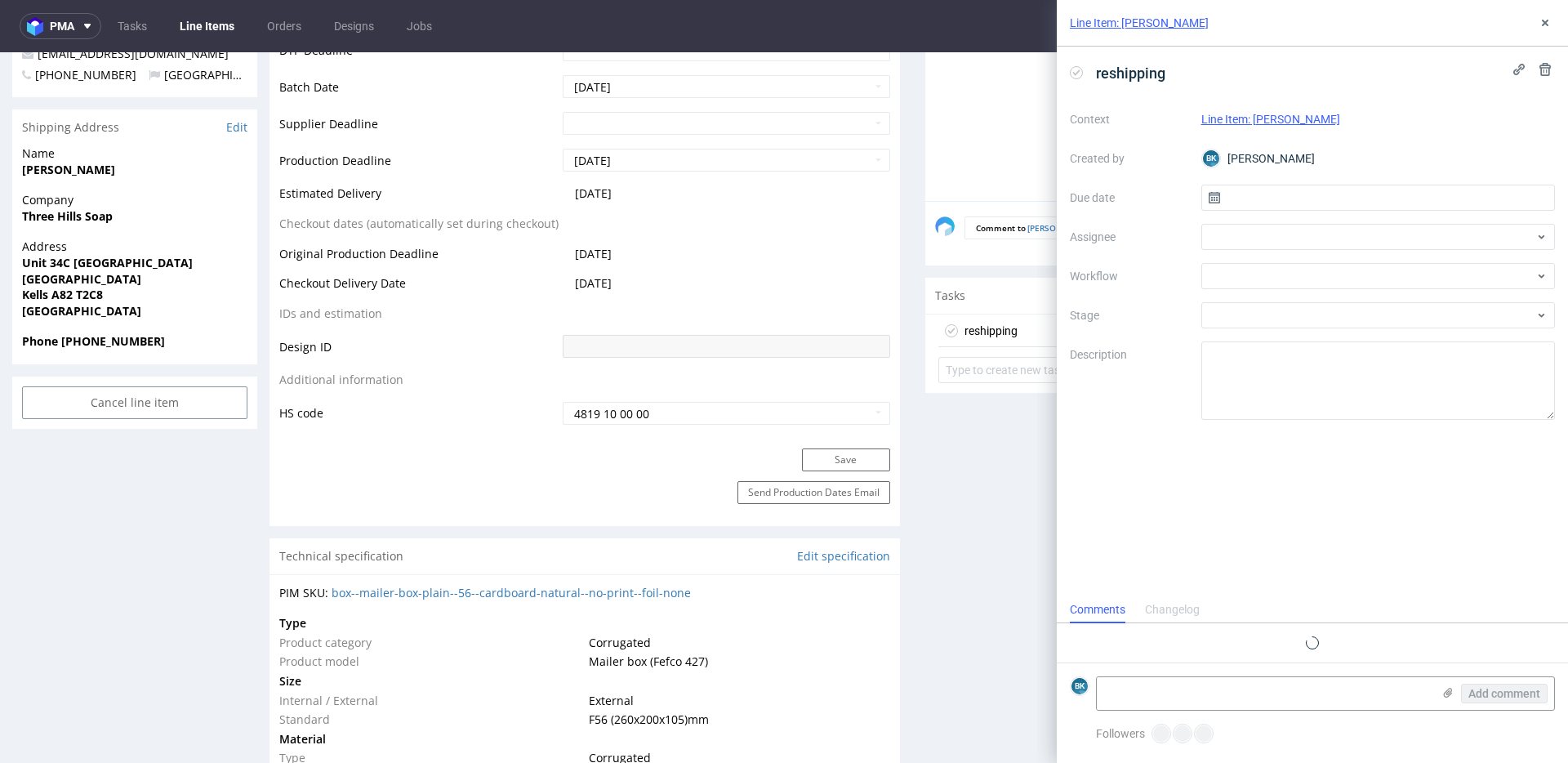
scroll to position [13, 0]
click at [1239, 193] on input "text" at bounding box center [1378, 198] width 355 height 26
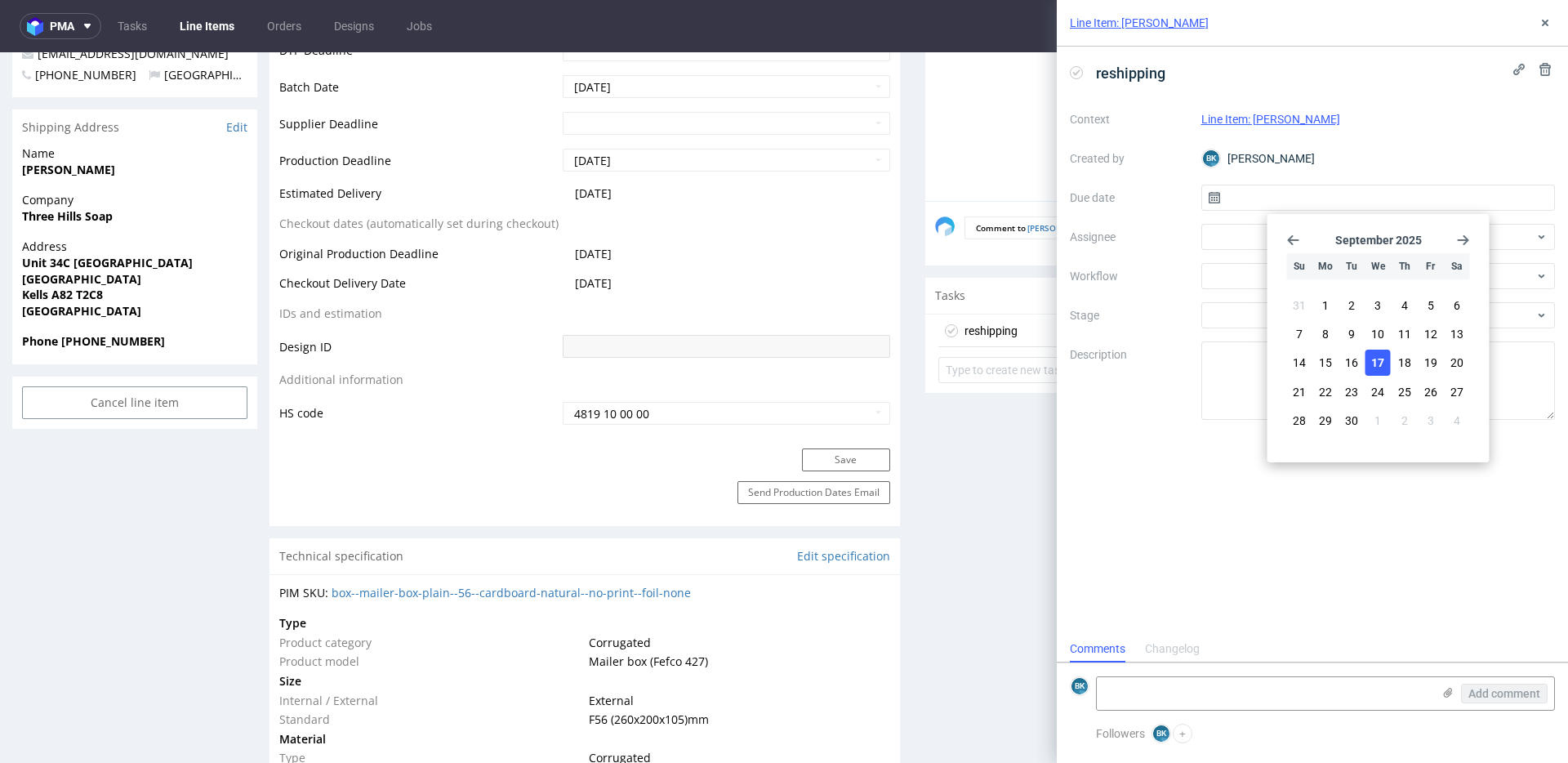
click at [1380, 359] on span "17" at bounding box center [1378, 362] width 13 height 16
type input "[DATE]"
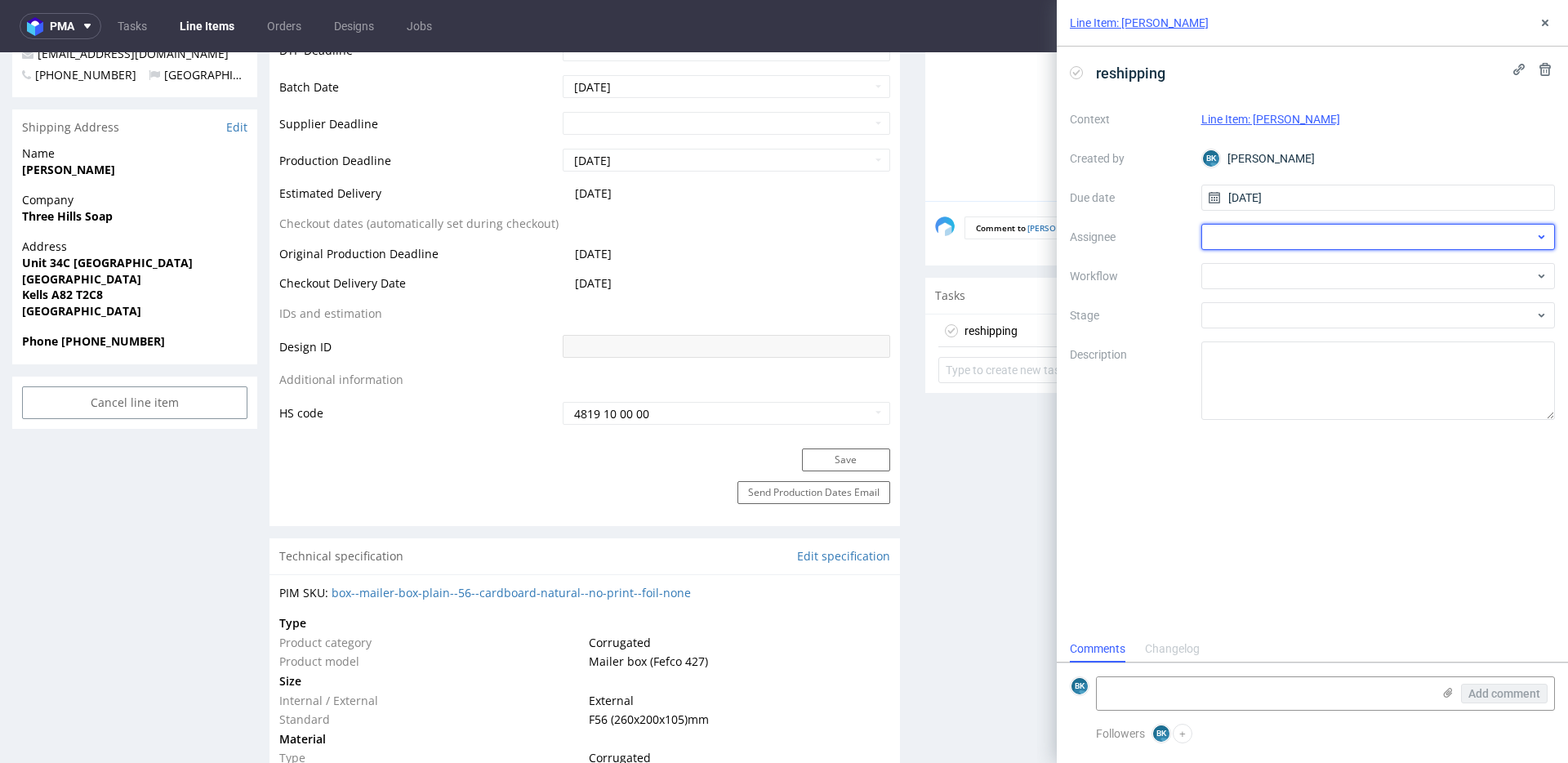
click at [1228, 235] on div at bounding box center [1378, 237] width 355 height 26
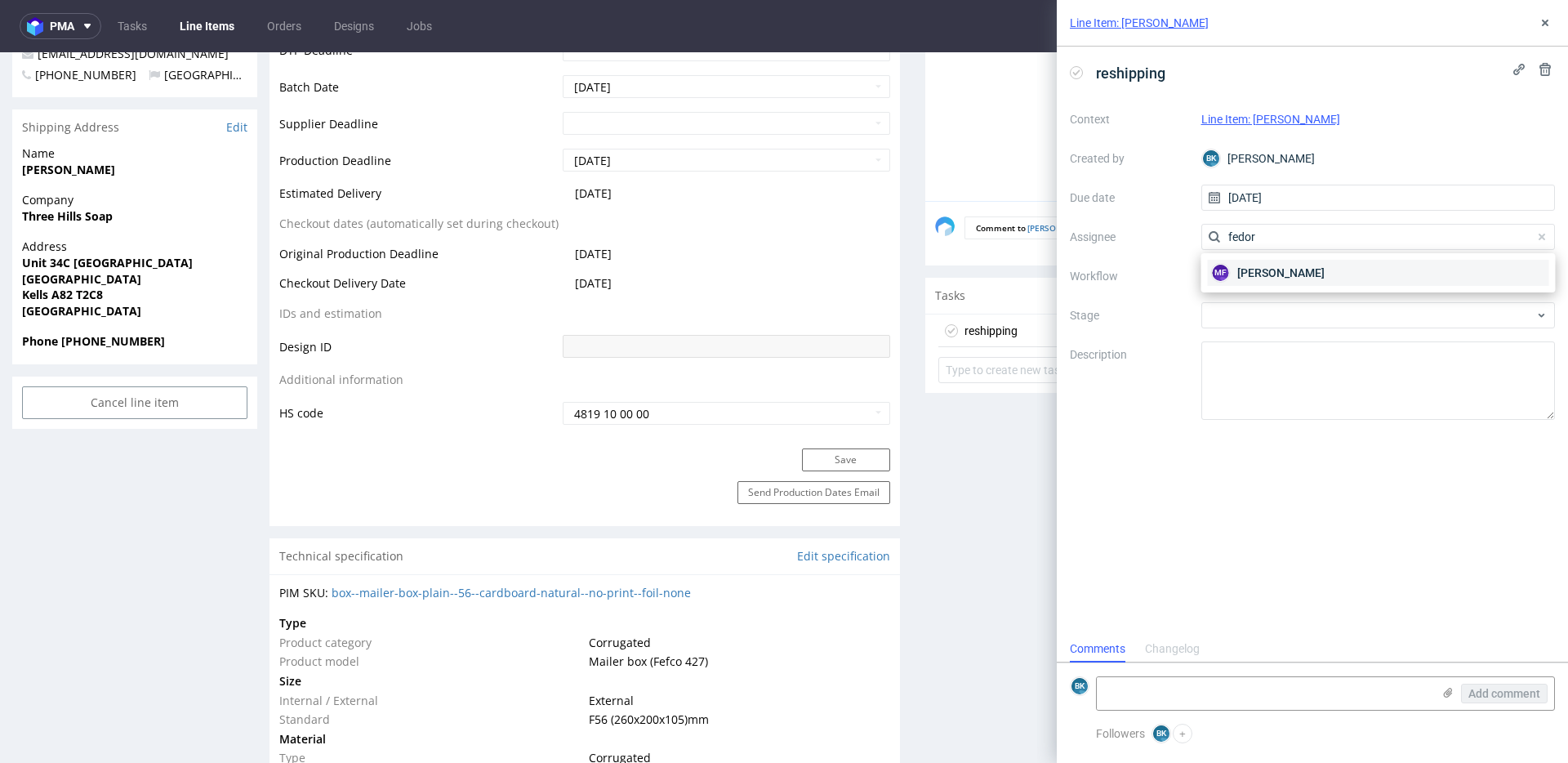
type input "fedor"
click at [1256, 268] on span "[PERSON_NAME]" at bounding box center [1280, 272] width 87 height 16
click at [1261, 281] on div at bounding box center [1378, 277] width 355 height 26
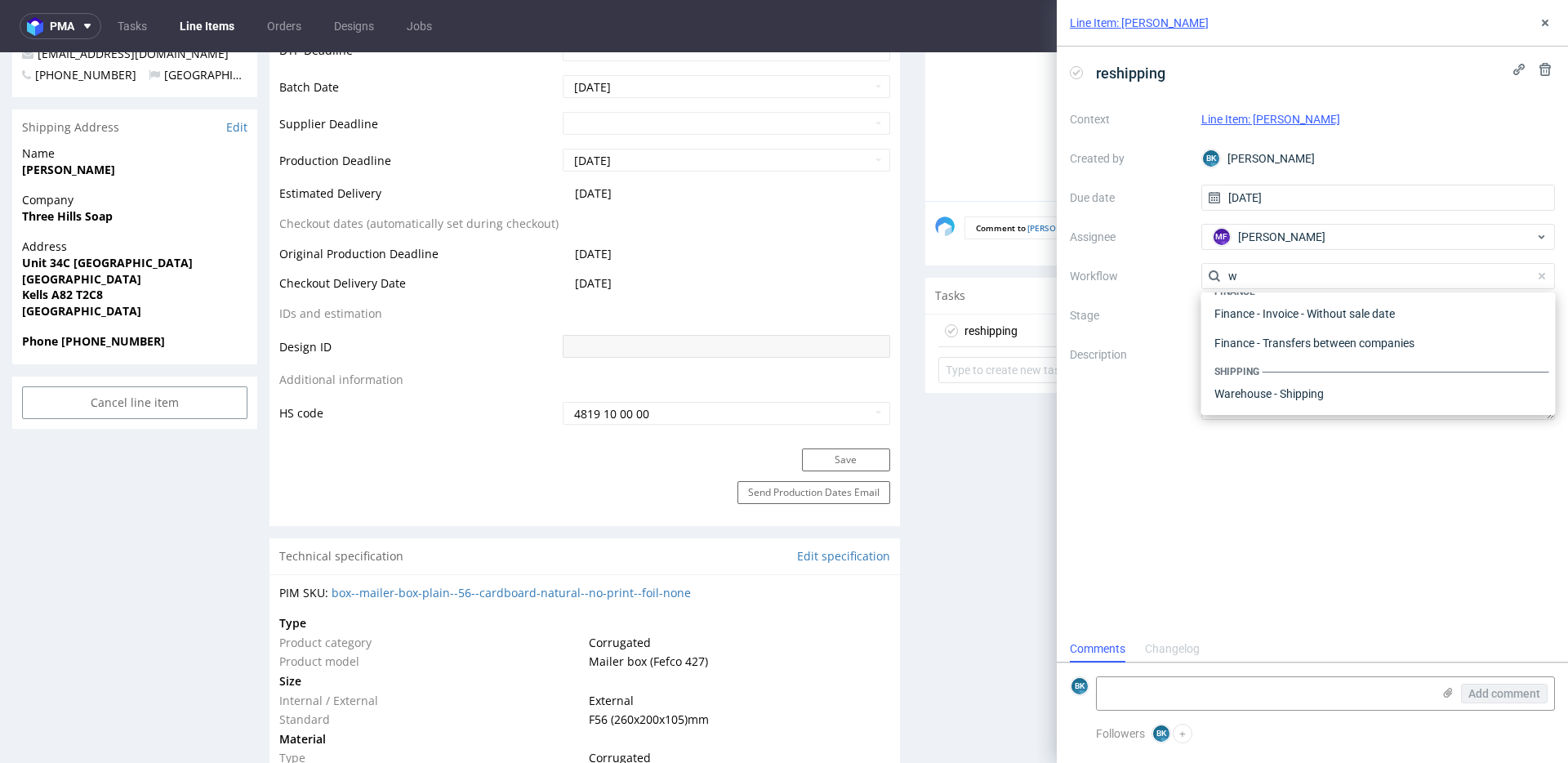
scroll to position [0, 0]
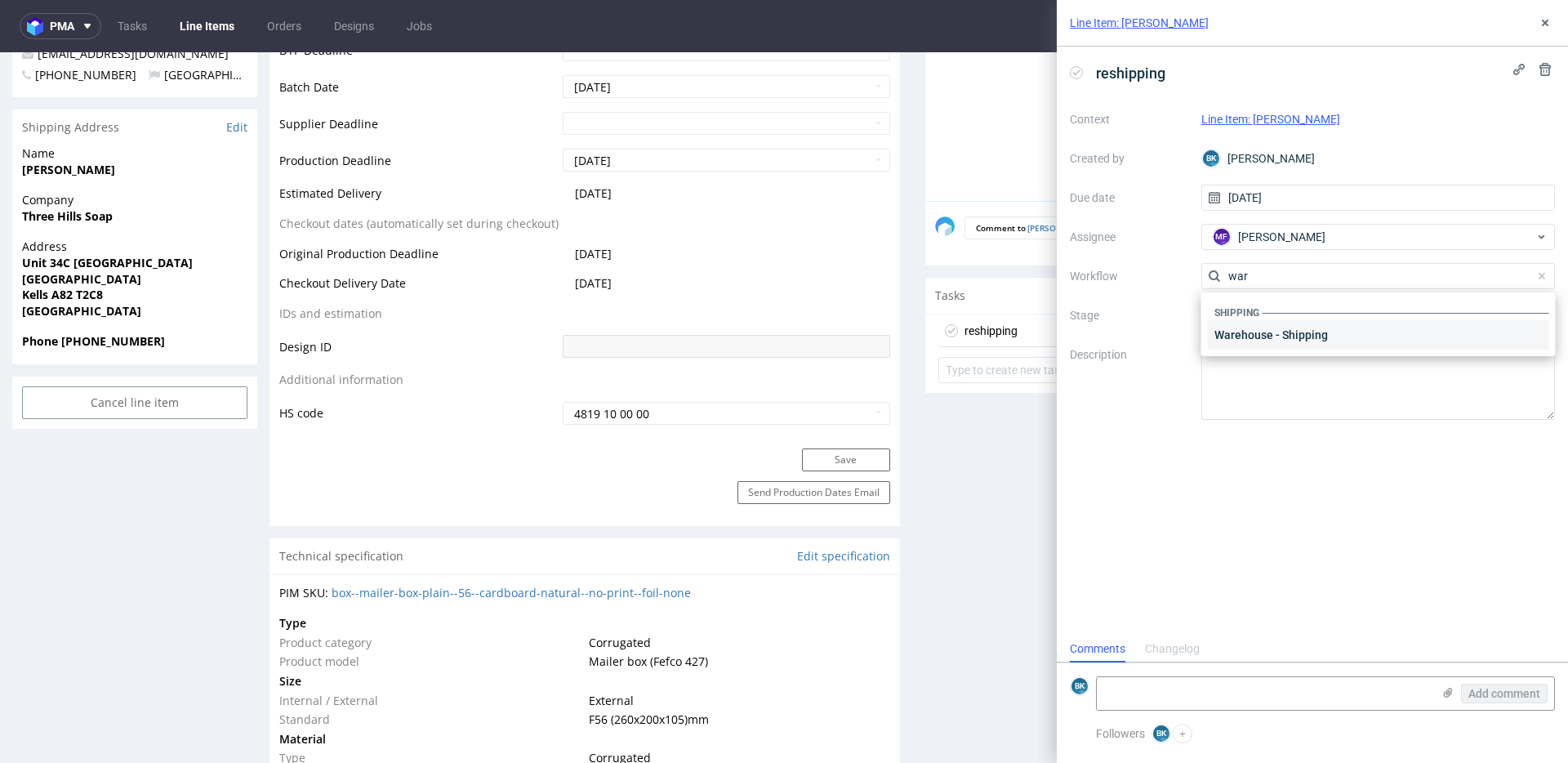
type input "war"
click at [1273, 332] on div "Warehouse - Shipping" at bounding box center [1378, 334] width 341 height 29
click at [1237, 696] on textarea at bounding box center [1264, 693] width 335 height 33
paste textarea "Prośba o reshipping na adres: [STREET_ADDRESS]"
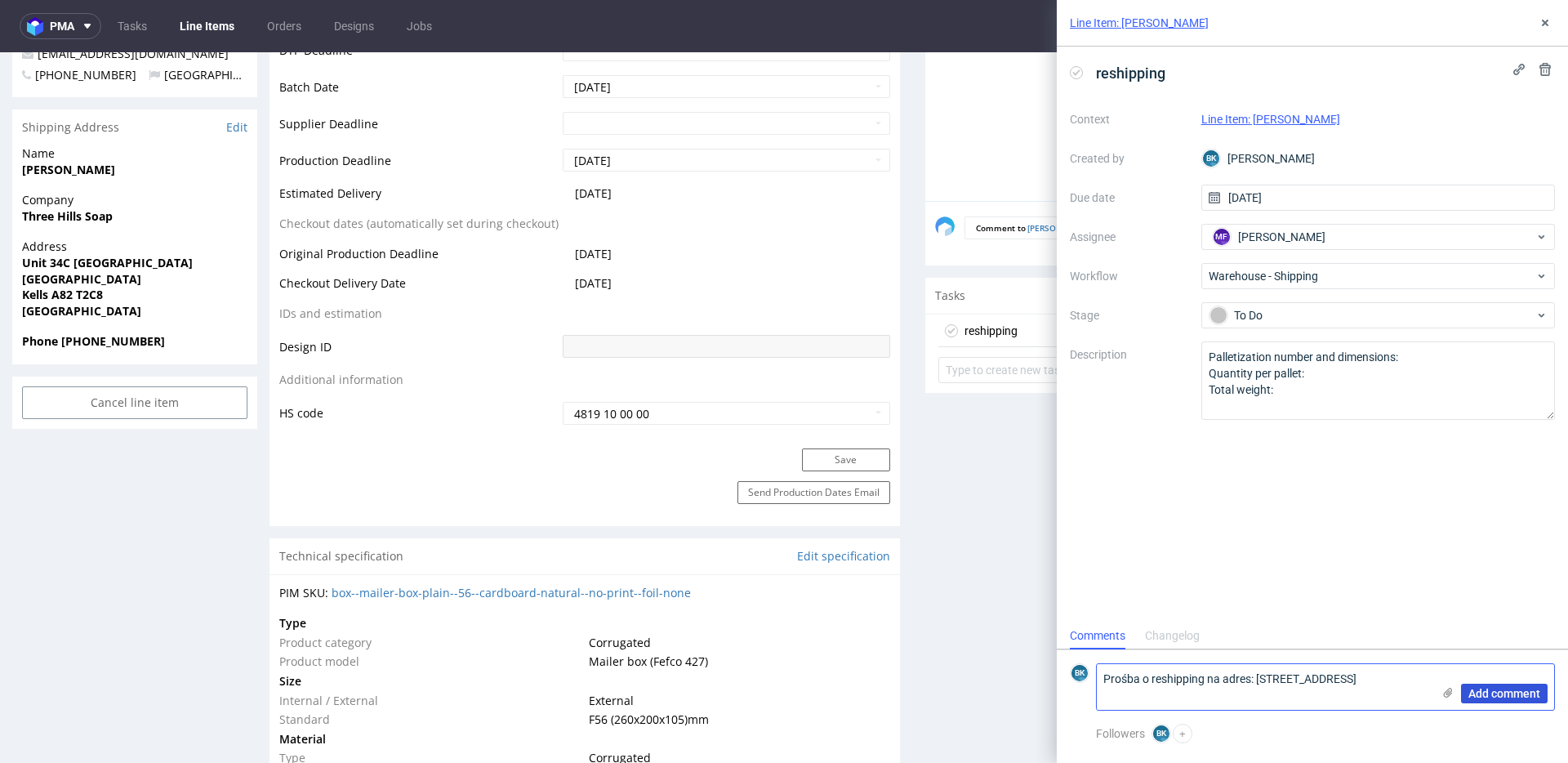
type textarea "Prośba o reshipping na adres: [STREET_ADDRESS]"
click at [1496, 684] on button "Add comment" at bounding box center [1504, 693] width 87 height 20
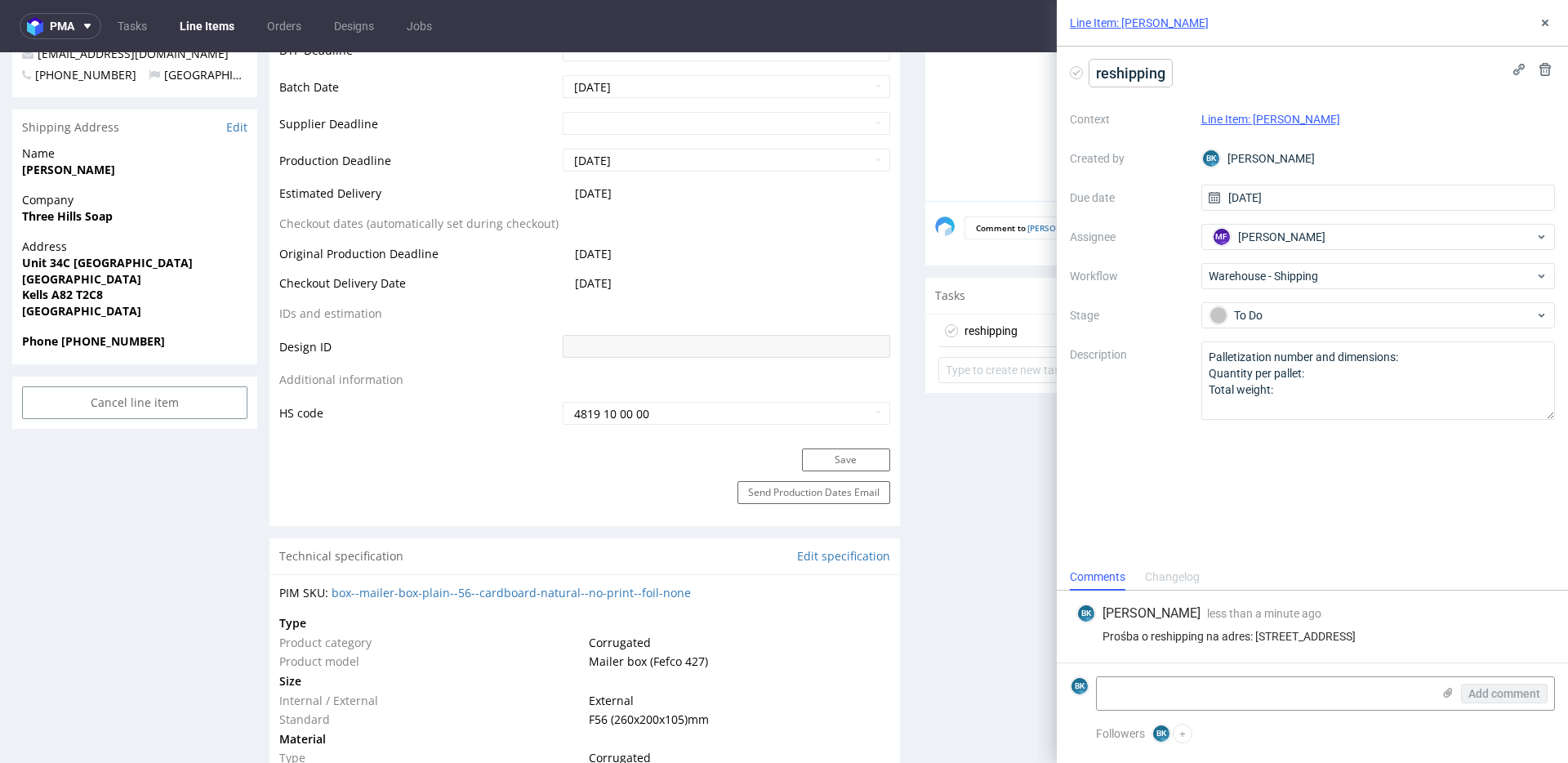
click at [1146, 70] on span "reshipping" at bounding box center [1131, 72] width 83 height 27
click at [1165, 73] on span "reshipping" at bounding box center [1131, 72] width 83 height 27
click at [1544, 25] on icon at bounding box center [1545, 23] width 13 height 13
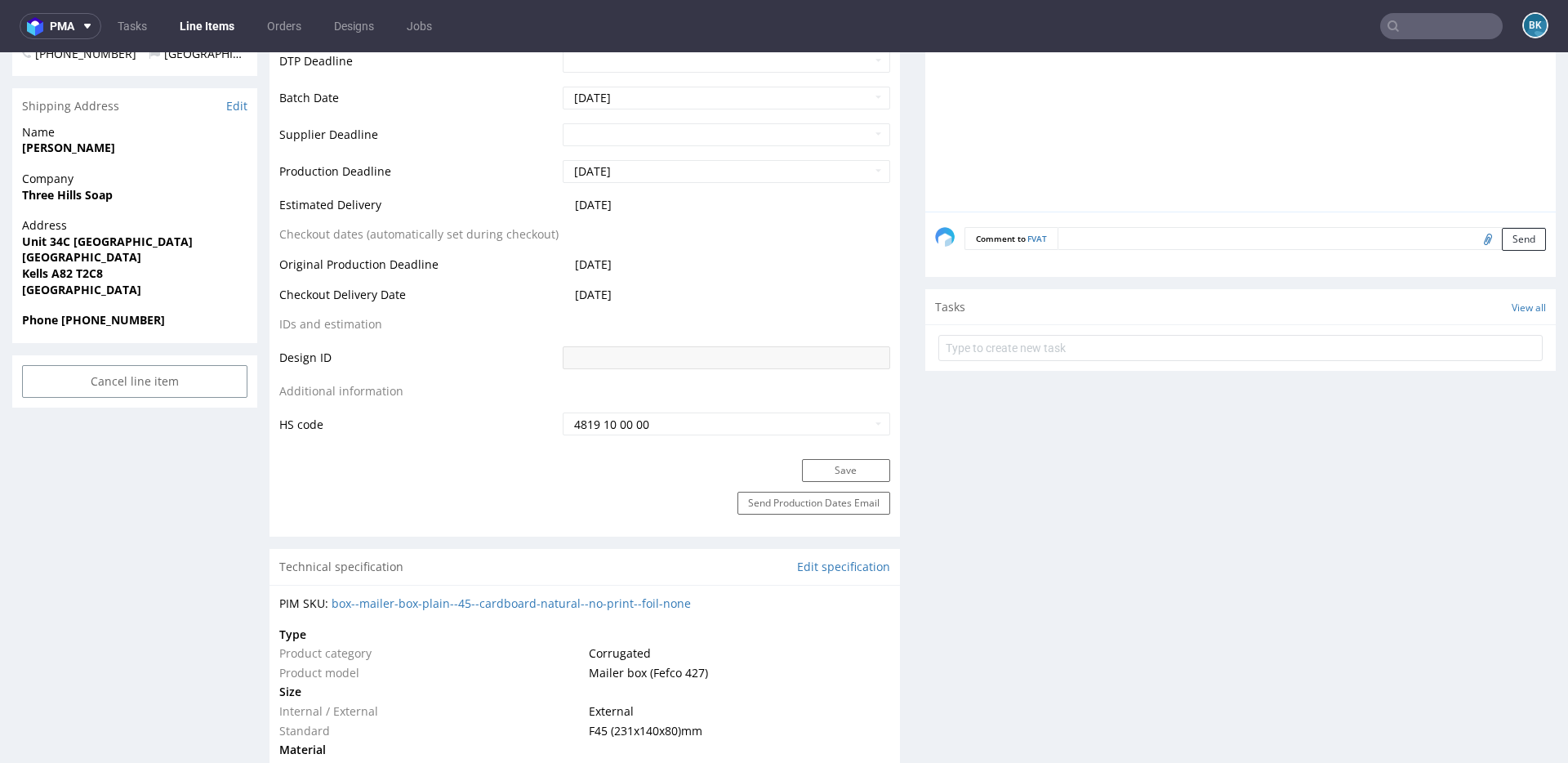
scroll to position [554, 0]
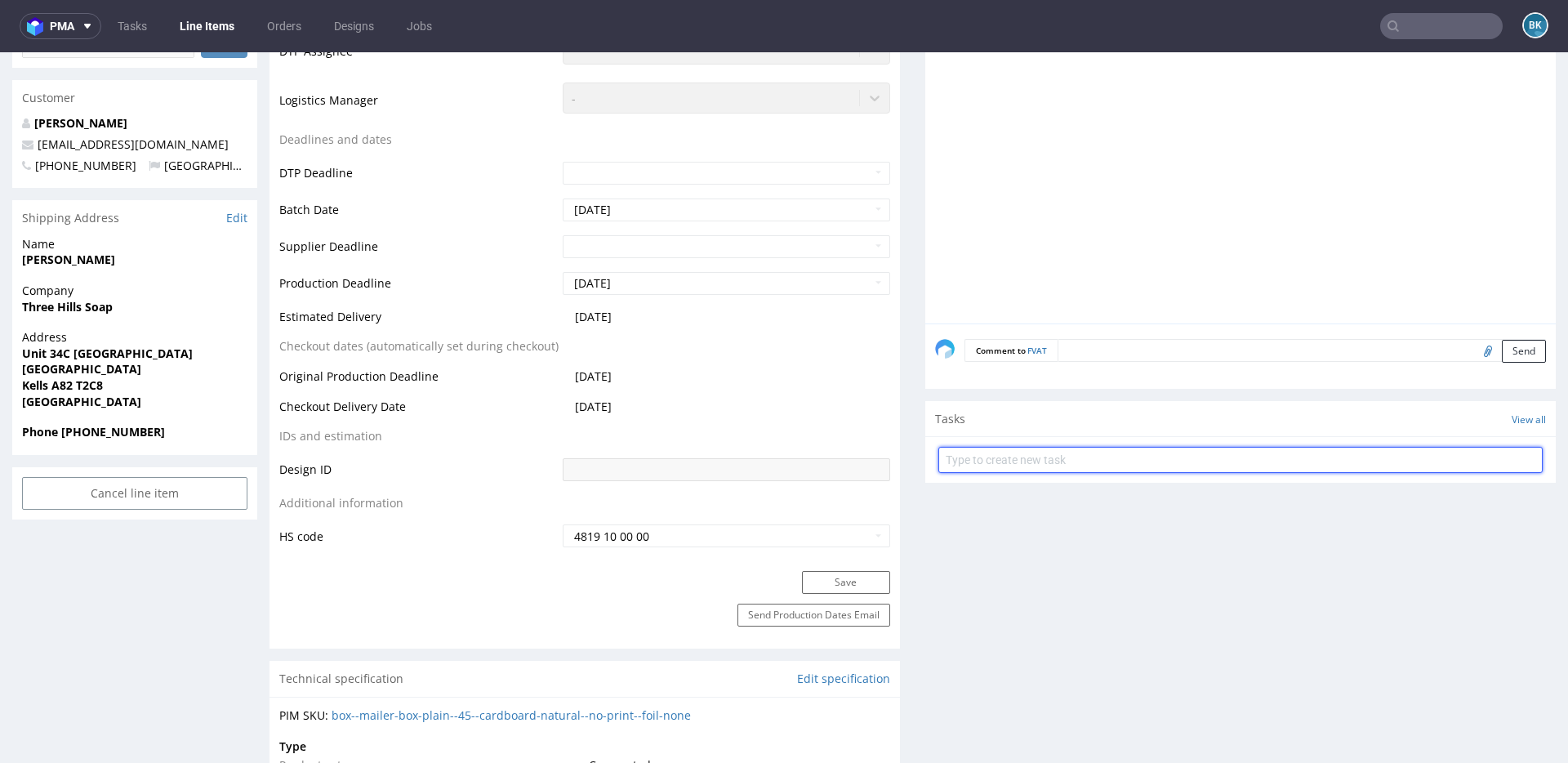
click at [1052, 465] on input "text" at bounding box center [1240, 460] width 604 height 26
type input "reshipping"
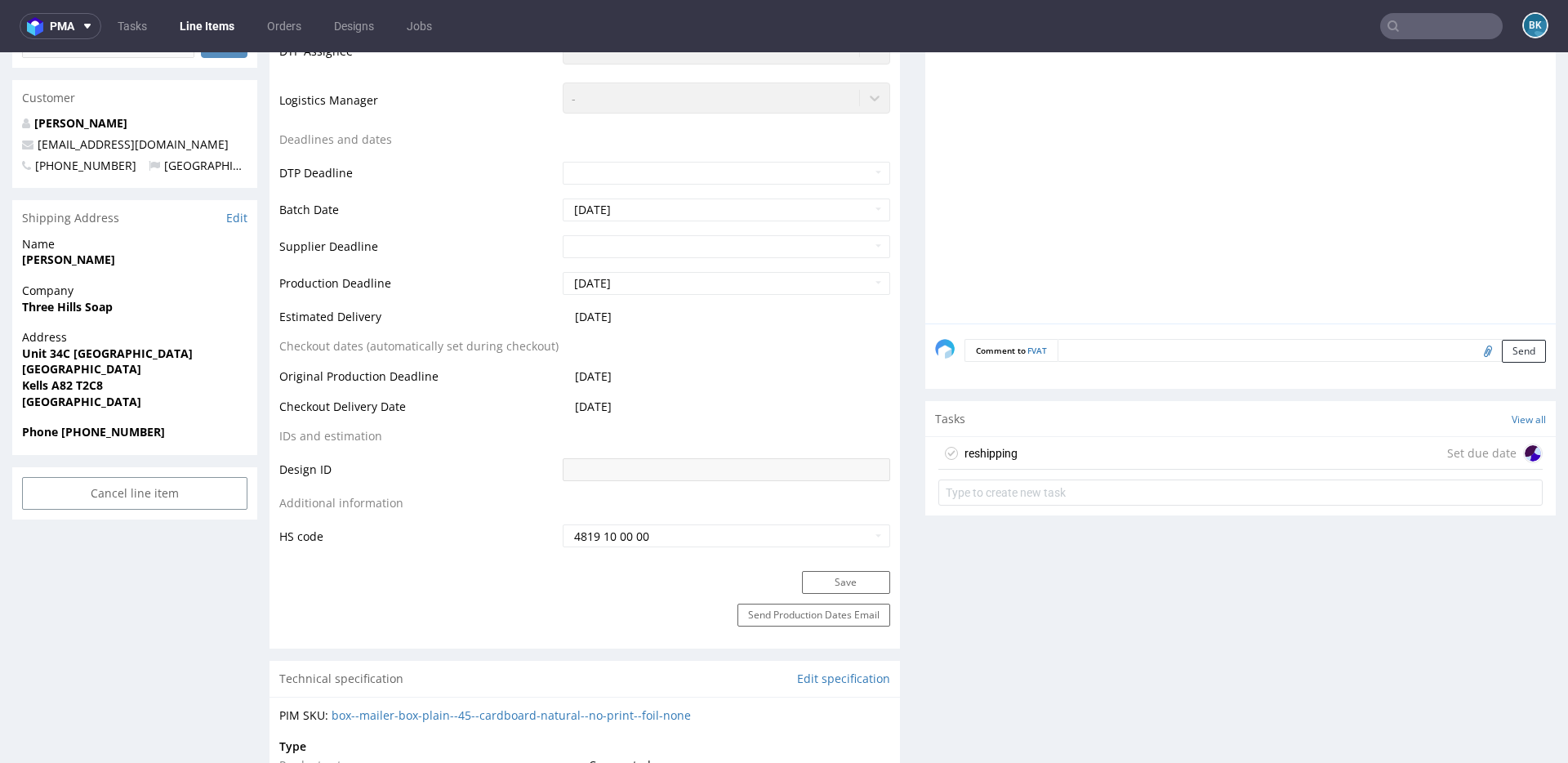
click at [1068, 455] on div "reshipping Set due date" at bounding box center [1240, 453] width 604 height 33
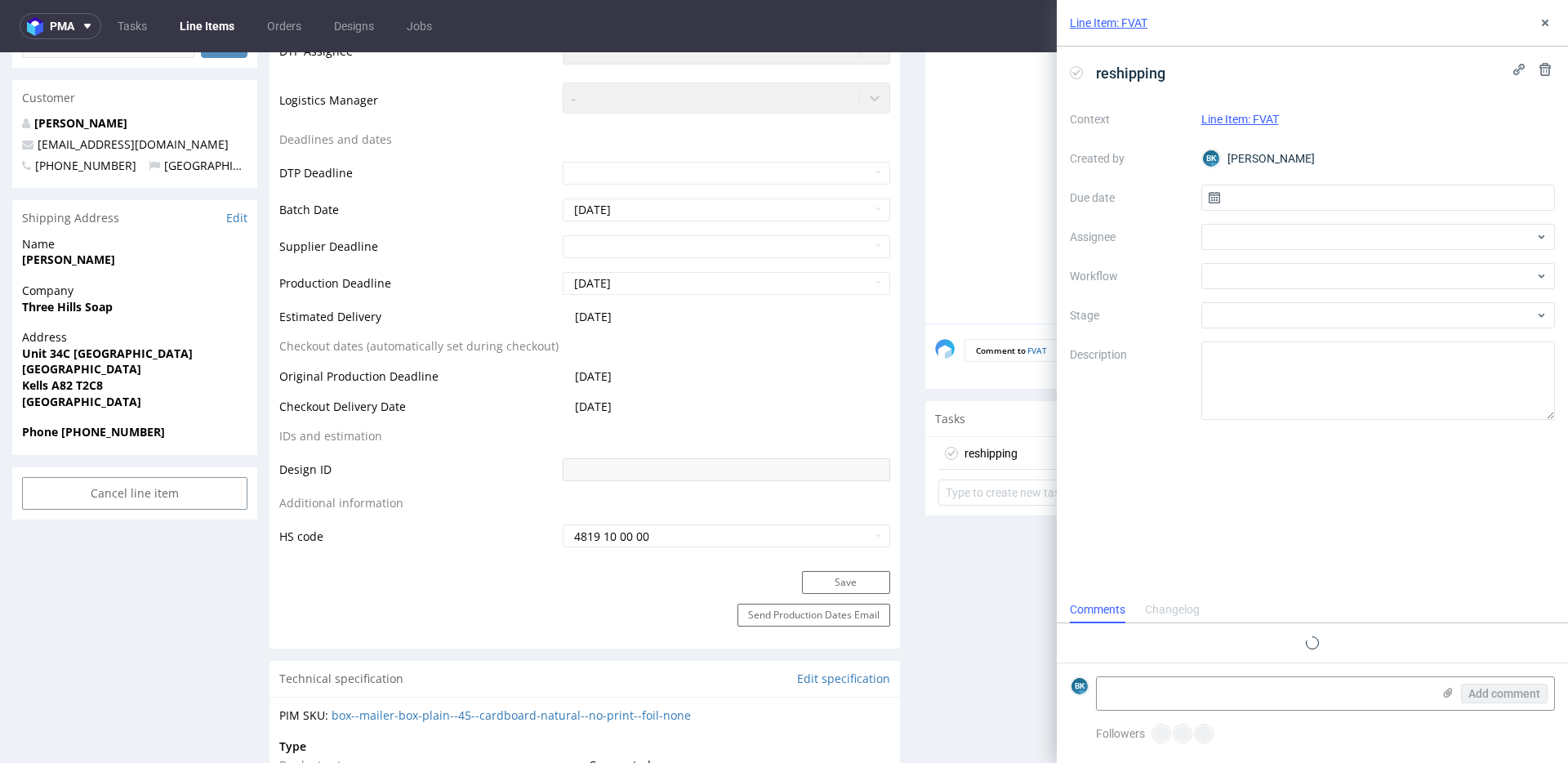
scroll to position [13, 0]
click at [1254, 197] on input "text" at bounding box center [1378, 198] width 355 height 26
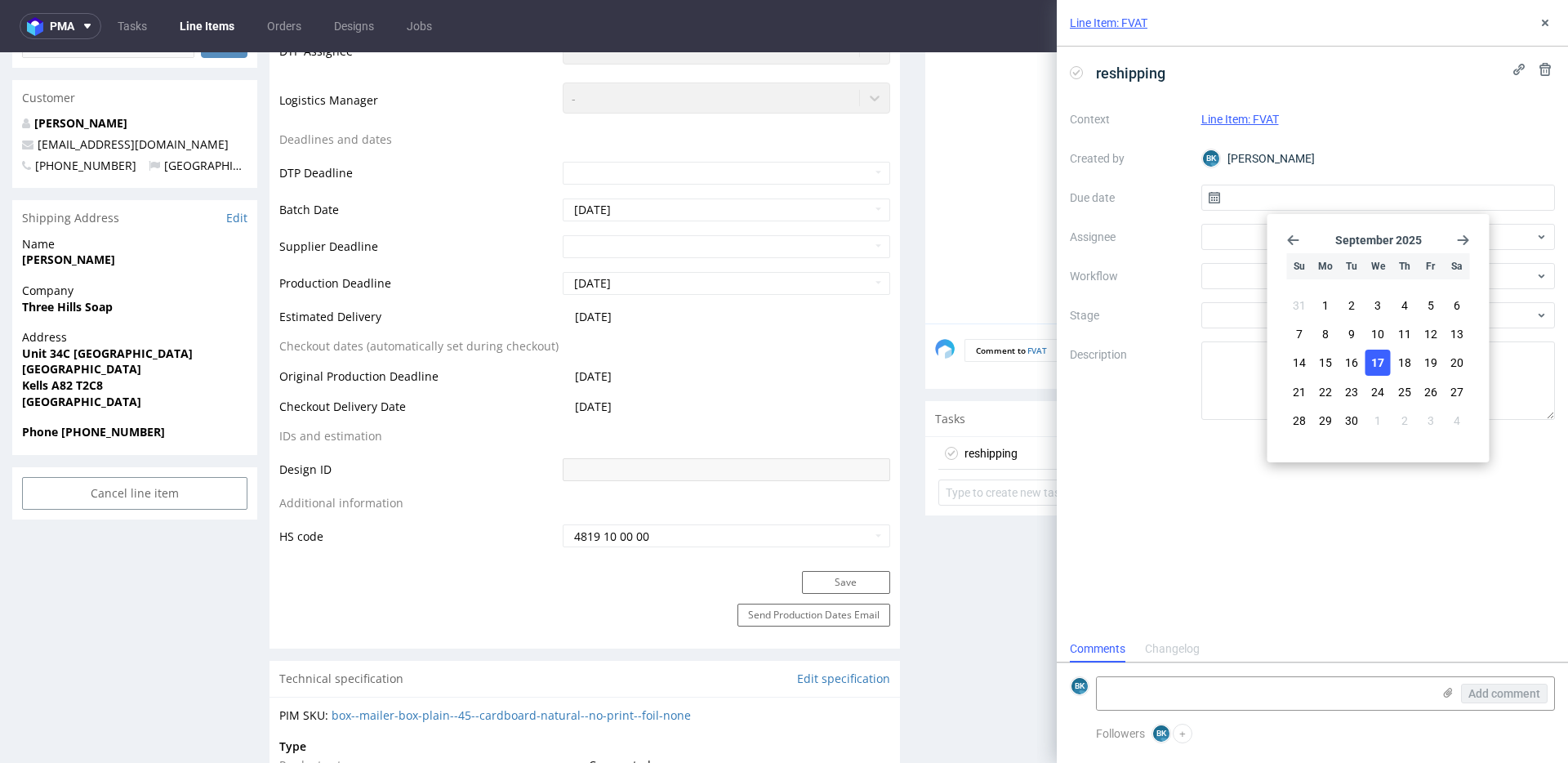
click at [1376, 356] on span "17" at bounding box center [1378, 362] width 13 height 16
type input "[DATE]"
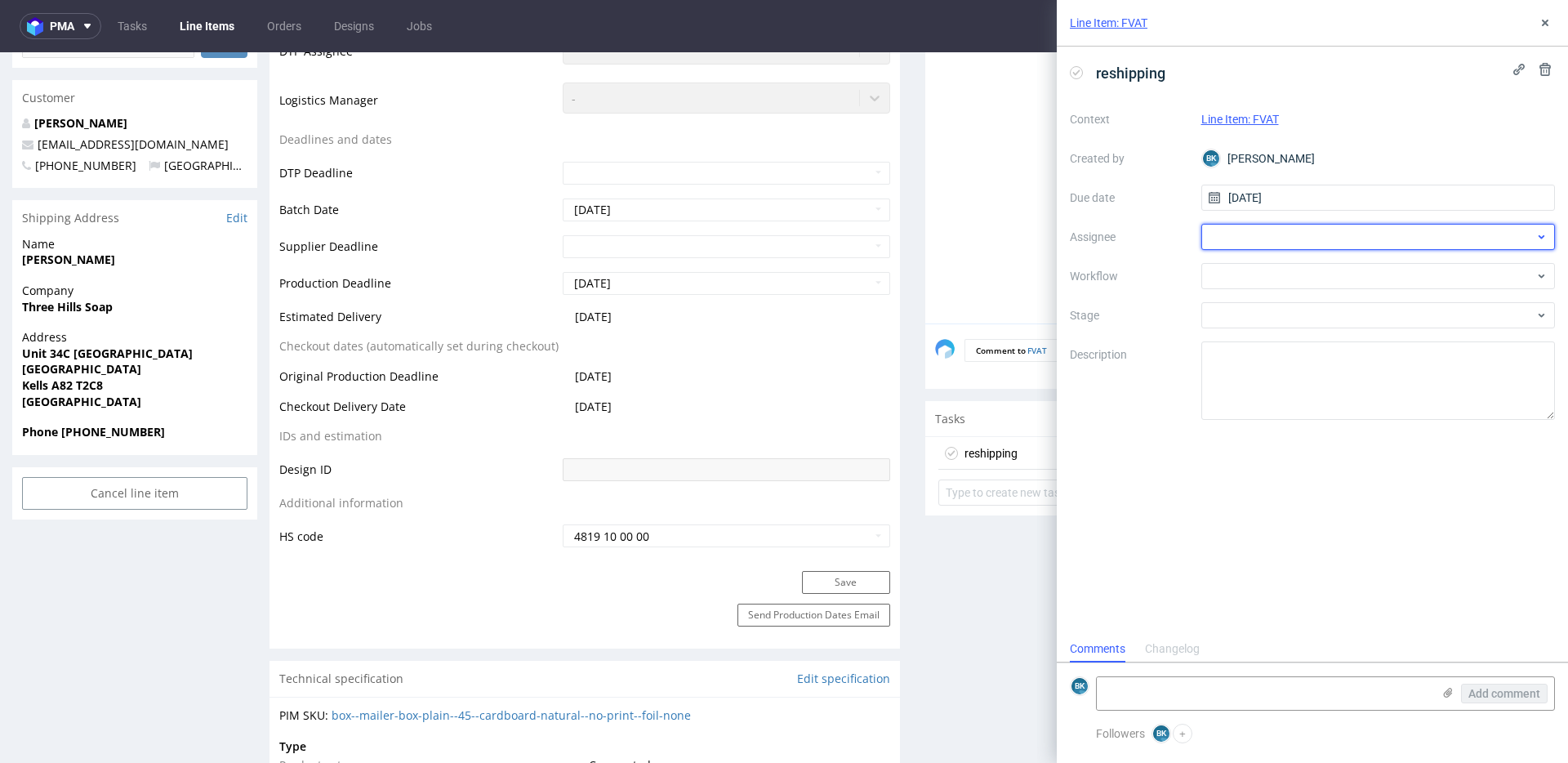
click at [1235, 229] on div at bounding box center [1378, 237] width 355 height 26
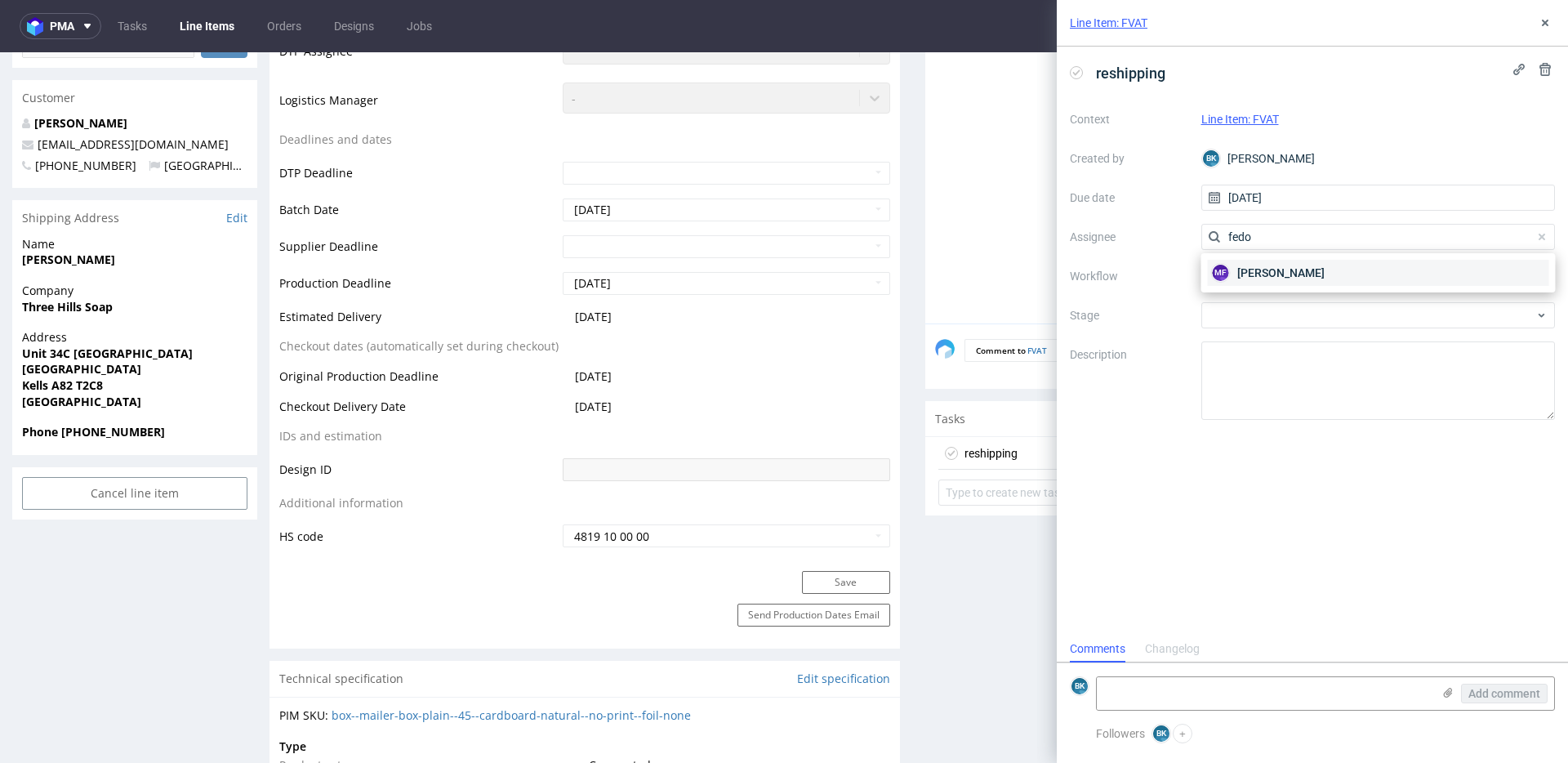
type input "fedo"
click at [1264, 269] on span "[PERSON_NAME]" at bounding box center [1280, 272] width 87 height 16
click at [1270, 283] on div at bounding box center [1378, 277] width 355 height 26
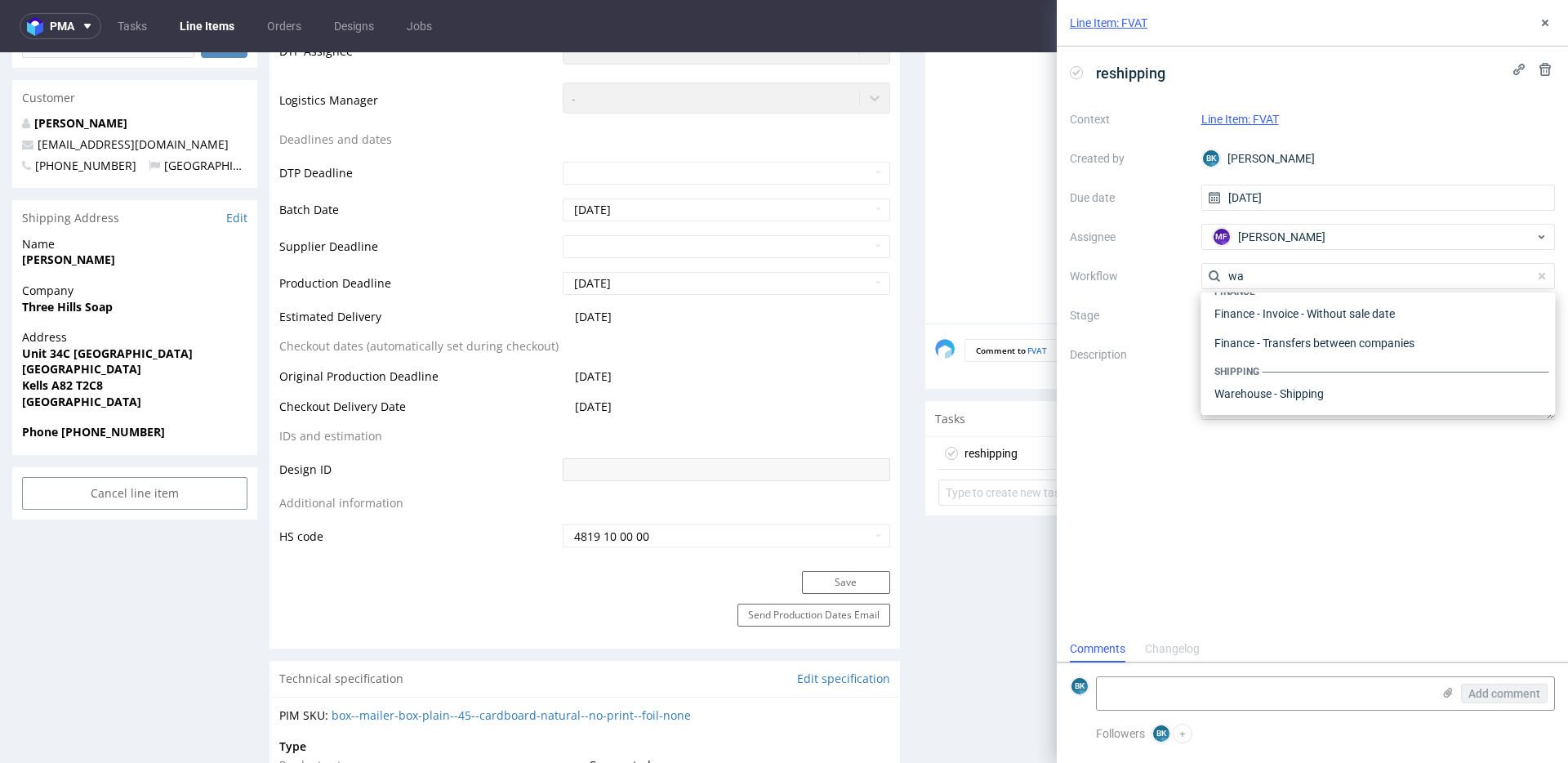
scroll to position [0, 0]
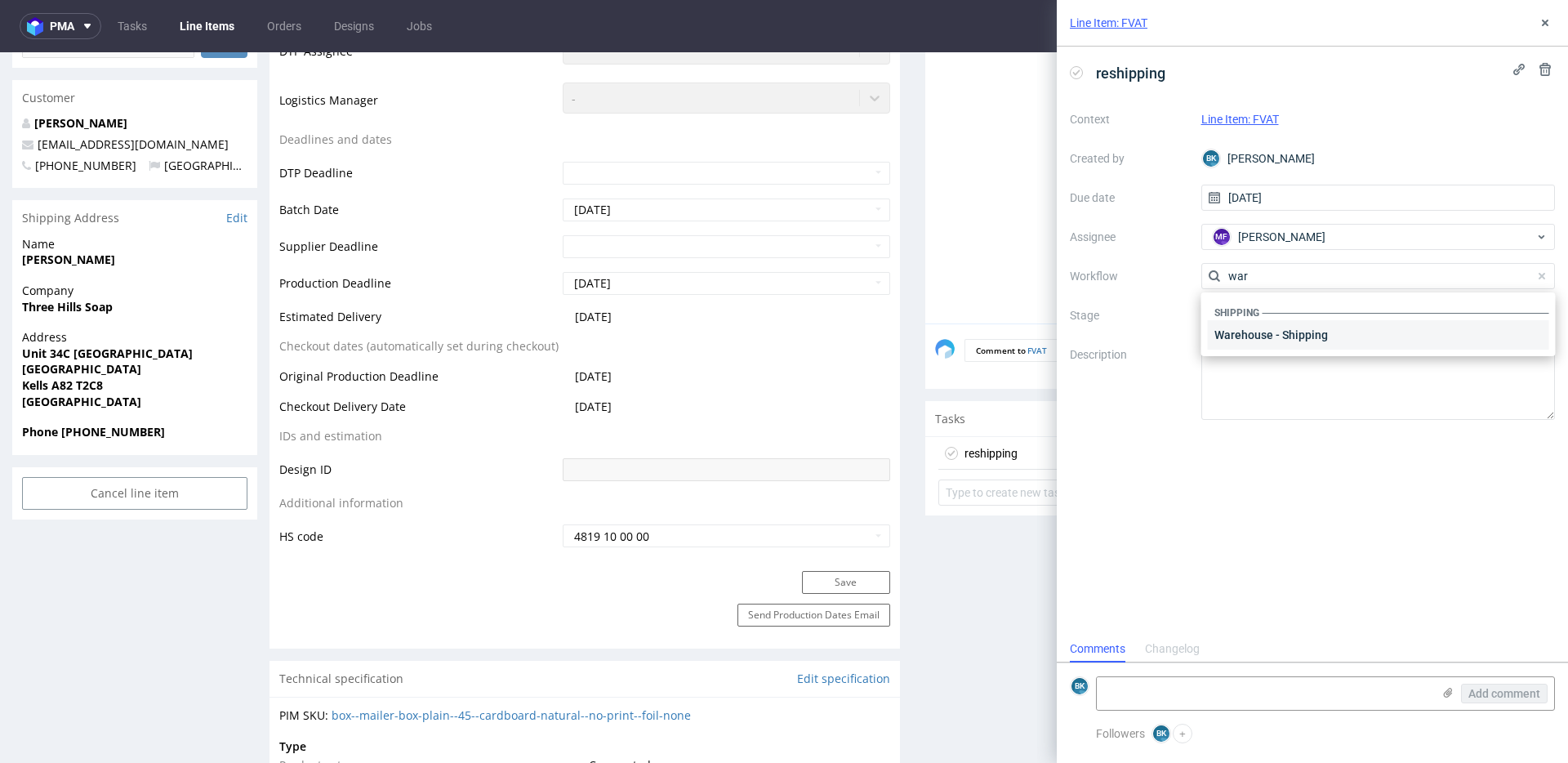
type input "war"
click at [1269, 326] on div "Warehouse - Shipping" at bounding box center [1378, 334] width 341 height 29
click at [1205, 696] on textarea at bounding box center [1264, 693] width 335 height 33
paste textarea "Prośba o reshipping na adres: [STREET_ADDRESS]"
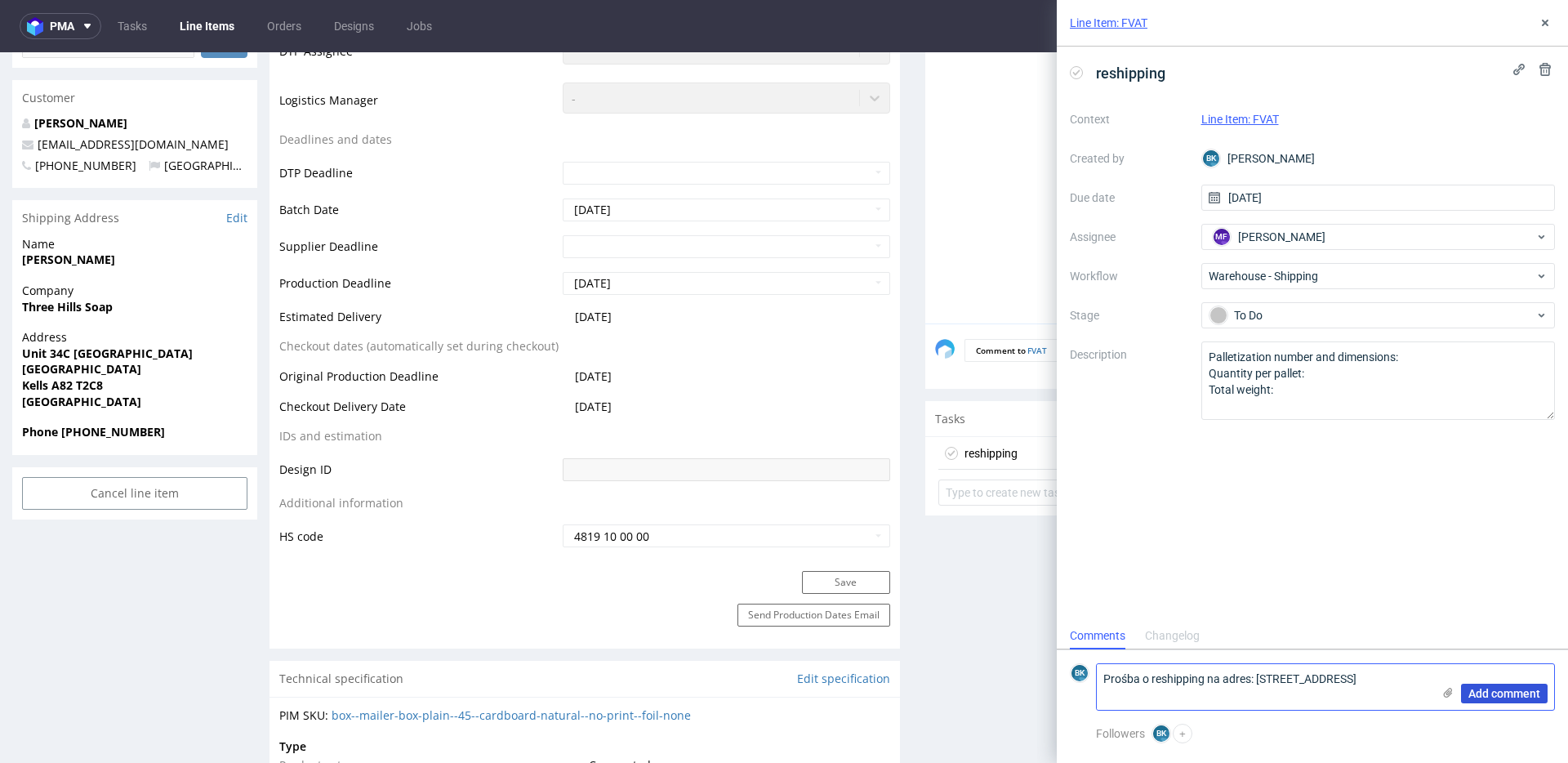
type textarea "Prośba o reshipping na adres: [STREET_ADDRESS]"
click at [1504, 690] on span "Add comment" at bounding box center [1504, 693] width 71 height 11
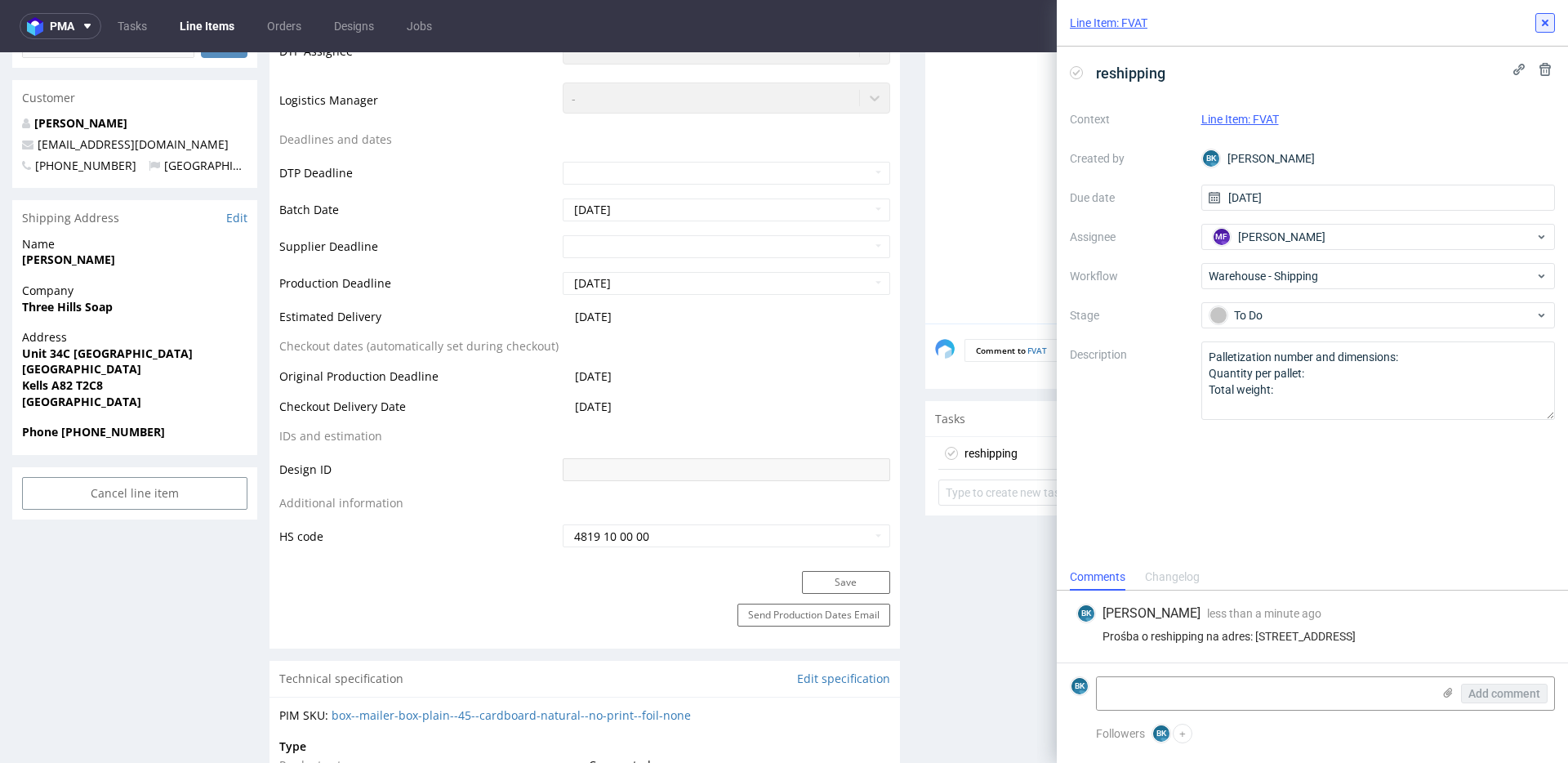
click at [1546, 22] on icon at bounding box center [1545, 23] width 13 height 13
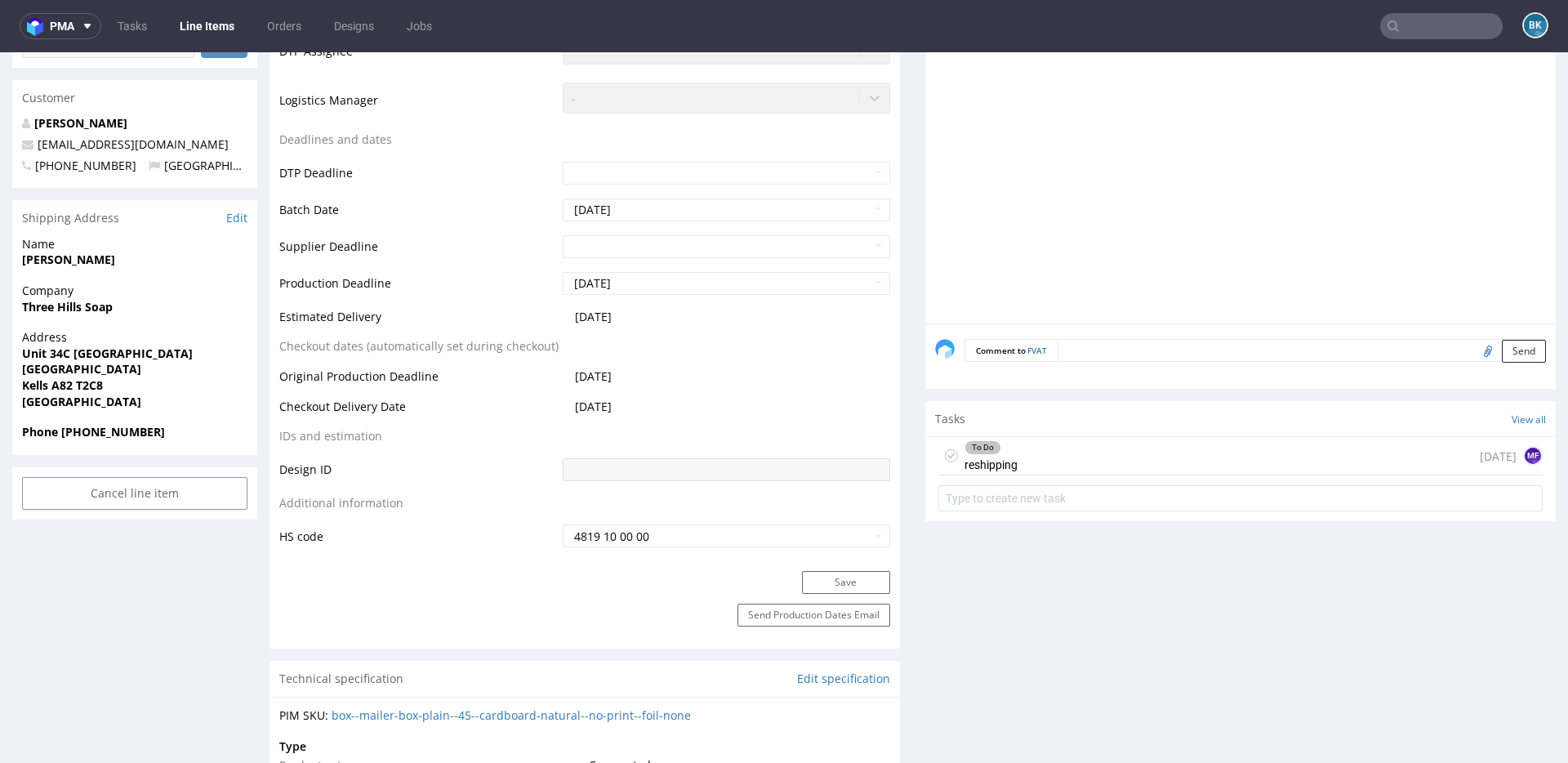
click at [1095, 455] on div "To Do reshipping today MF" at bounding box center [1240, 455] width 604 height 39
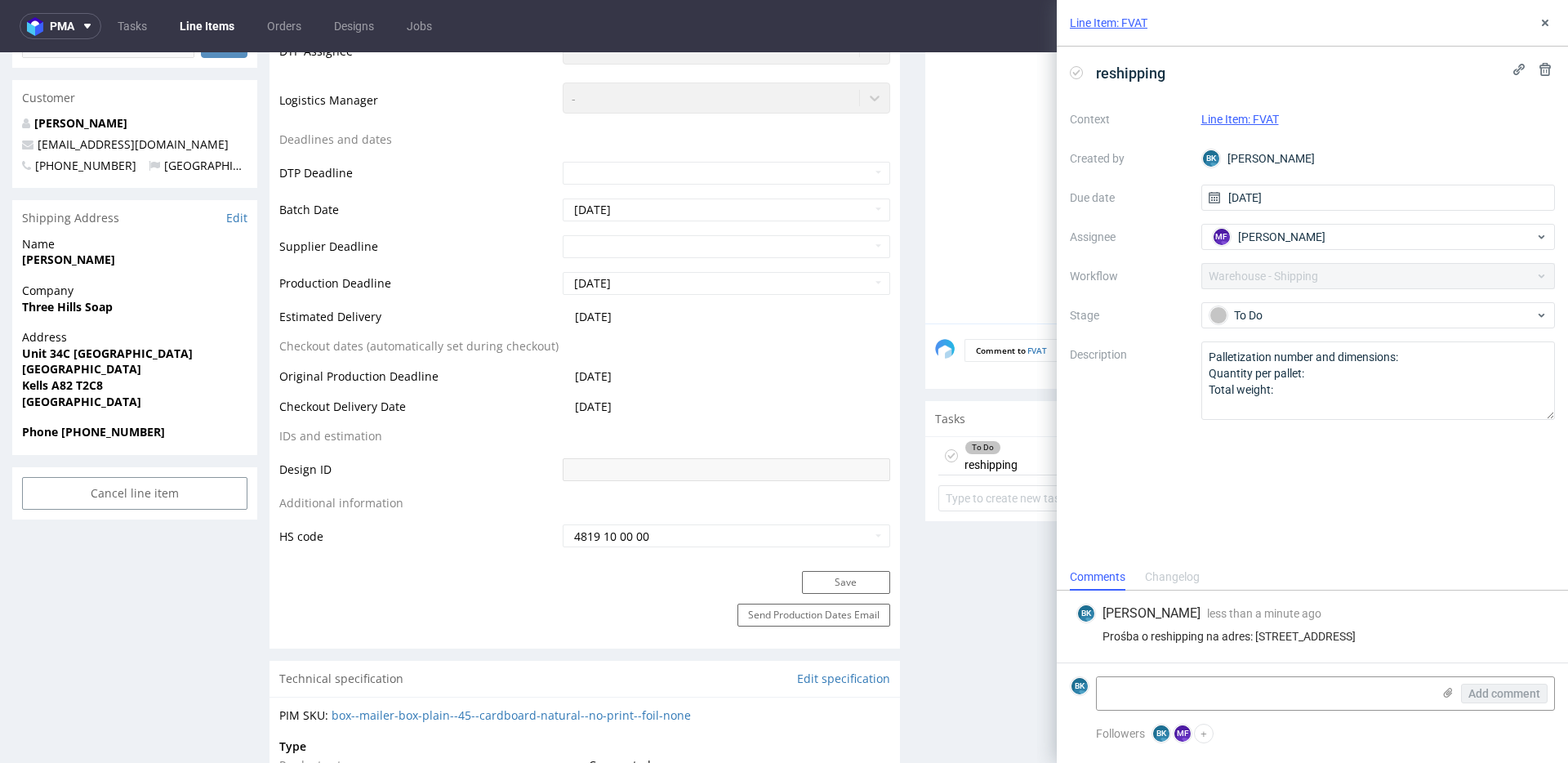
click at [1175, 77] on div "reshipping" at bounding box center [1312, 72] width 485 height 27
click at [1545, 18] on icon at bounding box center [1545, 23] width 13 height 13
